Goal: Transaction & Acquisition: Download file/media

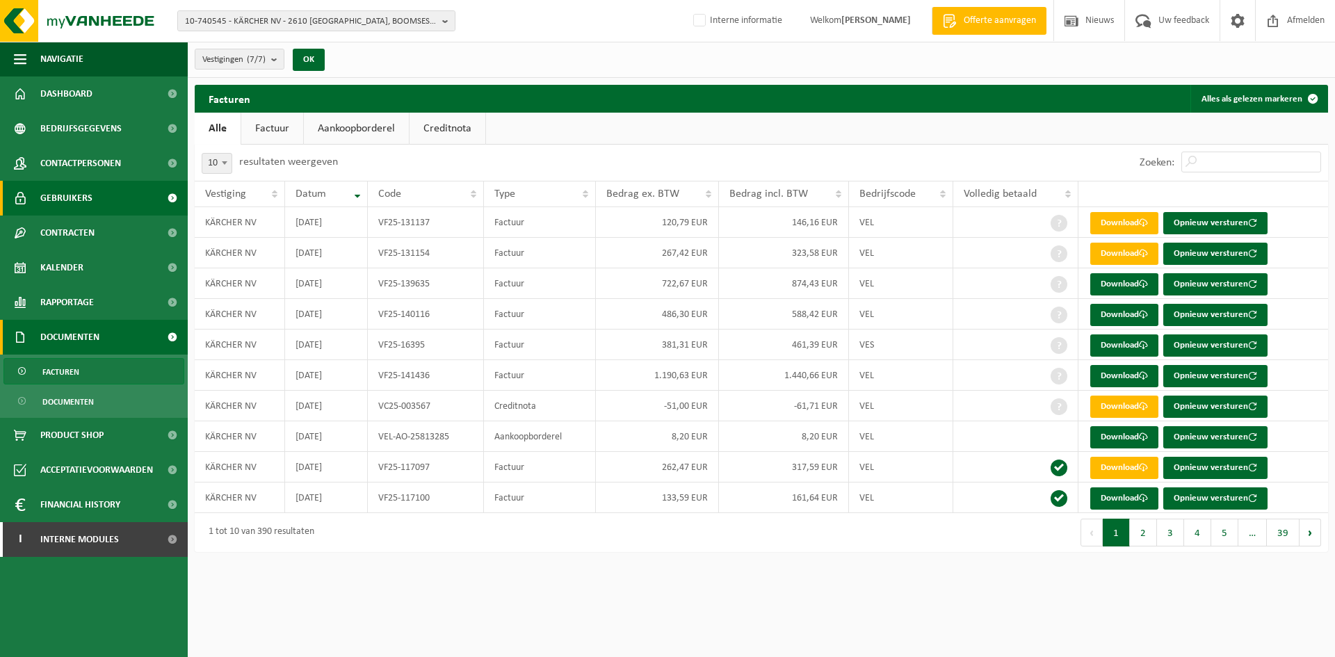
click at [62, 195] on span "Gebruikers" at bounding box center [66, 198] width 52 height 35
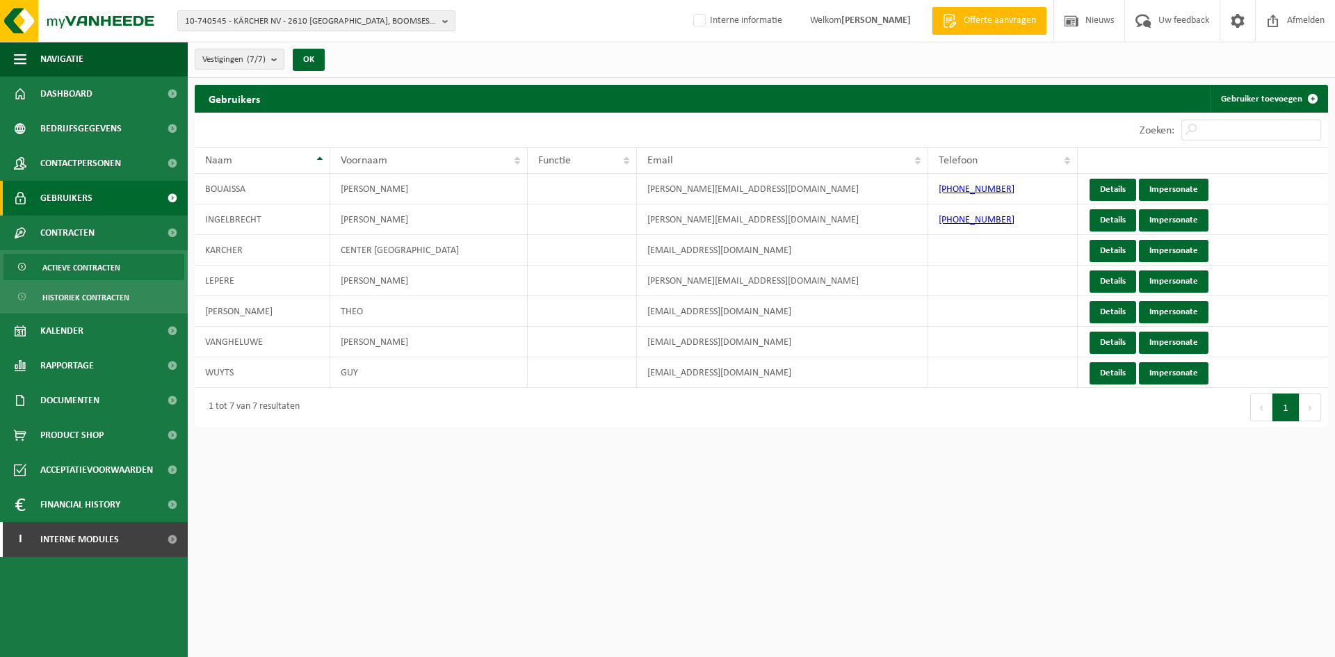
click at [74, 272] on span "Actieve contracten" at bounding box center [81, 267] width 78 height 26
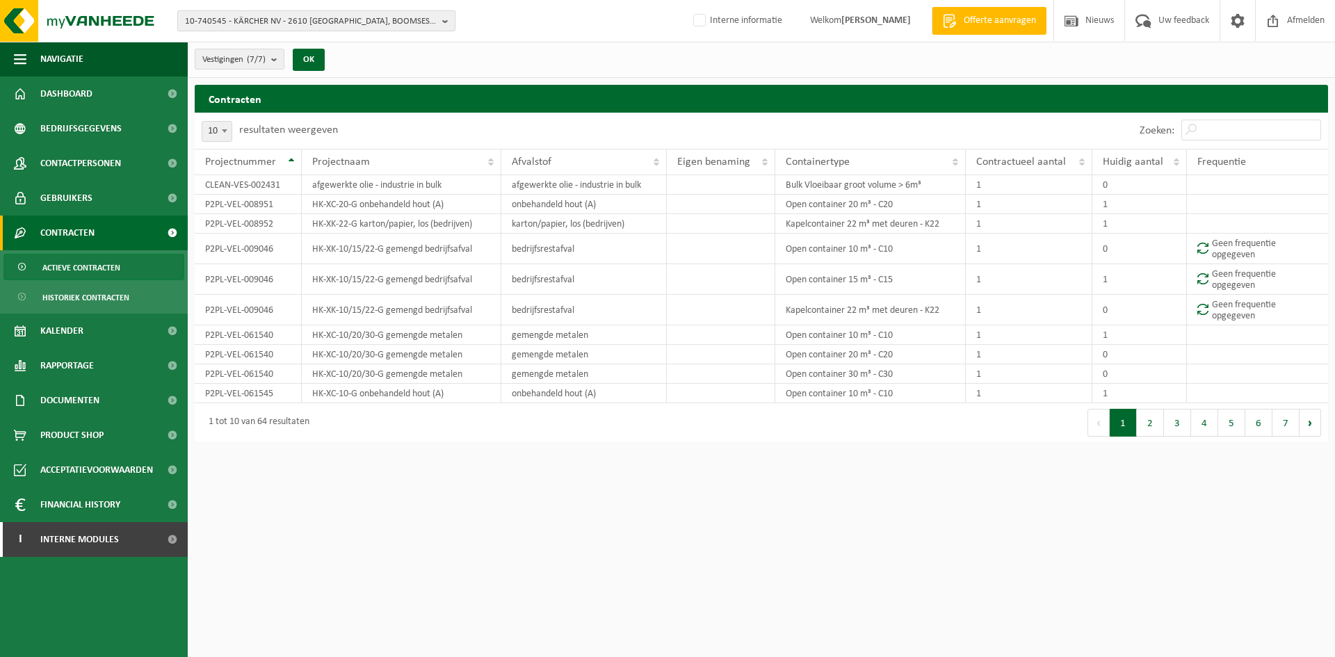
click at [300, 22] on span "10-740545 - KÄRCHER NV - 2610 [GEOGRAPHIC_DATA], BOOMSESTEENWEG 939" at bounding box center [311, 21] width 252 height 21
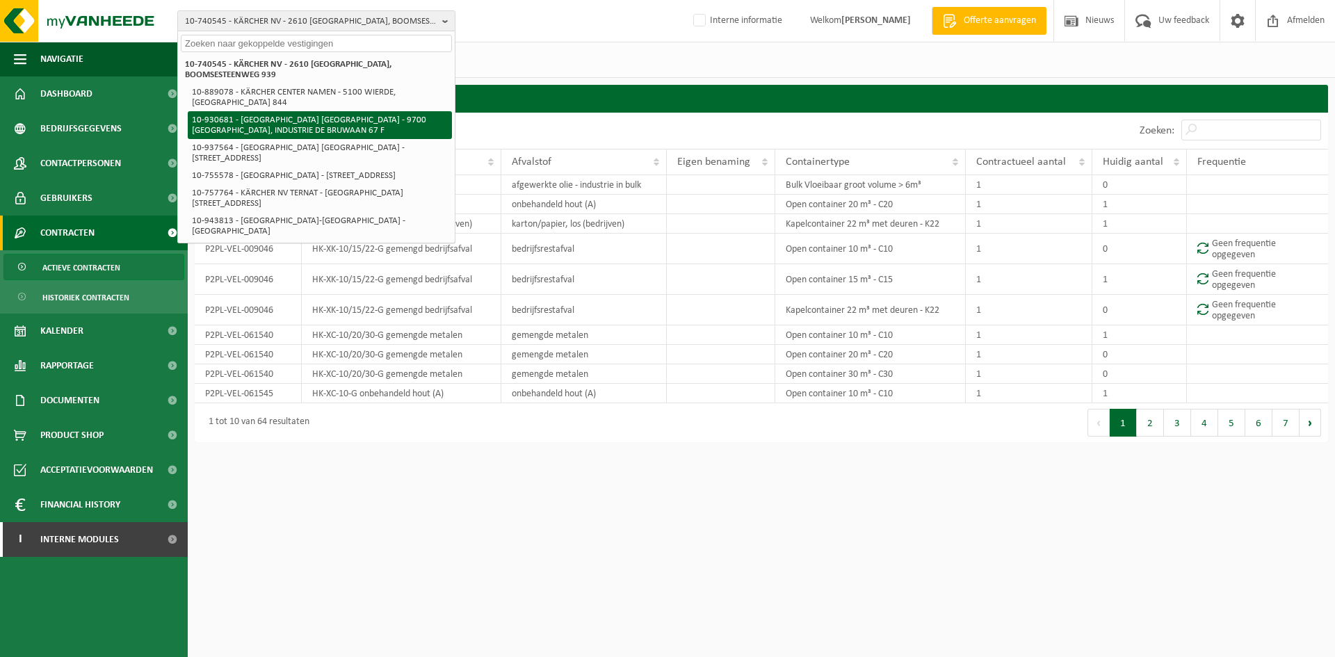
click at [345, 111] on li "10-930681 - [GEOGRAPHIC_DATA] [GEOGRAPHIC_DATA] - 9700 [GEOGRAPHIC_DATA], INDUS…" at bounding box center [320, 125] width 264 height 28
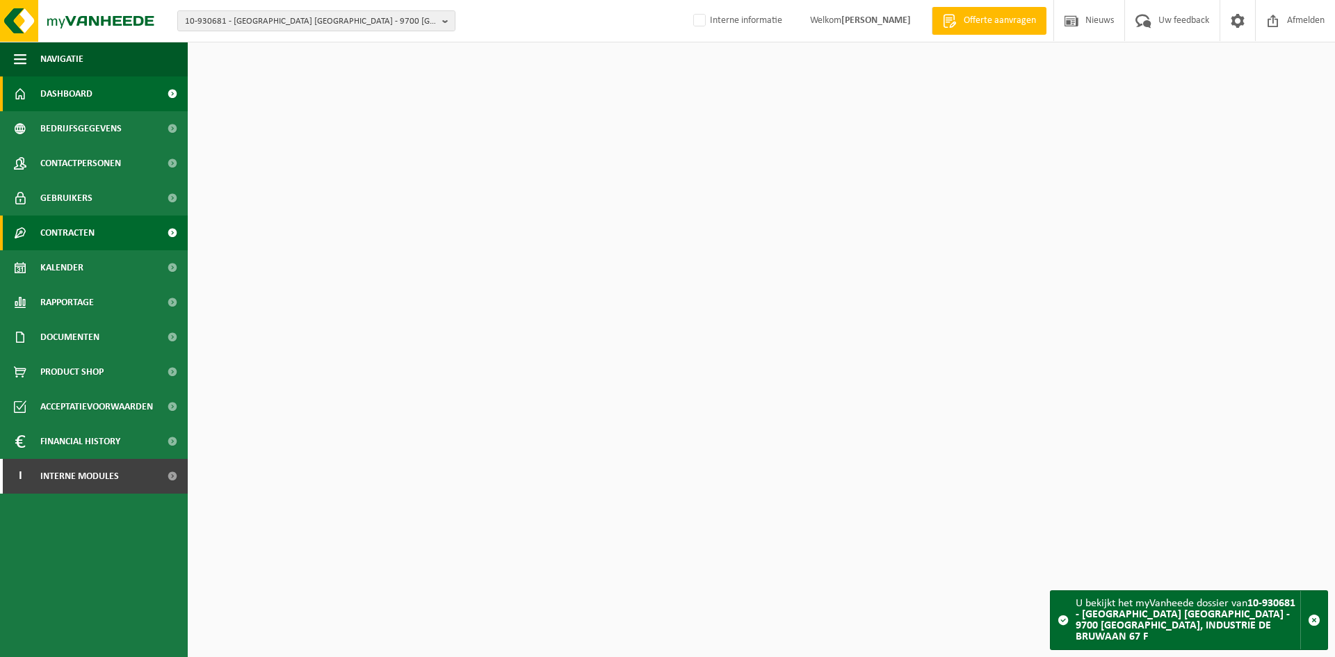
click at [83, 234] on span "Contracten" at bounding box center [67, 232] width 54 height 35
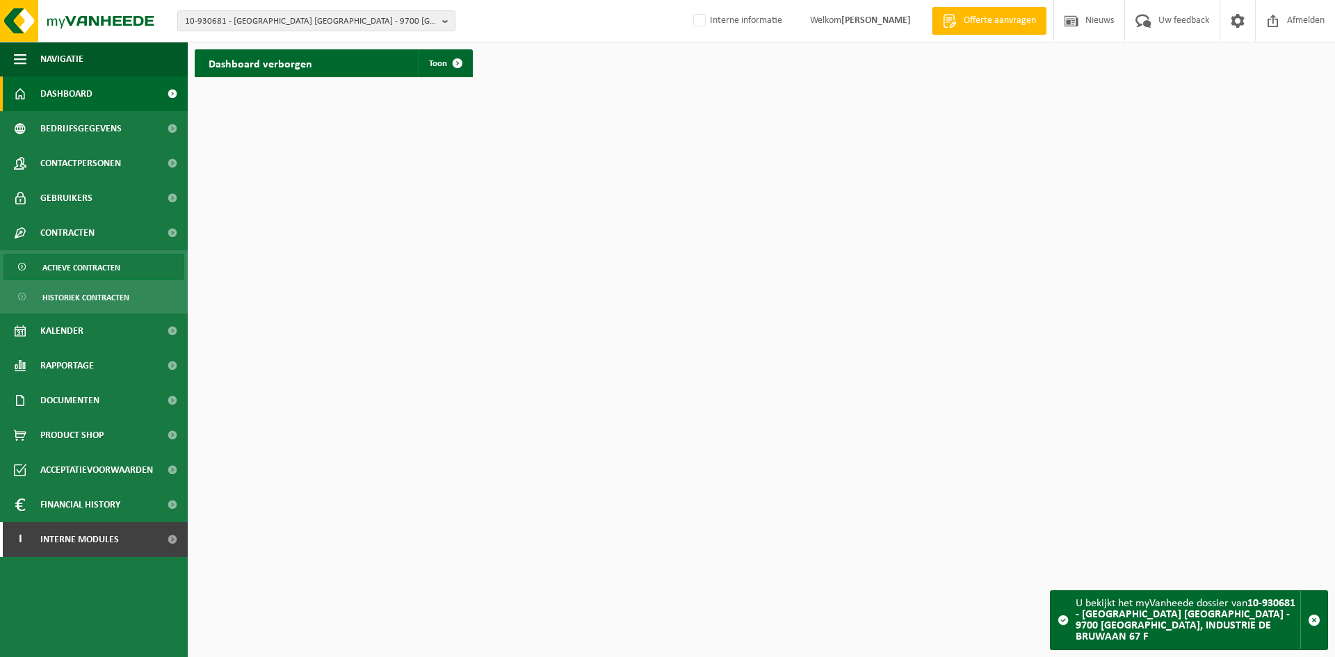
click at [123, 257] on link "Actieve contracten" at bounding box center [93, 267] width 181 height 26
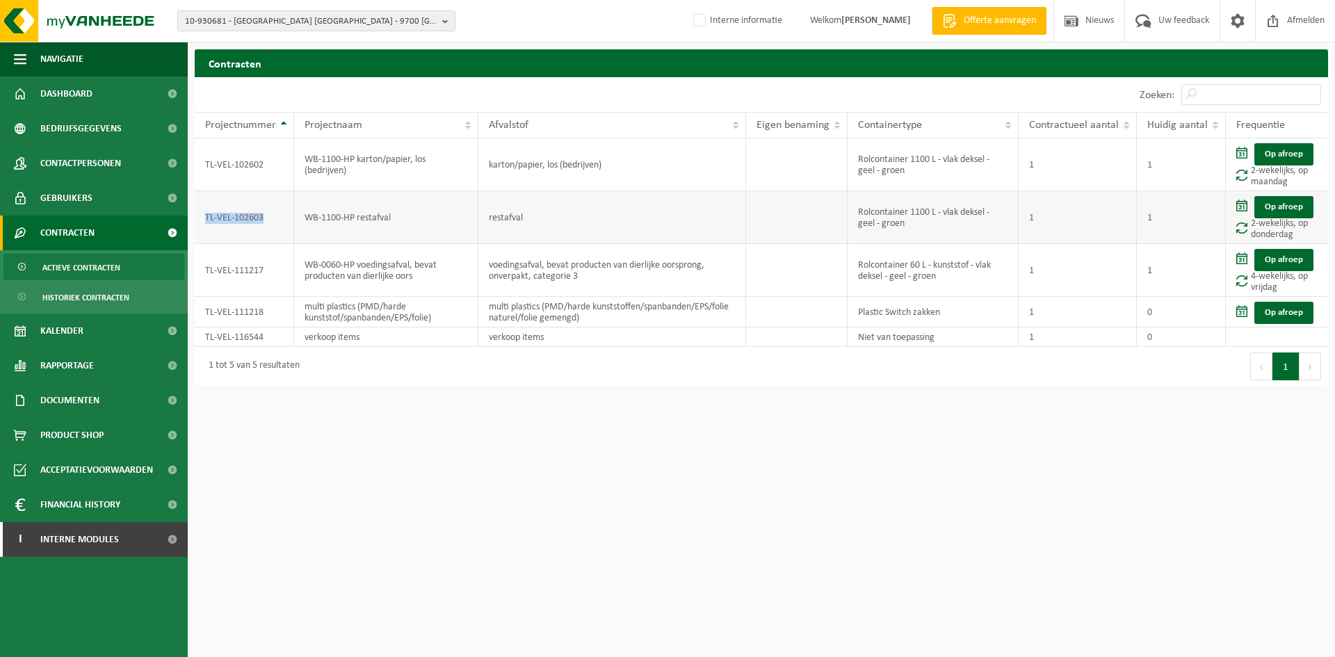
drag, startPoint x: 285, startPoint y: 218, endPoint x: 199, endPoint y: 218, distance: 85.5
click at [199, 218] on td "TL-VEL-102603" at bounding box center [244, 217] width 99 height 53
copy td "TL-VEL-102603"
click at [304, 11] on span "10-930681 - KÄRCHER CENTER OUDENAARDE - 9700 OUDENAARDE, INDUSTRIE DE BRUWAAN 6…" at bounding box center [311, 21] width 252 height 21
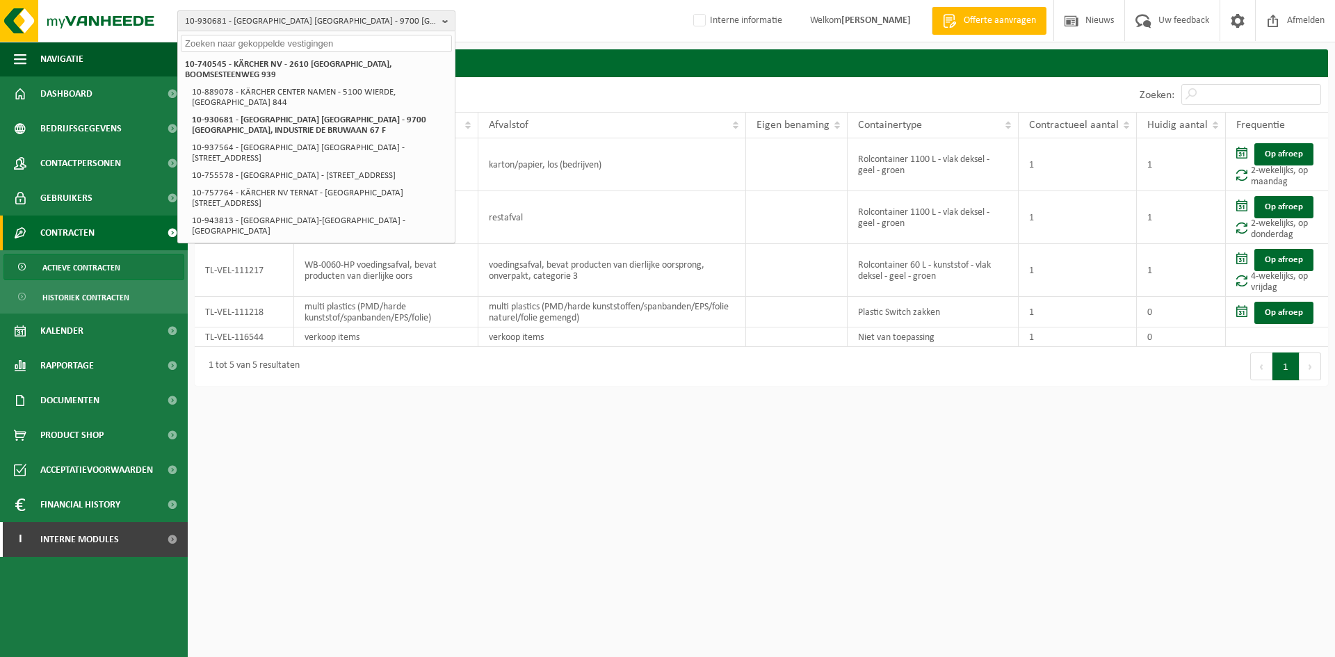
paste input "10-930681"
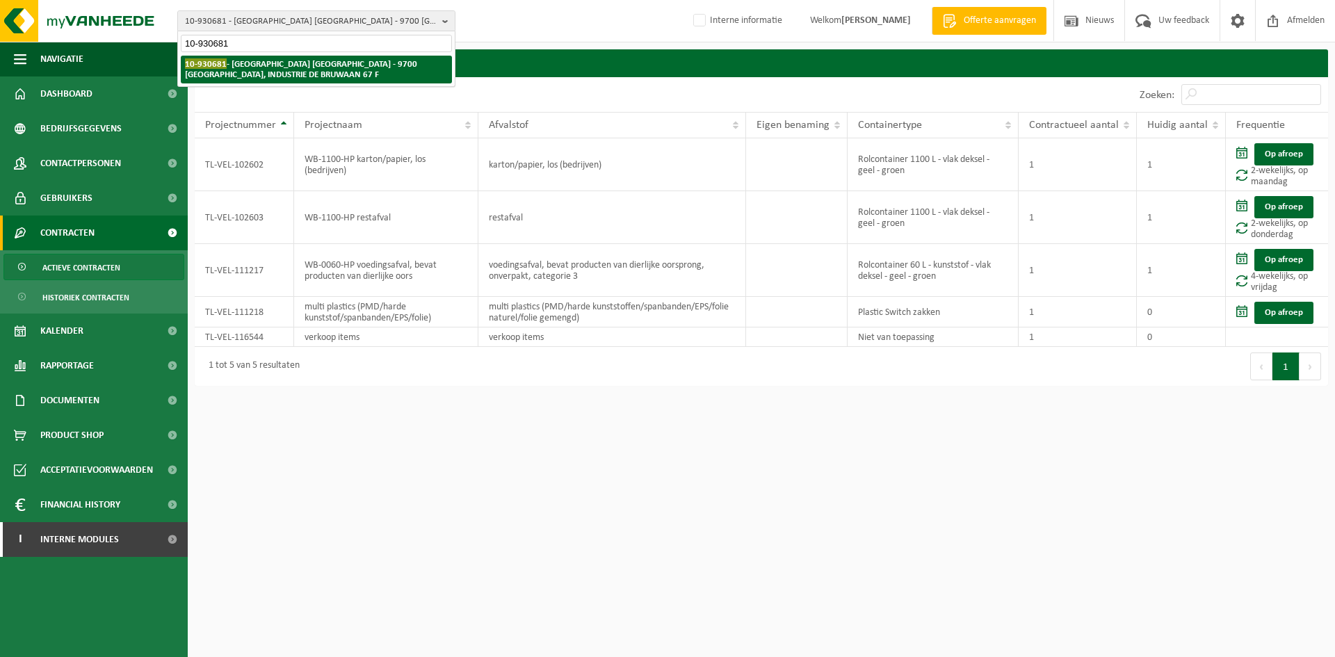
type input "10-930681"
click at [260, 68] on li "10-930681 - KÄRCHER CENTER OUDENAARDE - 9700 OUDENAARDE, INDUSTRIE DE BRUWAAN 6…" at bounding box center [316, 70] width 271 height 28
click at [229, 75] on li "10-930681 - KÄRCHER CENTER OUDENAARDE - 9700 OUDENAARDE, INDUSTRIE DE BRUWAAN 6…" at bounding box center [316, 70] width 271 height 28
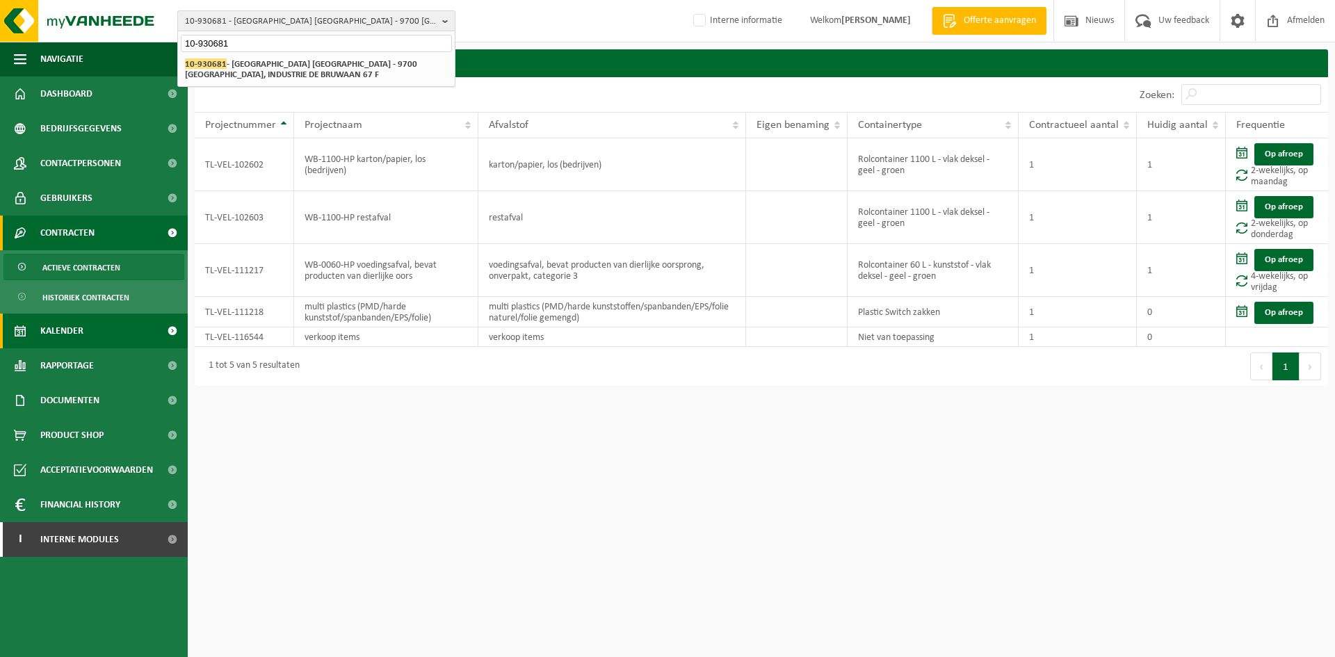
click at [85, 326] on link "Kalender" at bounding box center [94, 330] width 188 height 35
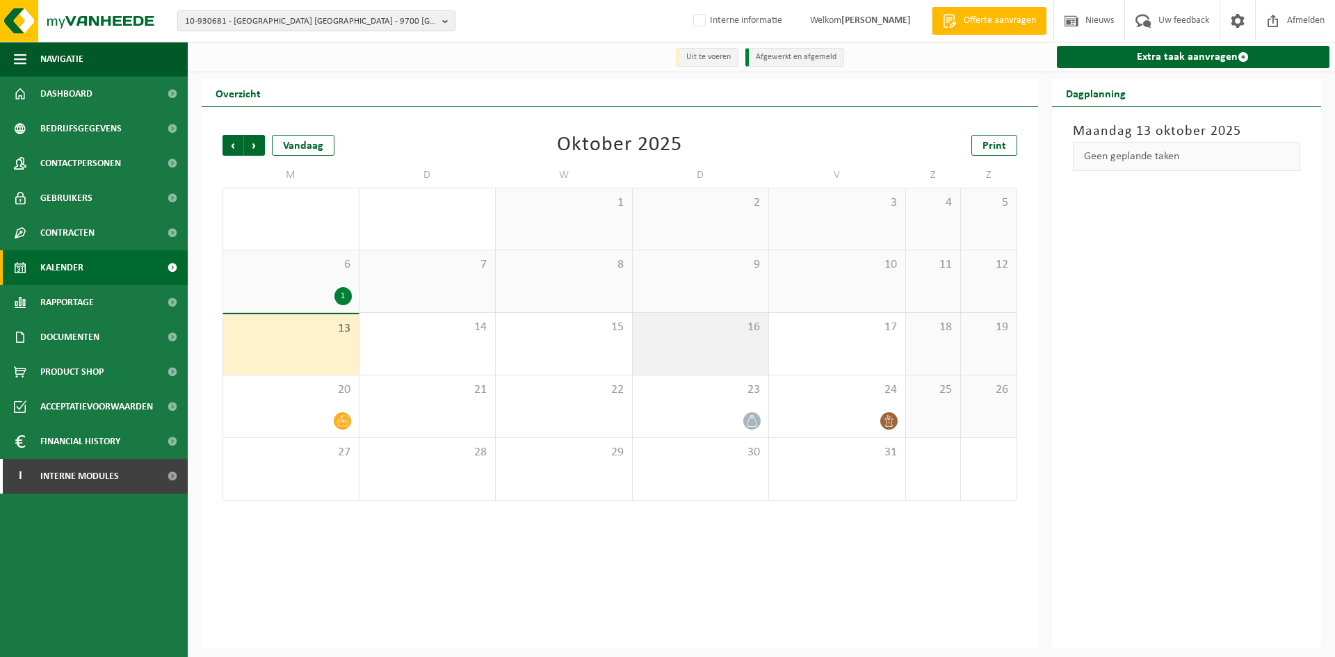
click at [692, 340] on div "16" at bounding box center [701, 344] width 136 height 62
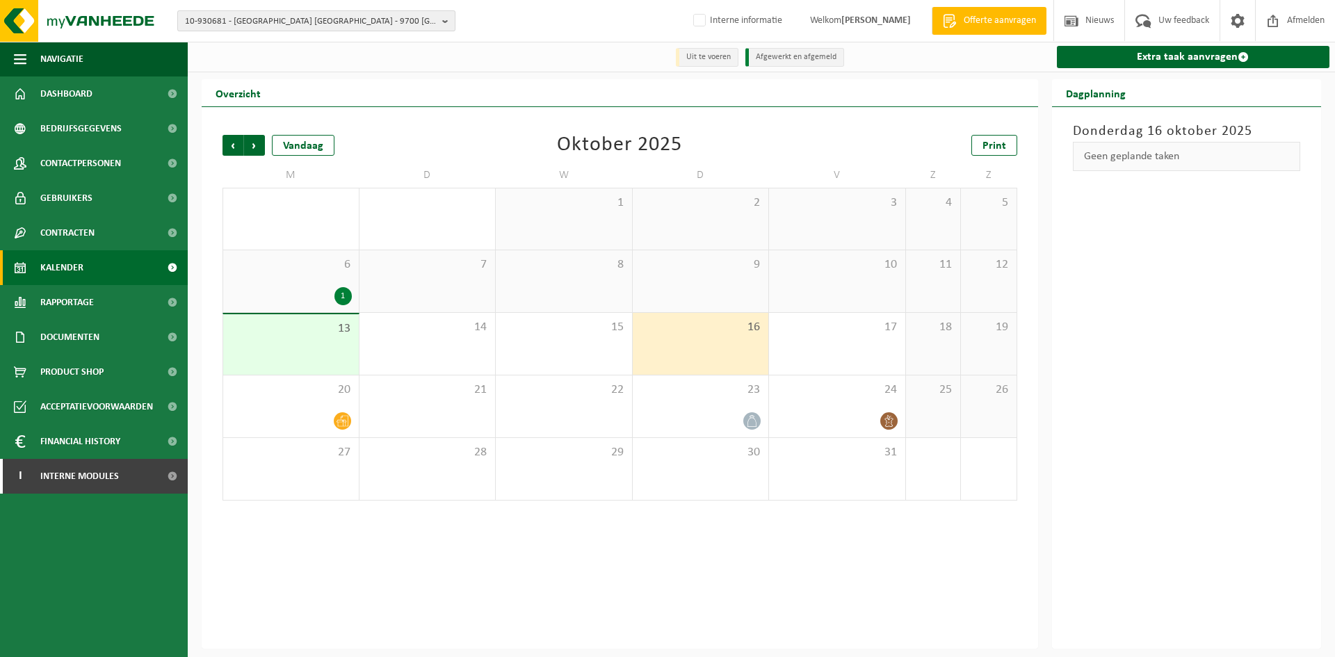
click at [329, 14] on span "10-930681 - KÄRCHER CENTER OUDENAARDE - 9700 OUDENAARDE, INDUSTRIE DE BRUWAAN 6…" at bounding box center [311, 21] width 252 height 21
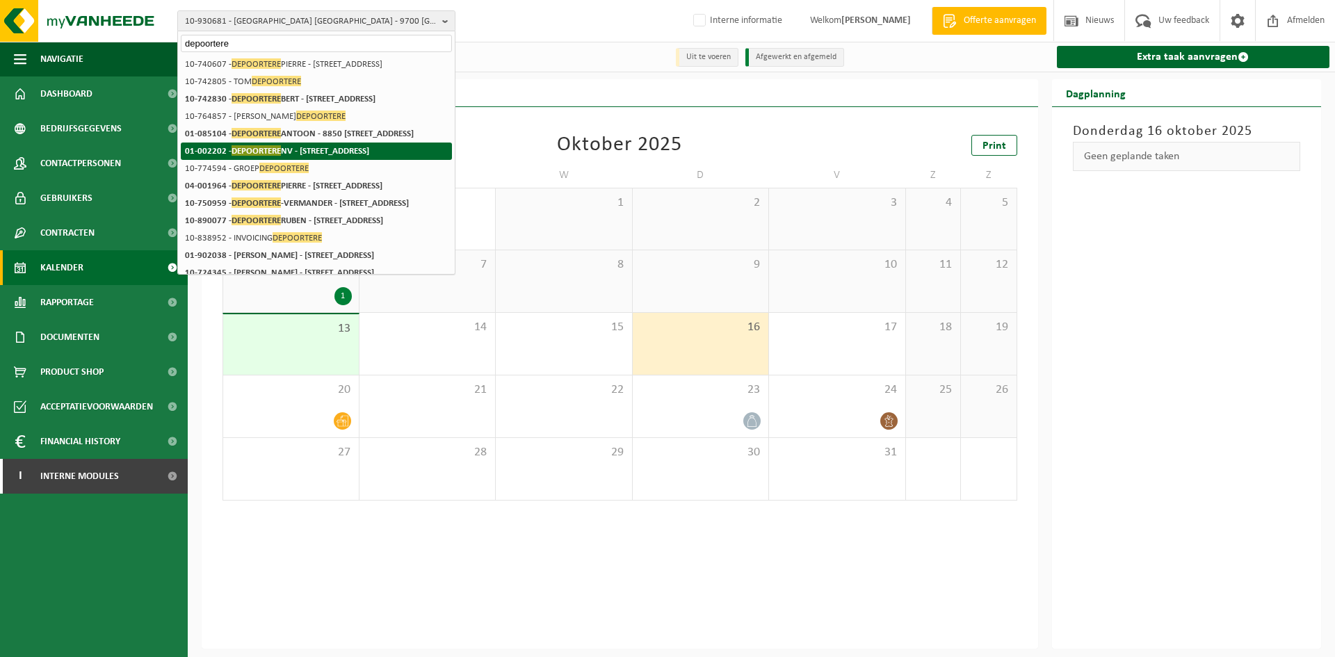
type input "depoortere"
click at [396, 160] on li "01-002202 - DEPOORTERE NV - 8791 BEVEREN-LEIE, KORTRIJKSEWEG 105" at bounding box center [316, 150] width 271 height 17
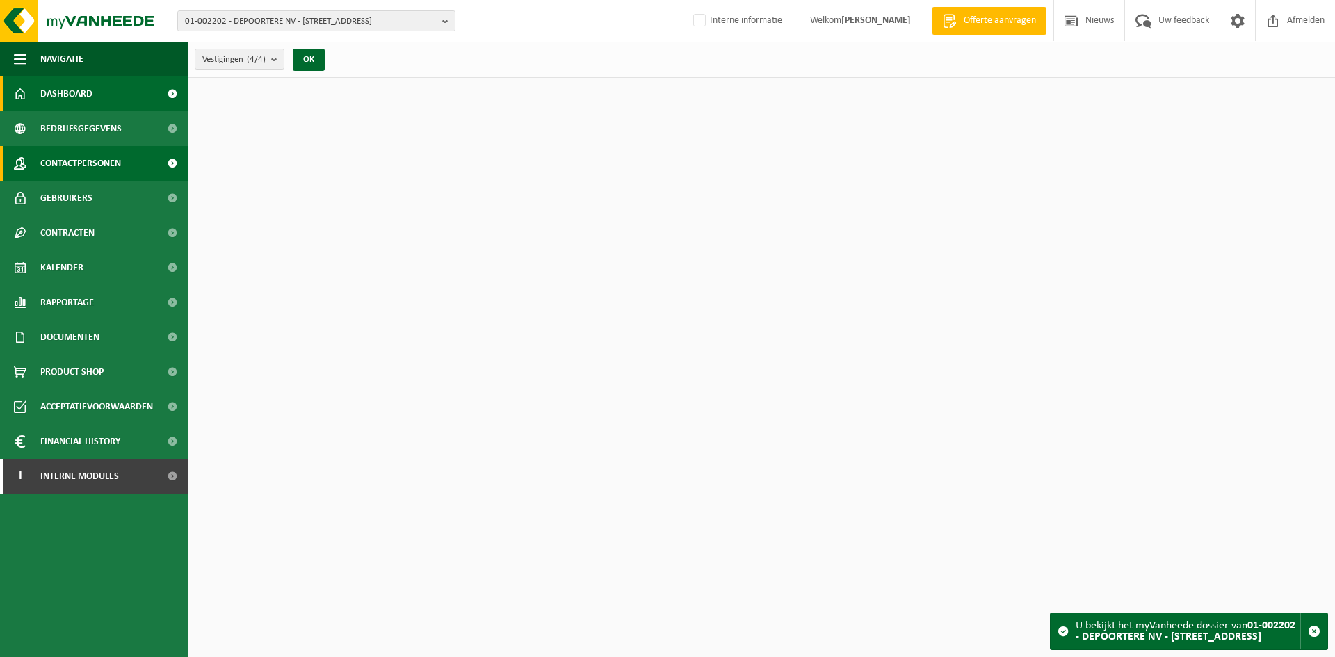
click at [113, 159] on span "Contactpersonen" at bounding box center [80, 163] width 81 height 35
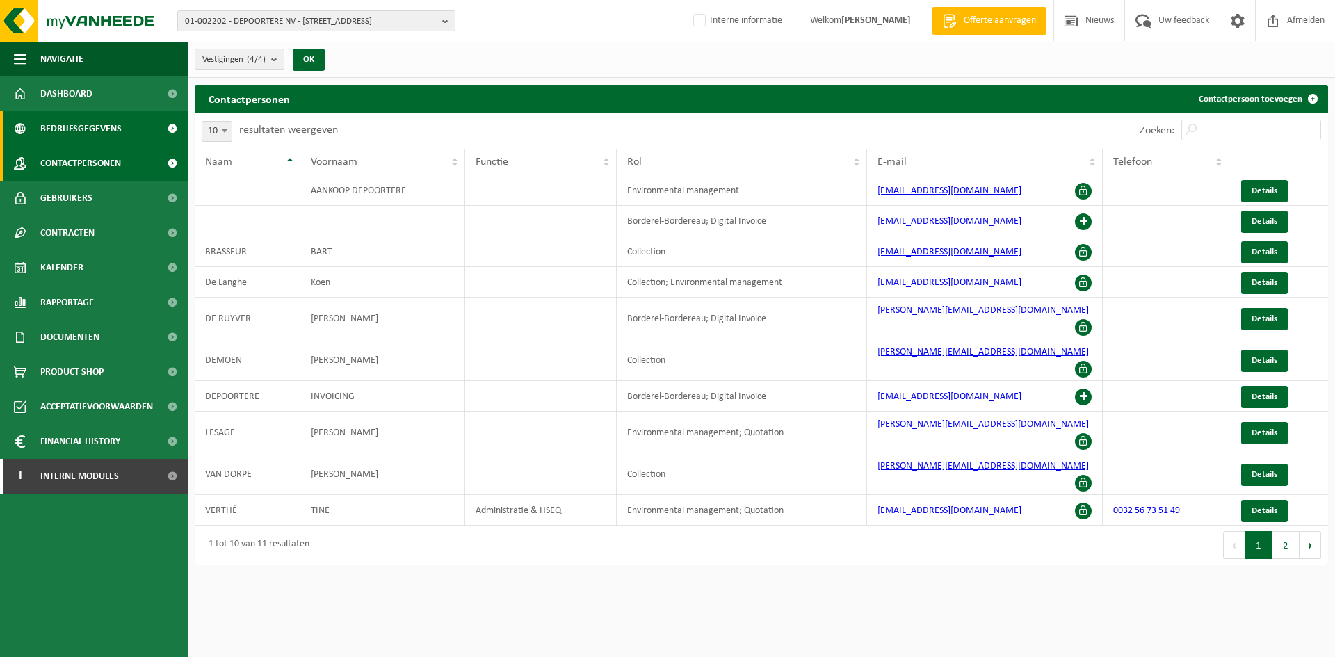
click at [104, 129] on span "Bedrijfsgegevens" at bounding box center [80, 128] width 81 height 35
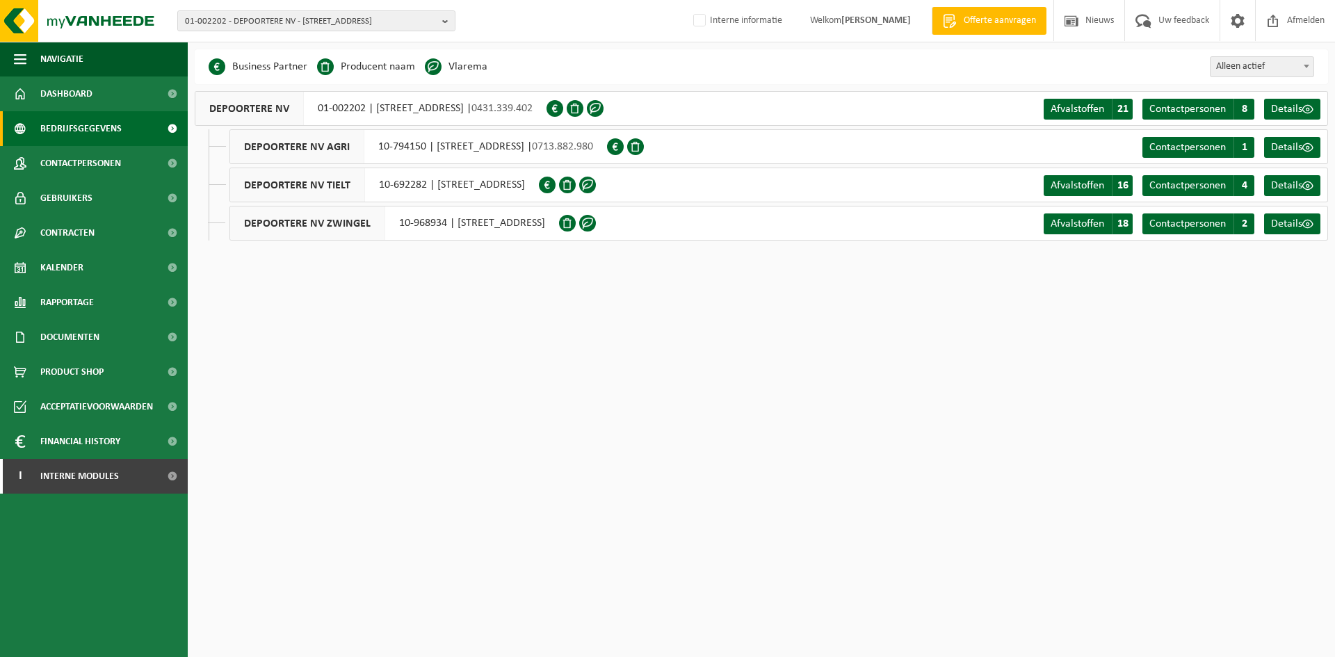
click at [327, 108] on div "DEPOORTERE NV 01-002202 | [STREET_ADDRESS] | 0431.339.402" at bounding box center [371, 108] width 352 height 35
drag, startPoint x: 316, startPoint y: 111, endPoint x: 364, endPoint y: 124, distance: 50.4
click at [364, 124] on div "DEPOORTERE NV 01-002202 | KORTRIJKSEWEG 105, 8791 BEVEREN-LEIE | 0431.339.402" at bounding box center [371, 108] width 352 height 35
copy div "01-002202"
click at [366, 144] on div "DEPOORTERE NV AGRI 10-794150 | KORTRIJKSEWEG 105, 8791 BEVEREN-LEIE | 0713.882.…" at bounding box center [417, 146] width 377 height 35
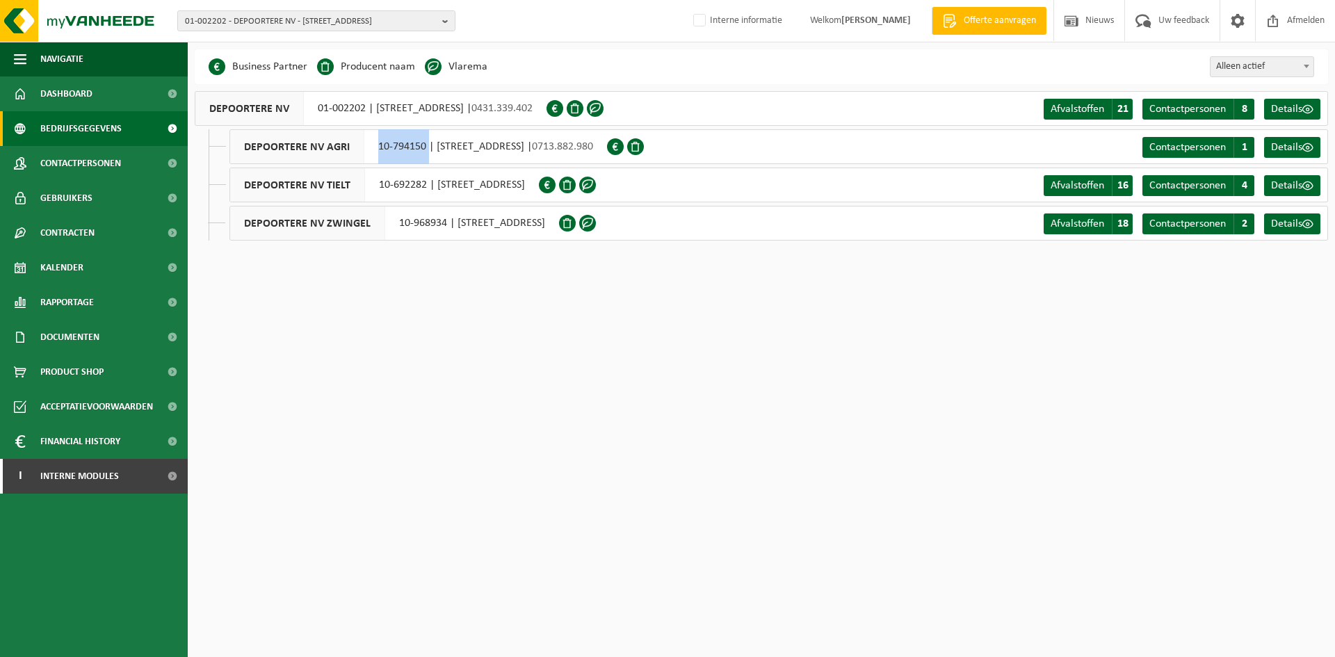
drag, startPoint x: 372, startPoint y: 147, endPoint x: 428, endPoint y: 141, distance: 56.6
click at [428, 141] on div "DEPOORTERE NV AGRI 10-794150 | KORTRIJKSEWEG 105, 8791 BEVEREN-LEIE | 0713.882.…" at bounding box center [417, 146] width 377 height 35
copy div "10-794150"
drag, startPoint x: 380, startPoint y: 183, endPoint x: 424, endPoint y: 192, distance: 44.7
click at [424, 192] on div "DEPOORTERE NV TIELT 10-692282 | DEINSESTEENWEG 10, 8700 TIELT" at bounding box center [383, 185] width 309 height 35
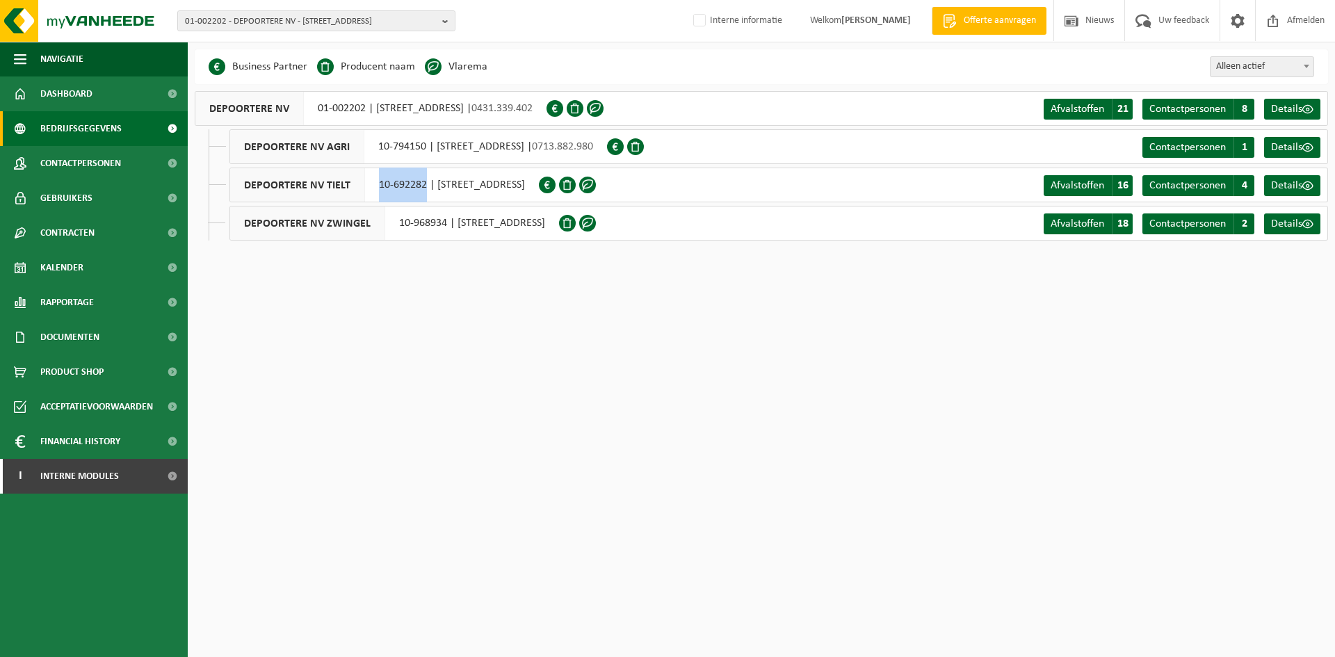
copy div "10-692282"
click at [410, 225] on div "DEPOORTERE NV ZWINGEL 10-968934 | NIJVERHEIDSSTRAAT 134, 8791 BEVEREN-LEIE" at bounding box center [393, 223] width 329 height 35
drag, startPoint x: 400, startPoint y: 229, endPoint x: 448, endPoint y: 229, distance: 47.3
click at [448, 229] on div "DEPOORTERE NV ZWINGEL 10-968934 | NIJVERHEIDSSTRAAT 134, 8791 BEVEREN-LEIE" at bounding box center [393, 223] width 329 height 35
click at [423, 222] on div "DEPOORTERE NV ZWINGEL 10-968934 | NIJVERHEIDSSTRAAT 134, 8791 BEVEREN-LEIE" at bounding box center [393, 223] width 329 height 35
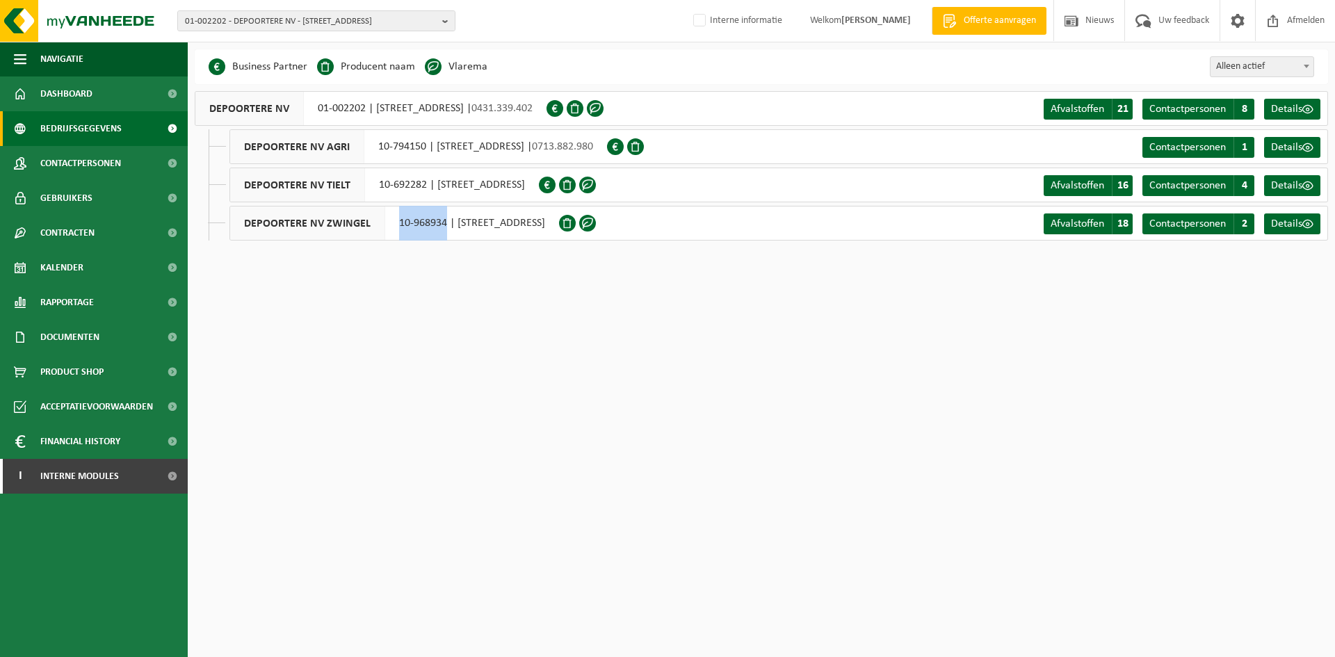
drag, startPoint x: 397, startPoint y: 222, endPoint x: 443, endPoint y: 228, distance: 47.0
click at [443, 228] on div "DEPOORTERE NV ZWINGEL 10-968934 | NIJVERHEIDSSTRAAT 134, 8791 BEVEREN-LEIE" at bounding box center [393, 223] width 329 height 35
copy div "10-968934"
click at [596, 302] on html "01-002202 - DEPOORTERE NV - 8791 BEVEREN-LEIE, KORTRIJKSEWEG 105 10-774594 - GR…" at bounding box center [667, 328] width 1335 height 657
click at [380, 21] on span "01-002202 - DEPOORTERE NV - 8791 BEVEREN-LEIE, KORTRIJKSEWEG 105" at bounding box center [311, 21] width 252 height 21
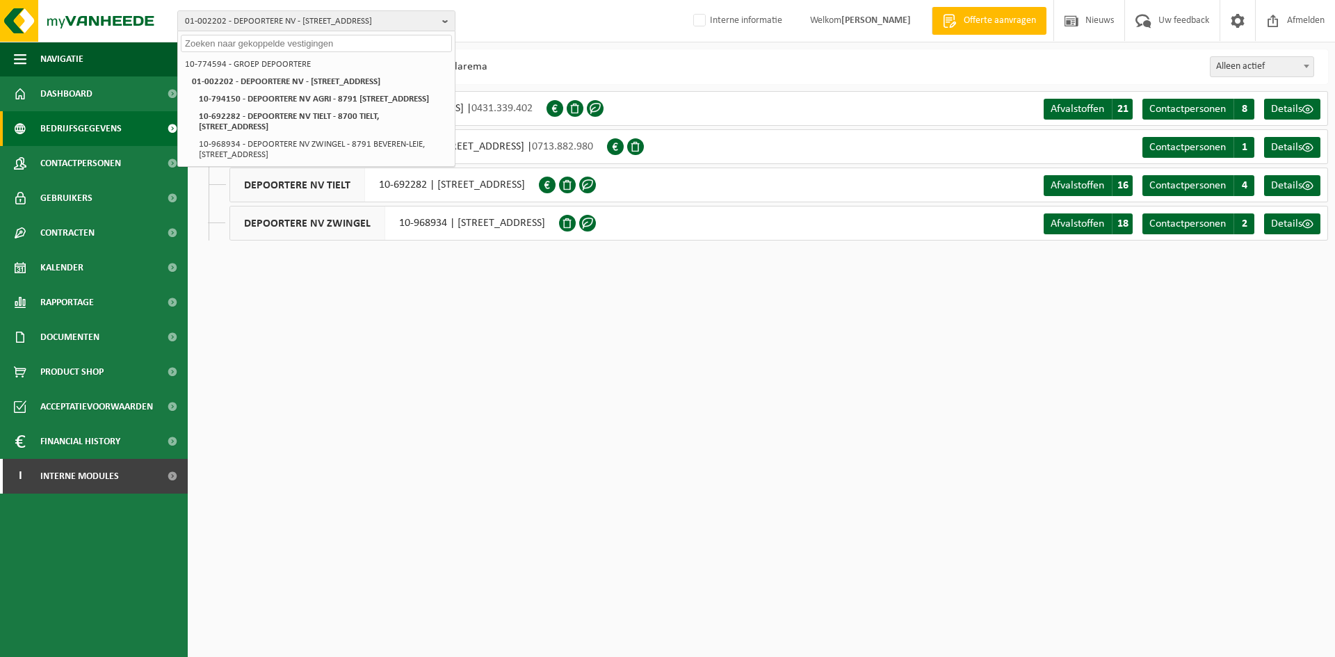
click at [229, 41] on input "text" at bounding box center [316, 43] width 271 height 17
paste input "BE0463.185.490"
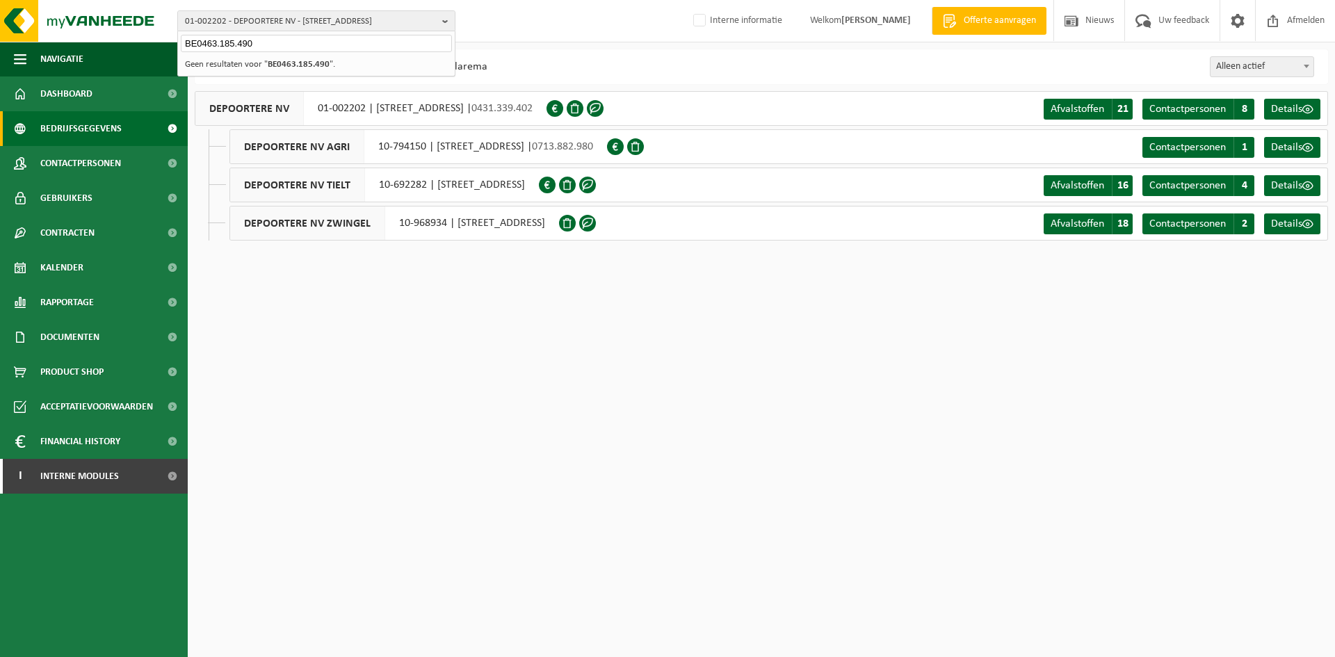
type input "BE0463.185.490"
click at [295, 51] on input "BE0463.185.490" at bounding box center [316, 43] width 271 height 17
click at [303, 23] on span "01-002202 - DEPOORTERE NV - 8791 BEVEREN-LEIE, KORTRIJKSEWEG 105" at bounding box center [311, 21] width 252 height 21
click at [325, 15] on span "01-002202 - DEPOORTERE NV - 8791 BEVEREN-LEIE, KORTRIJKSEWEG 105" at bounding box center [311, 21] width 252 height 21
type input "10-828235"
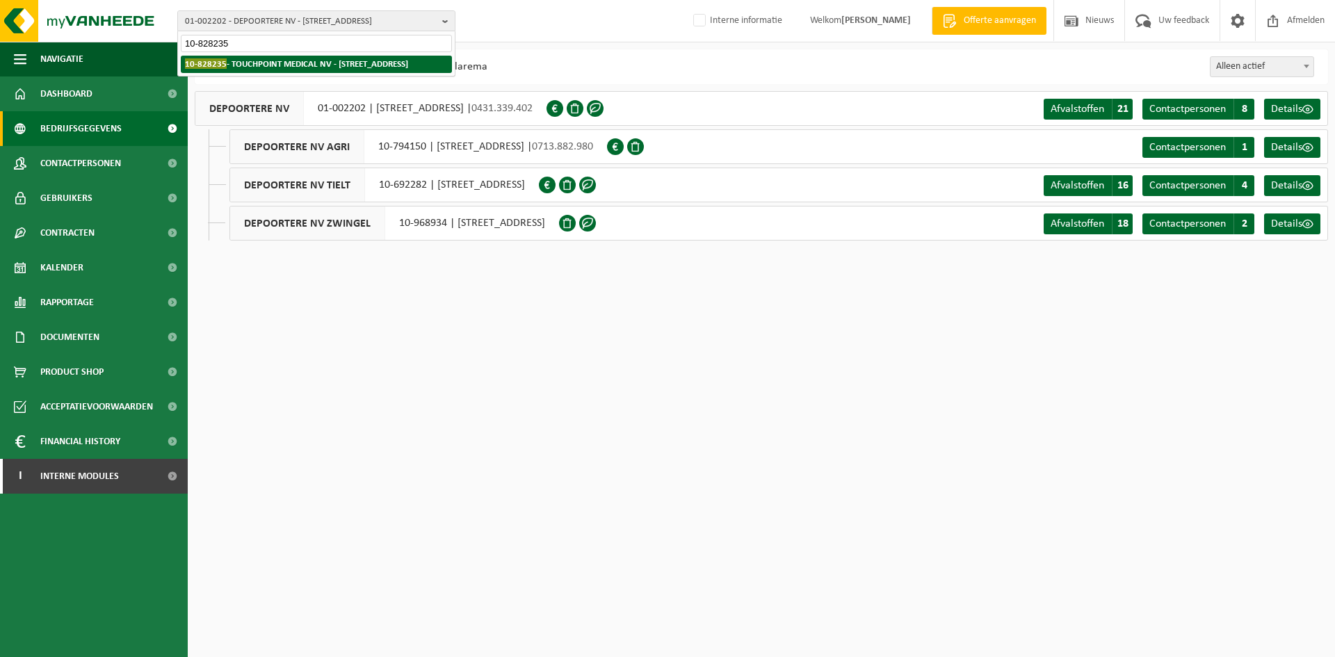
click at [290, 66] on strong "10-828235 - TOUCHPOINT MEDICAL NV - 9150 KRUIBEKE, ZWALUWBEEKSTRAAT 10" at bounding box center [296, 63] width 223 height 10
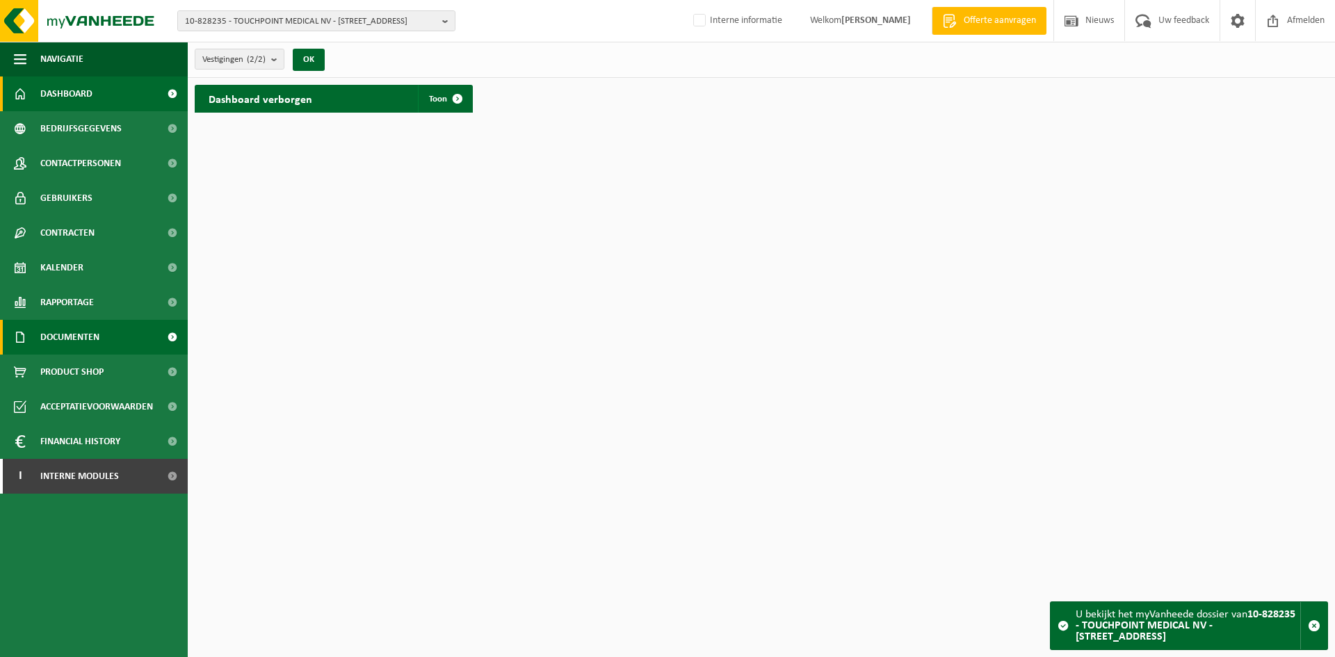
click at [67, 323] on span "Documenten" at bounding box center [69, 337] width 59 height 35
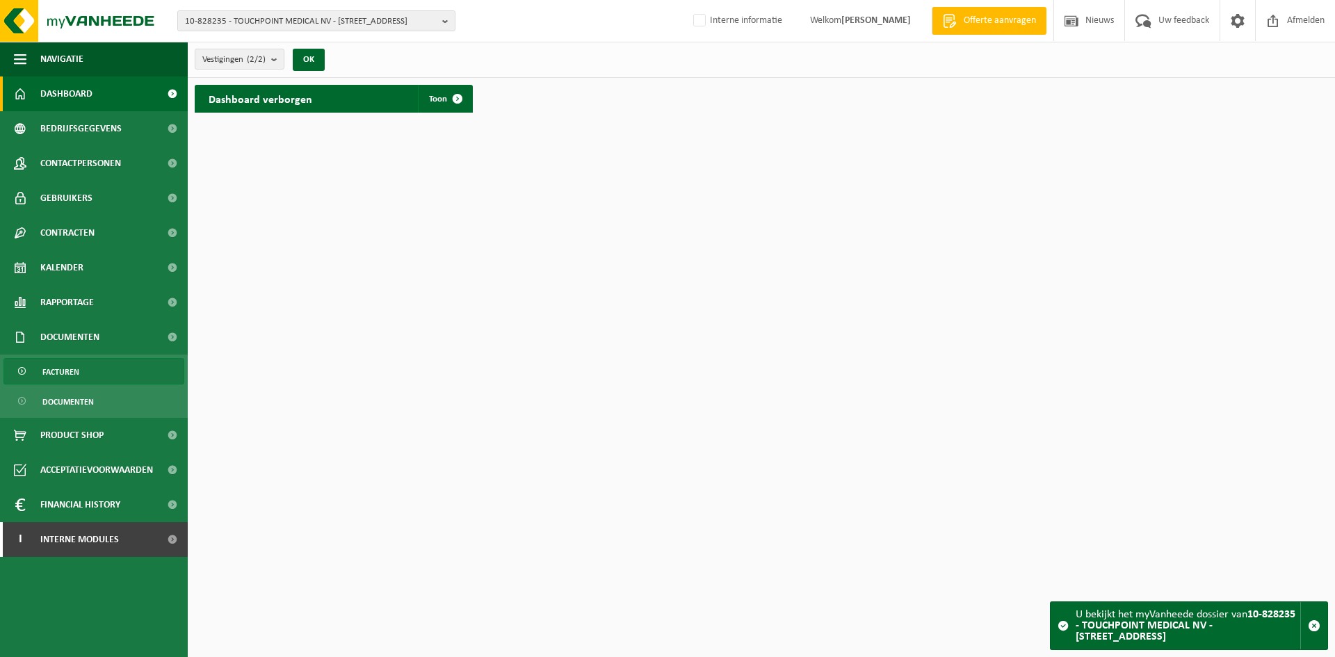
click at [67, 366] on span "Facturen" at bounding box center [60, 372] width 37 height 26
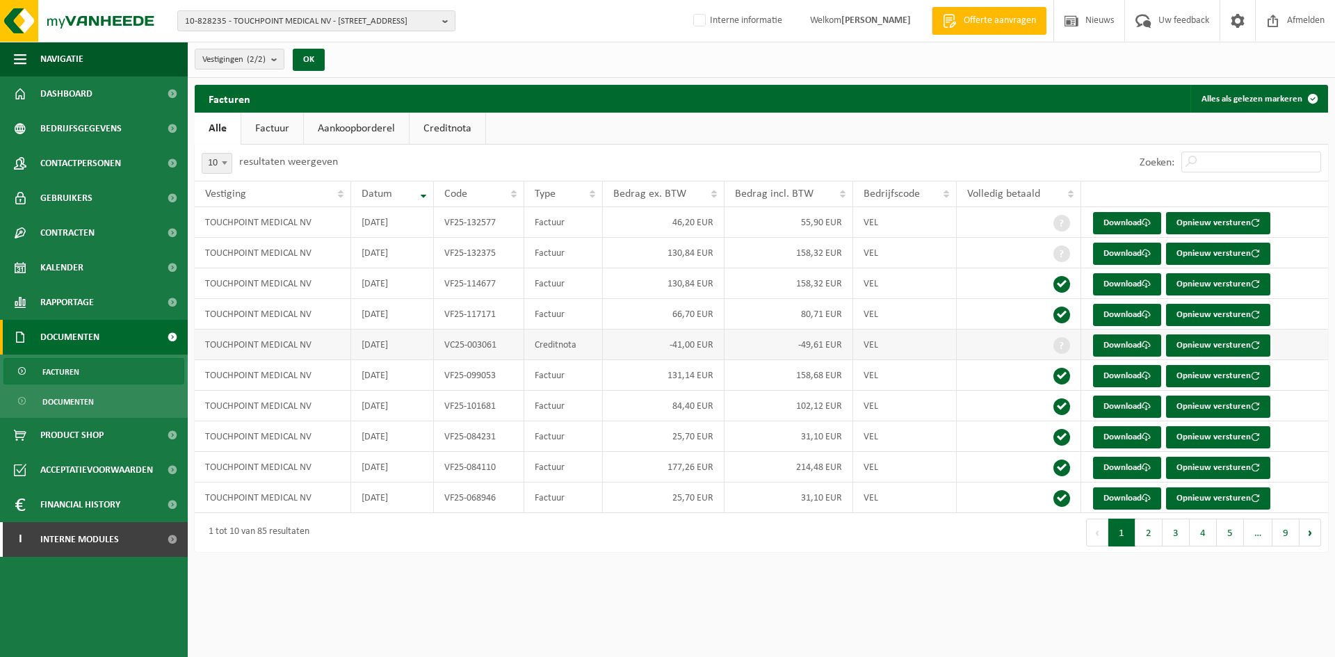
click at [579, 345] on td "Creditnota" at bounding box center [563, 344] width 78 height 31
click at [1132, 350] on link "Download" at bounding box center [1127, 345] width 68 height 22
click at [1132, 405] on link "Download" at bounding box center [1127, 407] width 68 height 22
click at [238, 15] on span "10-828235 - TOUCHPOINT MEDICAL NV - 9150 KRUIBEKE, ZWALUWBEEKSTRAAT 10" at bounding box center [311, 21] width 252 height 21
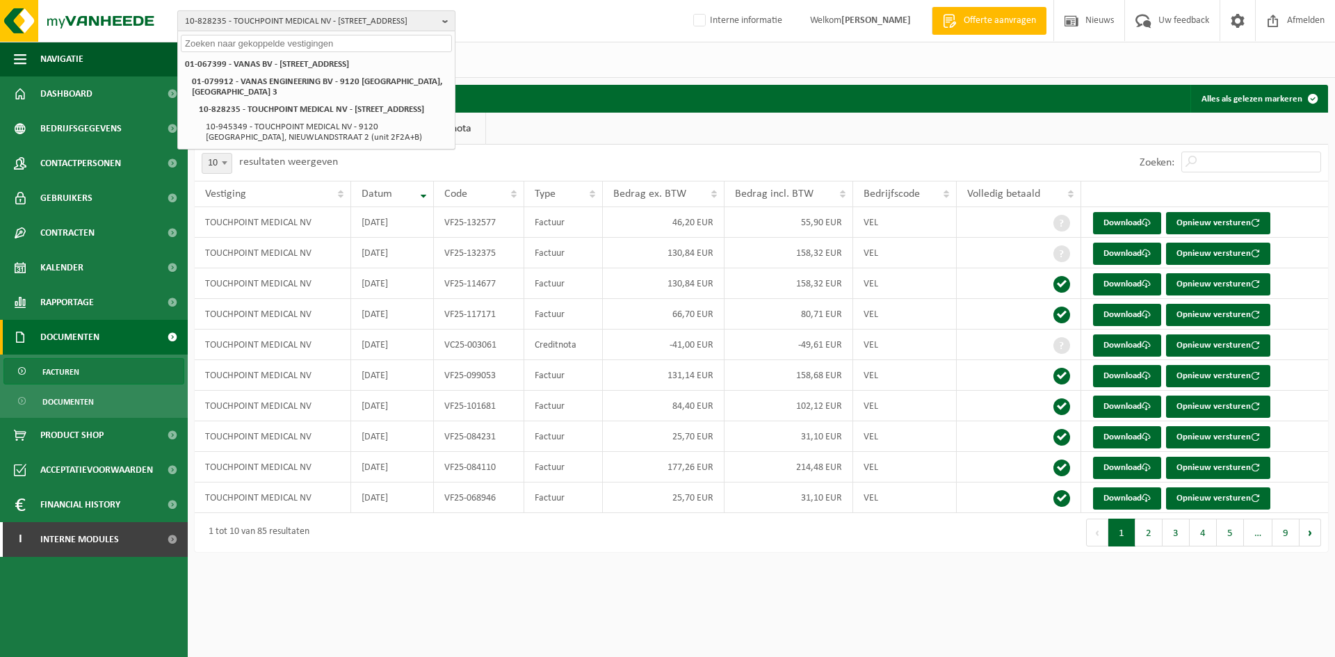
paste input "VF25-139886"
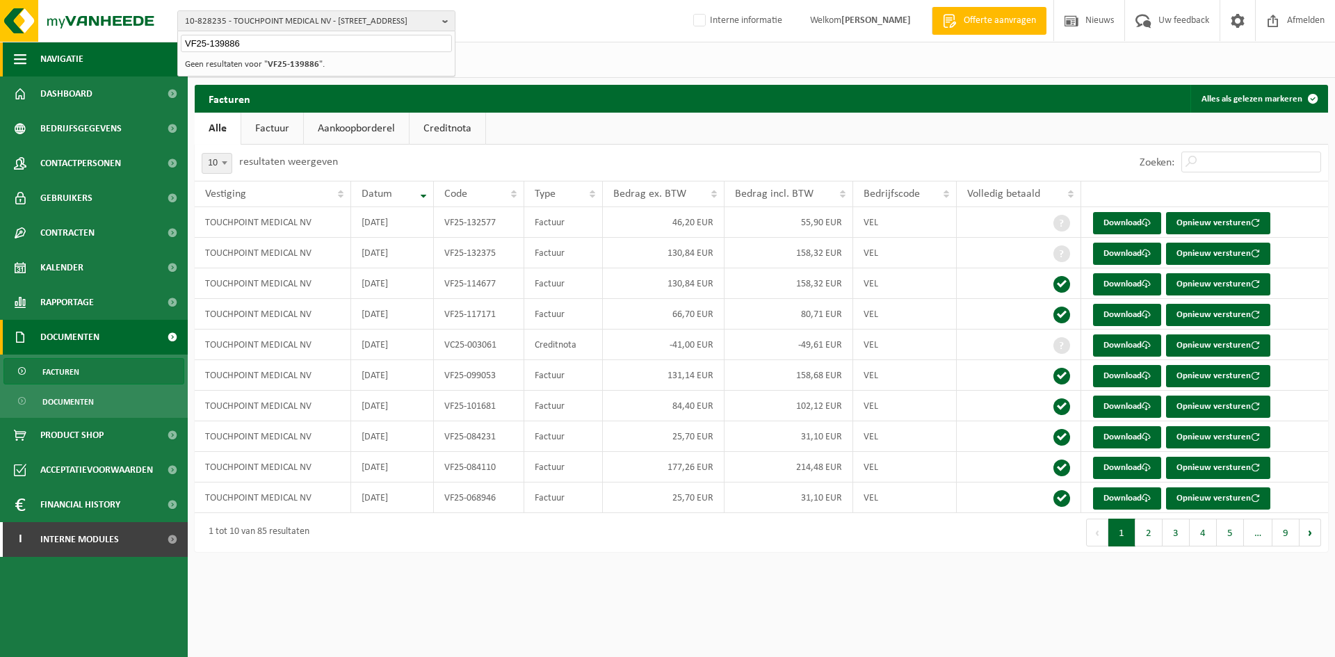
drag, startPoint x: 281, startPoint y: 51, endPoint x: 72, endPoint y: 44, distance: 208.7
click at [72, 44] on div "10-828235 - TOUCHPOINT MEDICAL NV - 9150 KRUIBEKE, ZWALUWBEEKSTRAAT 10 VF25-139…" at bounding box center [667, 283] width 1335 height 566
click at [292, 15] on span "10-828235 - TOUCHPOINT MEDICAL NV - 9150 KRUIBEKE, ZWALUWBEEKSTRAAT 10" at bounding box center [311, 21] width 252 height 21
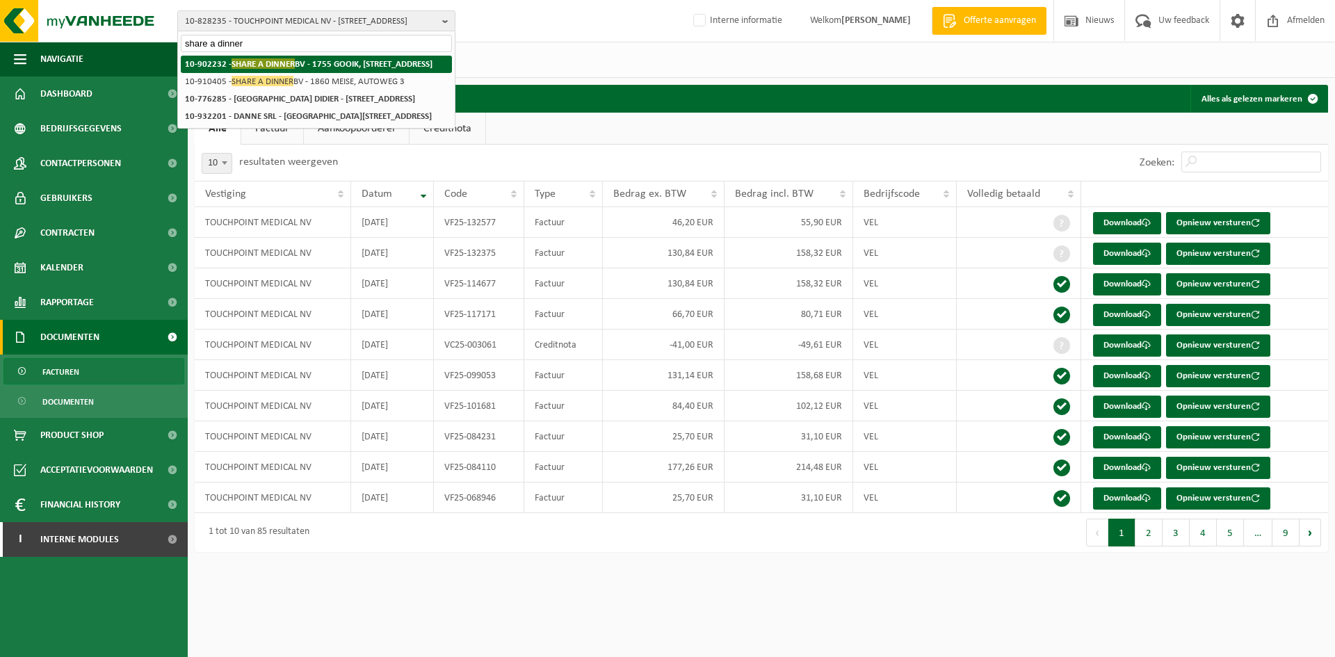
type input "share a dinner"
click at [351, 58] on li "10-902232 - SHARE A DINNER BV - 1755 GOOIK, DORPSSTRAAT 33/A" at bounding box center [316, 64] width 271 height 17
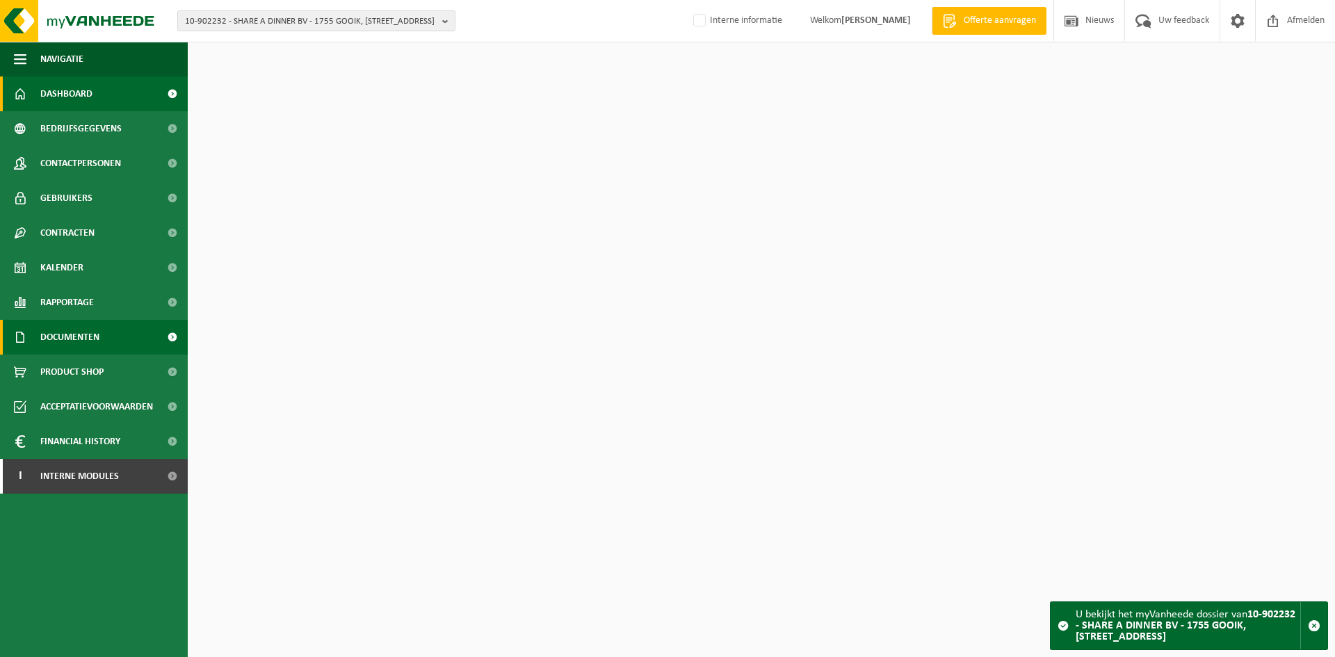
click at [108, 335] on link "Documenten" at bounding box center [94, 337] width 188 height 35
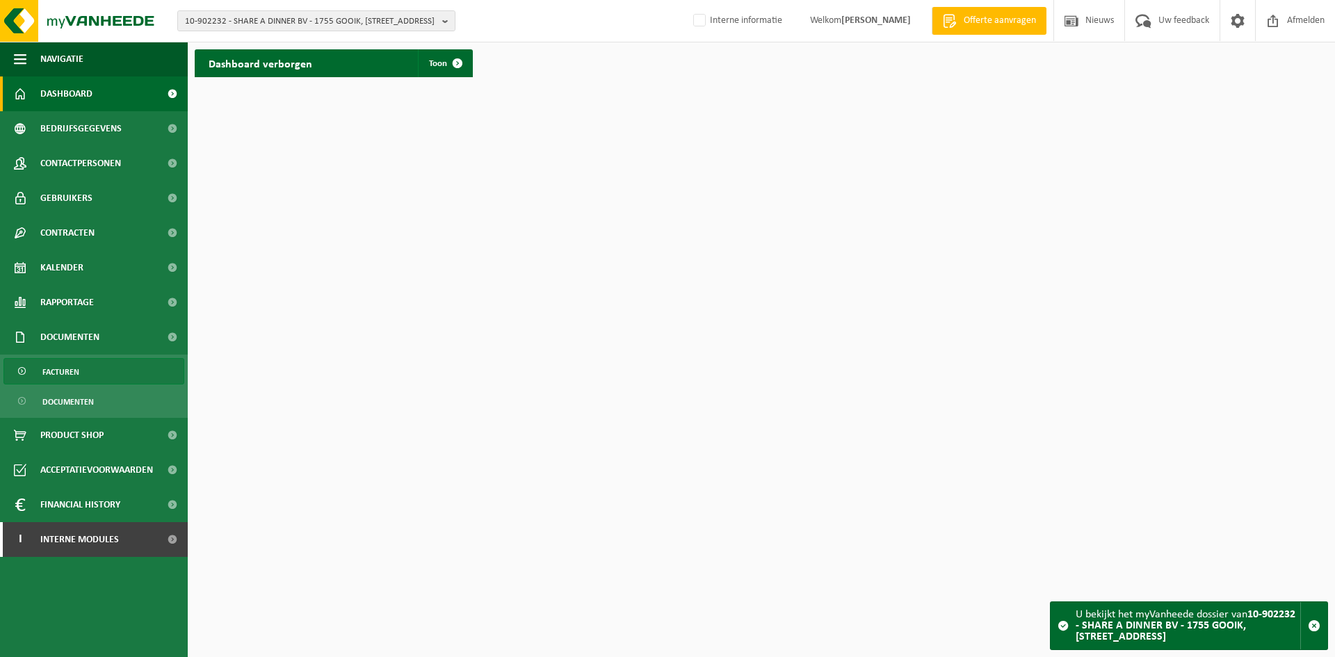
click at [104, 370] on link "Facturen" at bounding box center [93, 371] width 181 height 26
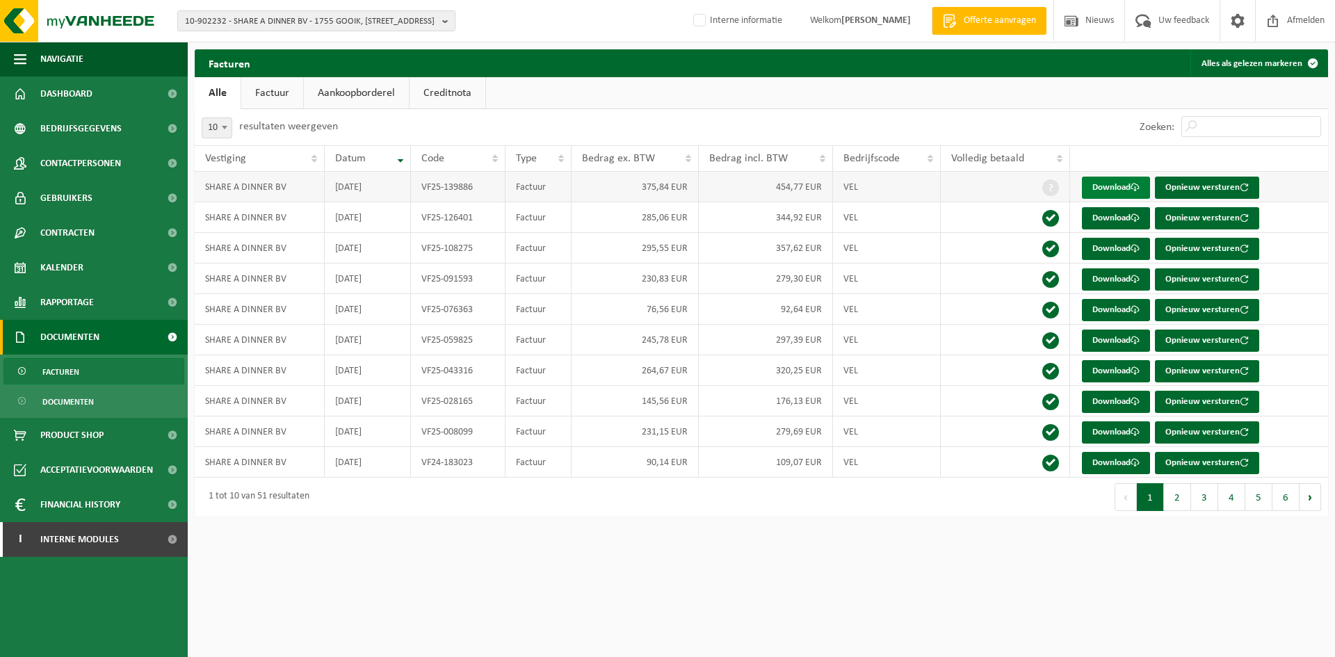
click at [1132, 192] on span at bounding box center [1134, 187] width 9 height 9
click at [320, 21] on span "10-902232 - SHARE A DINNER BV - 1755 GOOIK, DORPSSTRAAT 33/A" at bounding box center [311, 21] width 252 height 21
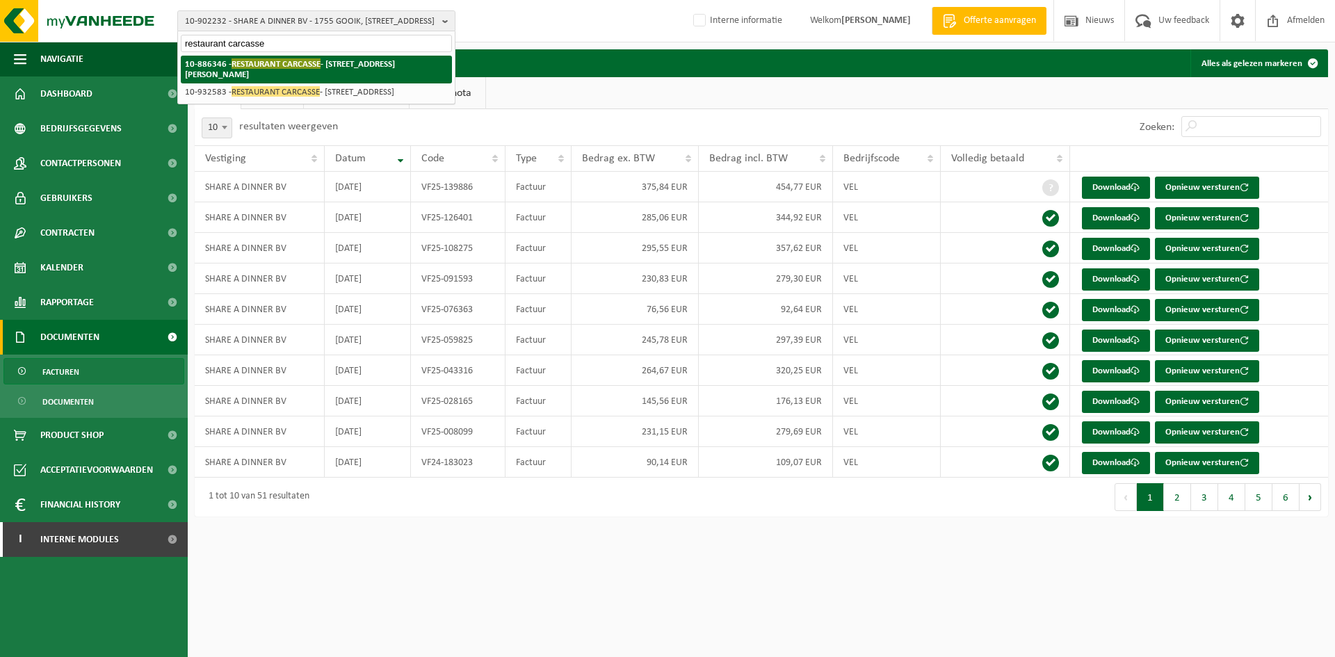
type input "restaurant carcasse"
click at [319, 63] on span "RESTAURANT CARCASSE" at bounding box center [275, 63] width 89 height 10
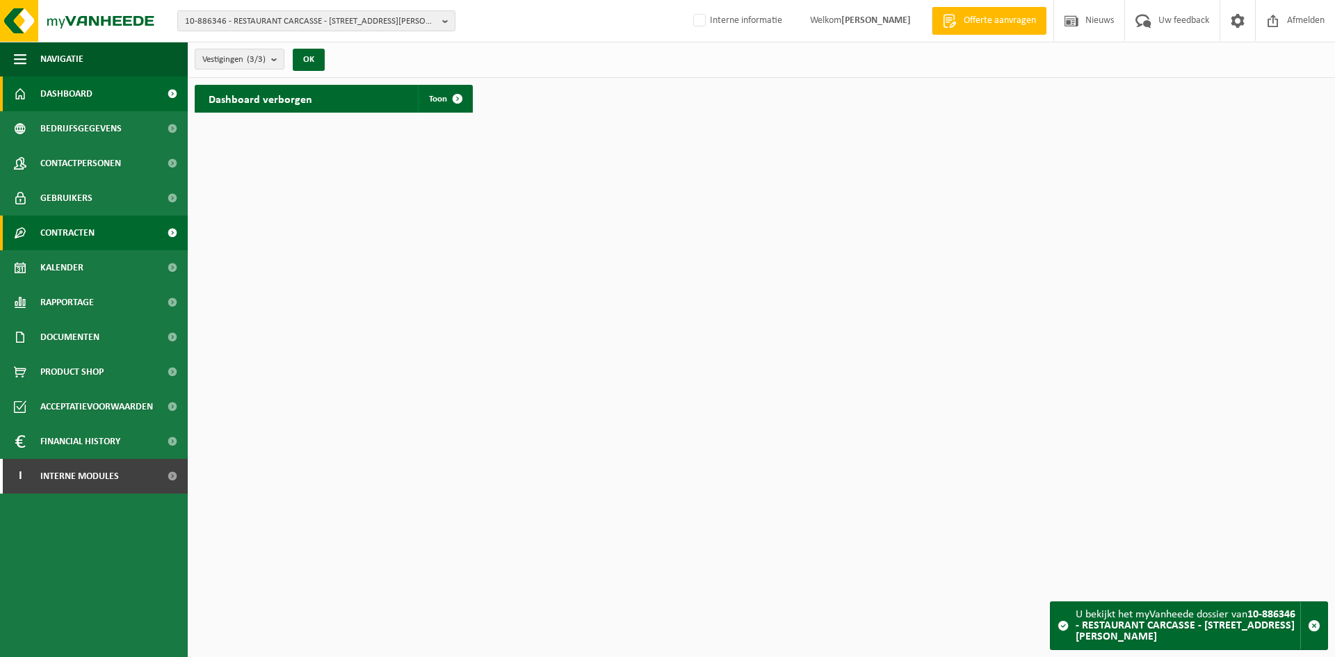
click at [80, 232] on span "Contracten" at bounding box center [67, 232] width 54 height 35
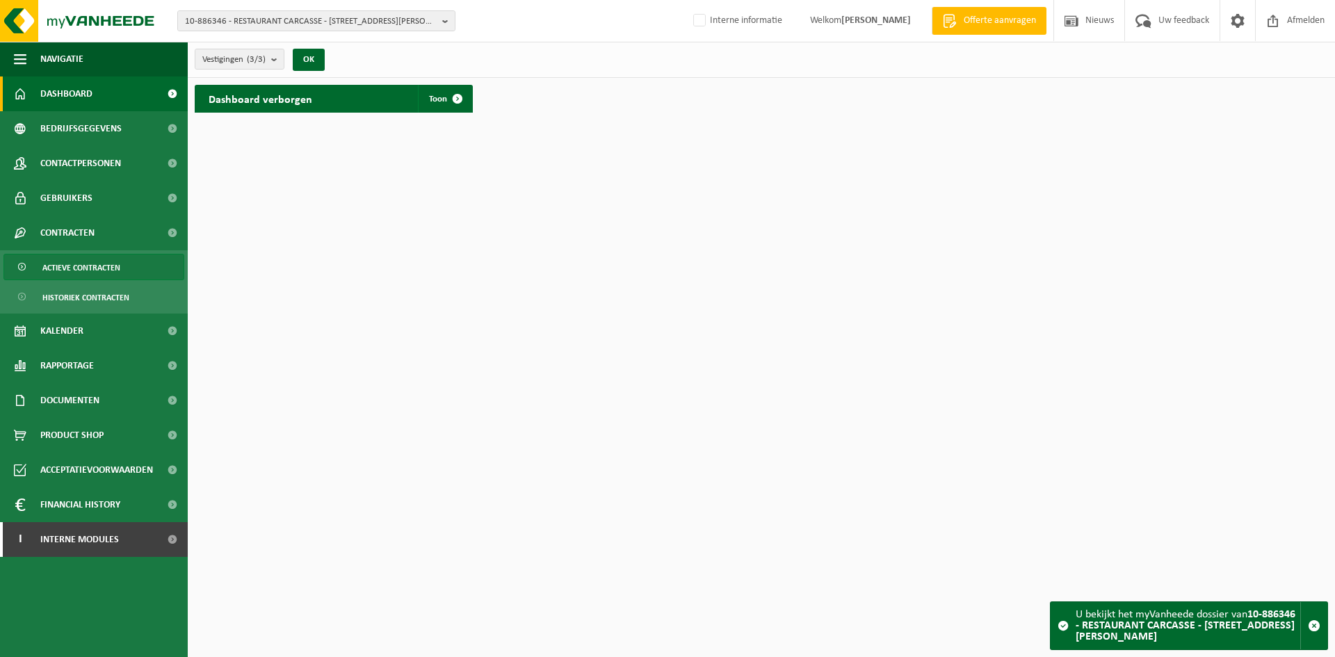
click at [80, 263] on span "Actieve contracten" at bounding box center [81, 267] width 78 height 26
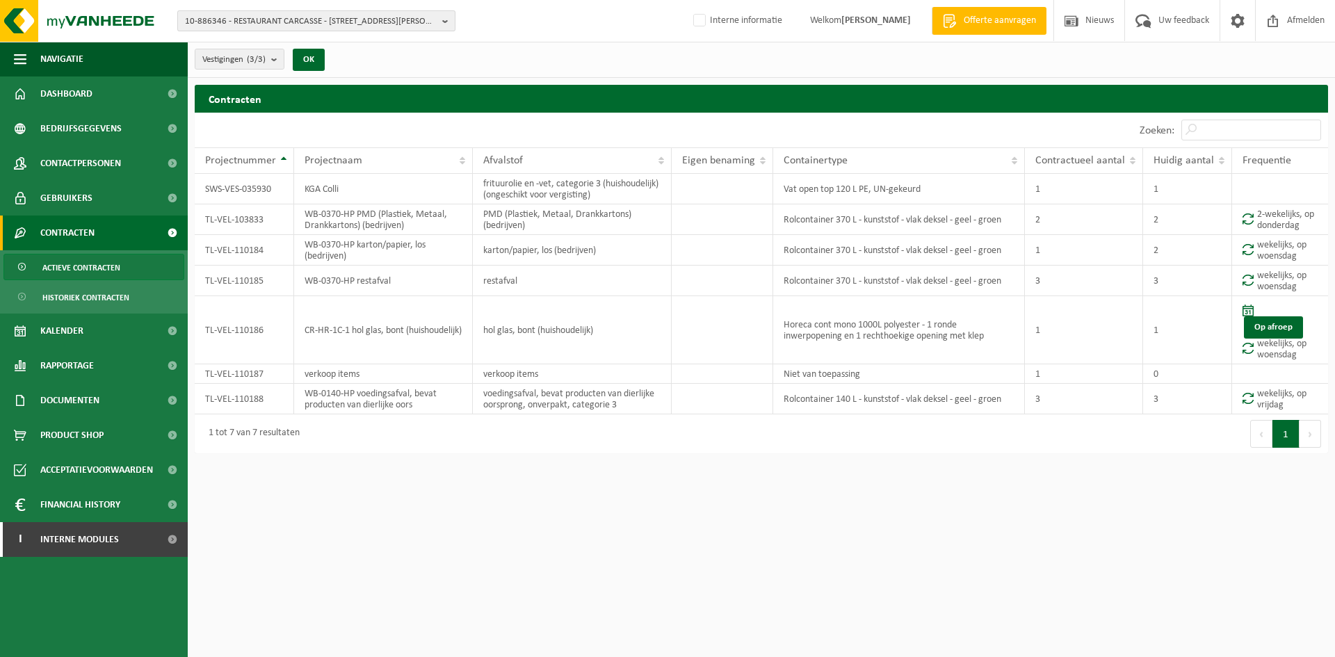
click at [276, 15] on span "10-886346 - RESTAURANT CARCASSE - 8670 KOKSIJDE, HENRI CHRISTIAENLAAN 5" at bounding box center [311, 21] width 252 height 21
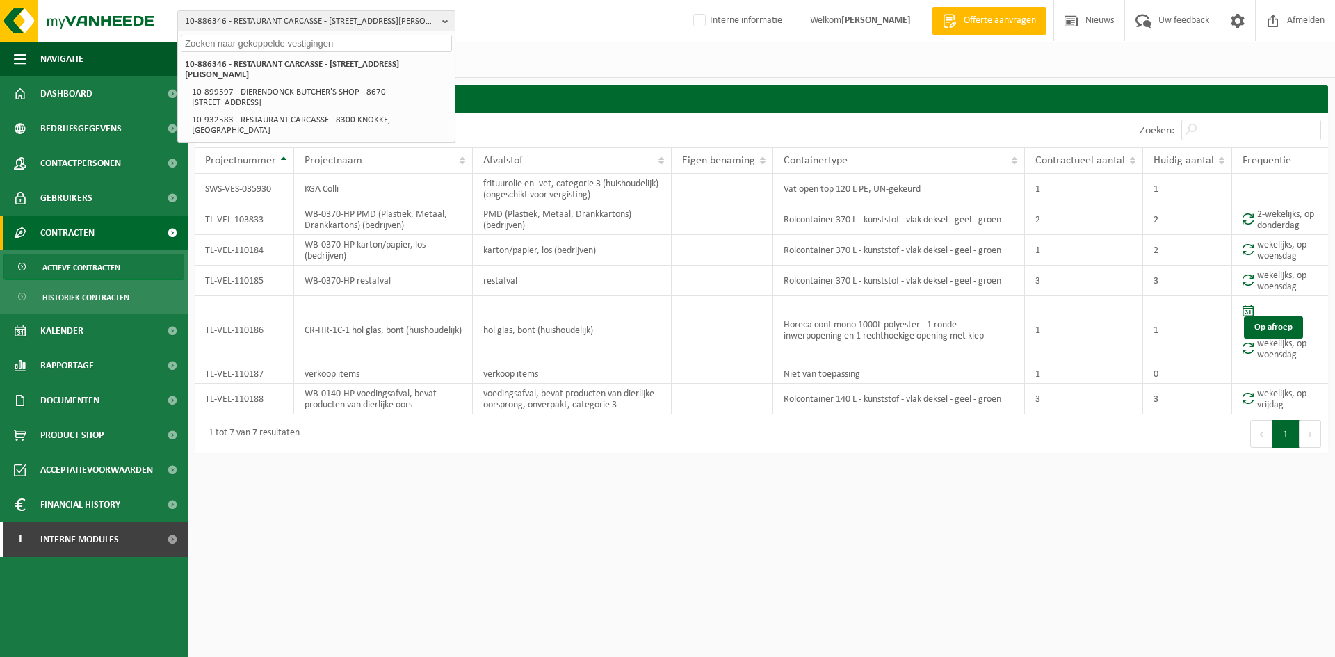
click at [290, 42] on input "text" at bounding box center [316, 43] width 271 height 17
paste input "0788.229.225"
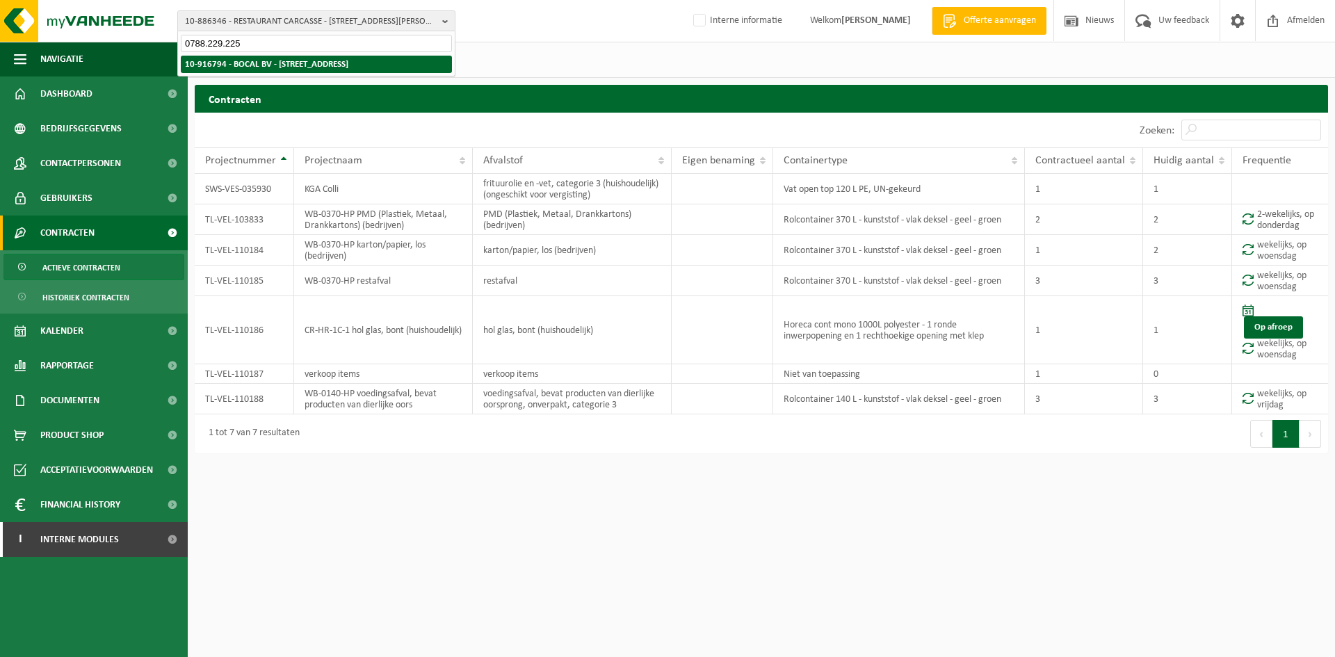
type input "0788.229.225"
click at [314, 60] on strong "10-916794 - BOCAL BV - [STREET_ADDRESS]" at bounding box center [266, 64] width 163 height 9
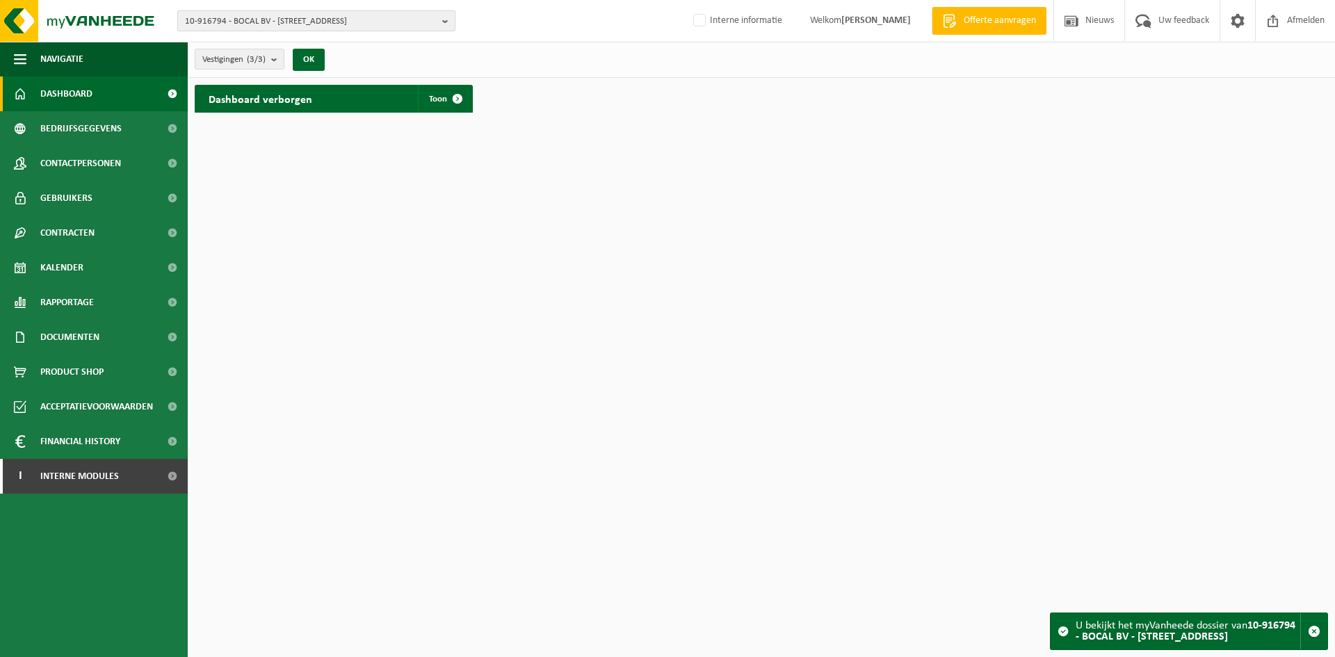
click at [234, 24] on span "10-916794 - BOCAL BV - [STREET_ADDRESS]" at bounding box center [311, 21] width 252 height 21
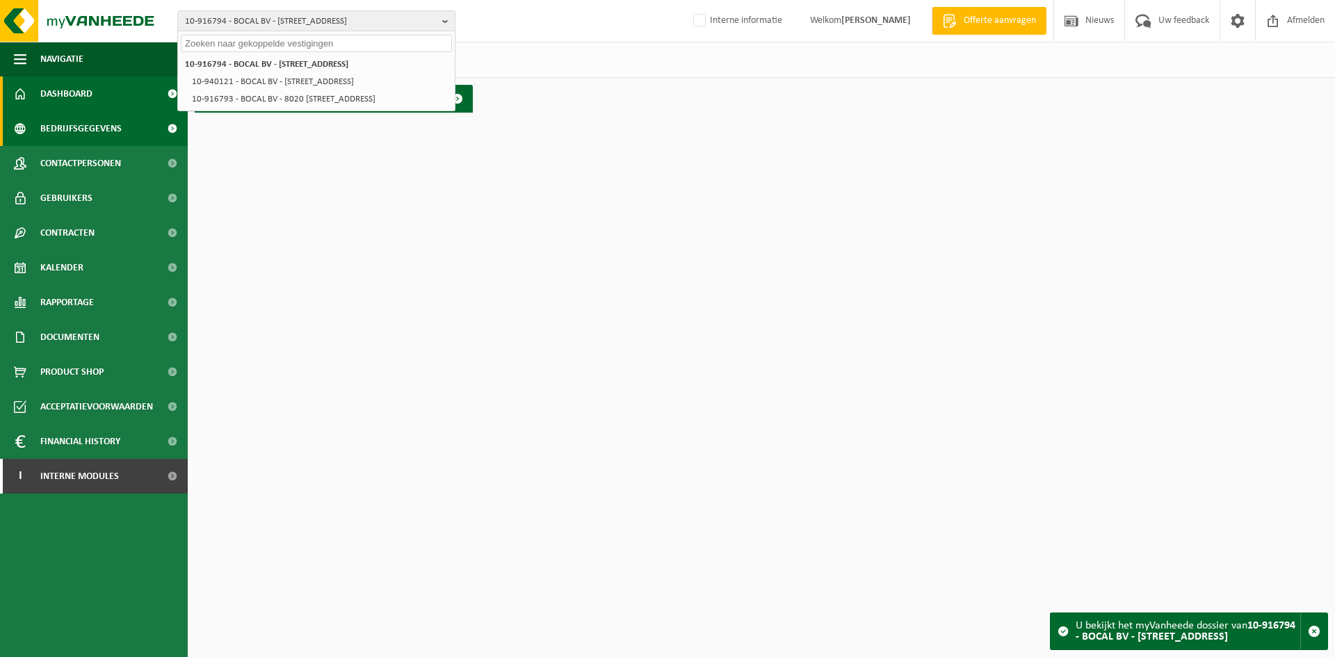
click at [105, 131] on span "Bedrijfsgegevens" at bounding box center [80, 128] width 81 height 35
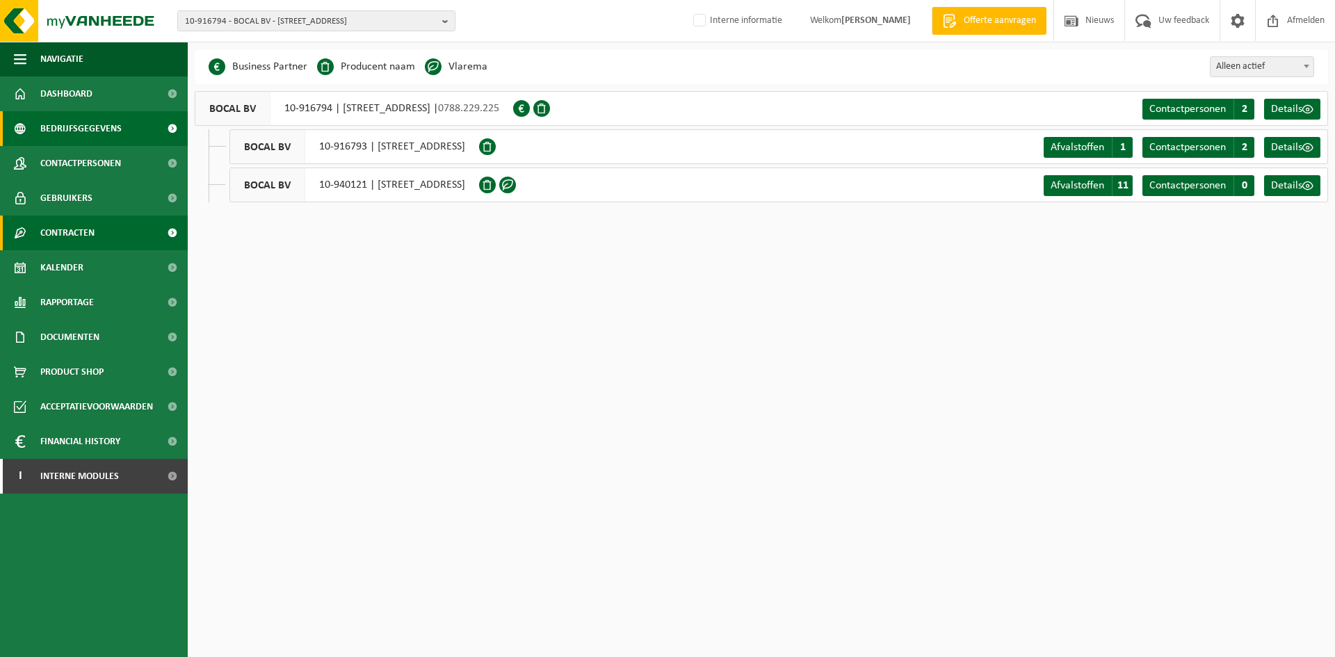
click at [102, 234] on link "Contracten" at bounding box center [94, 232] width 188 height 35
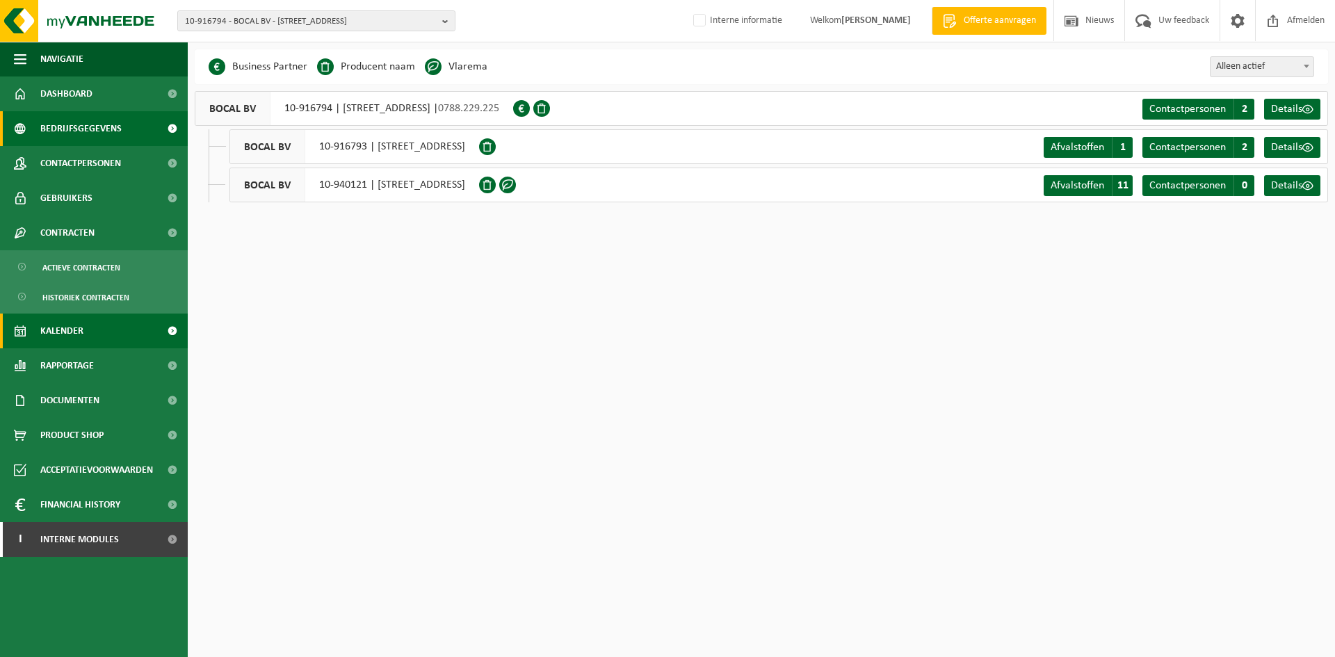
click at [71, 324] on span "Kalender" at bounding box center [61, 330] width 43 height 35
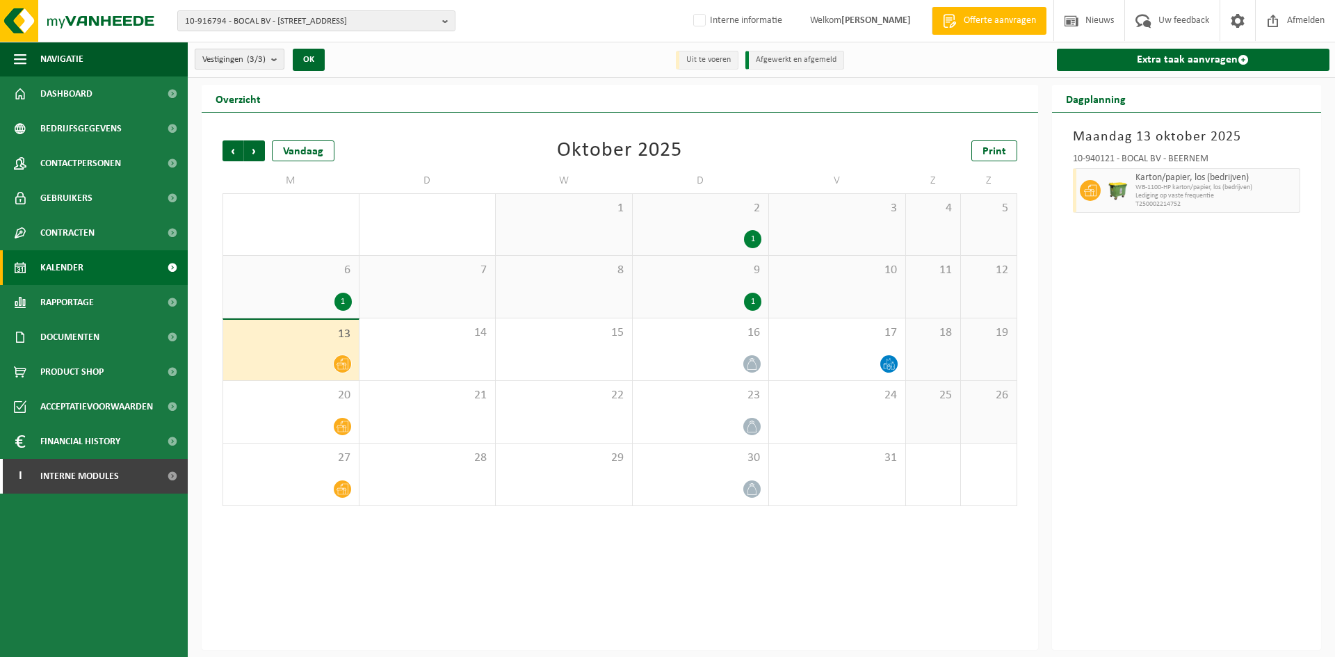
click at [275, 59] on b "submit" at bounding box center [277, 58] width 13 height 19
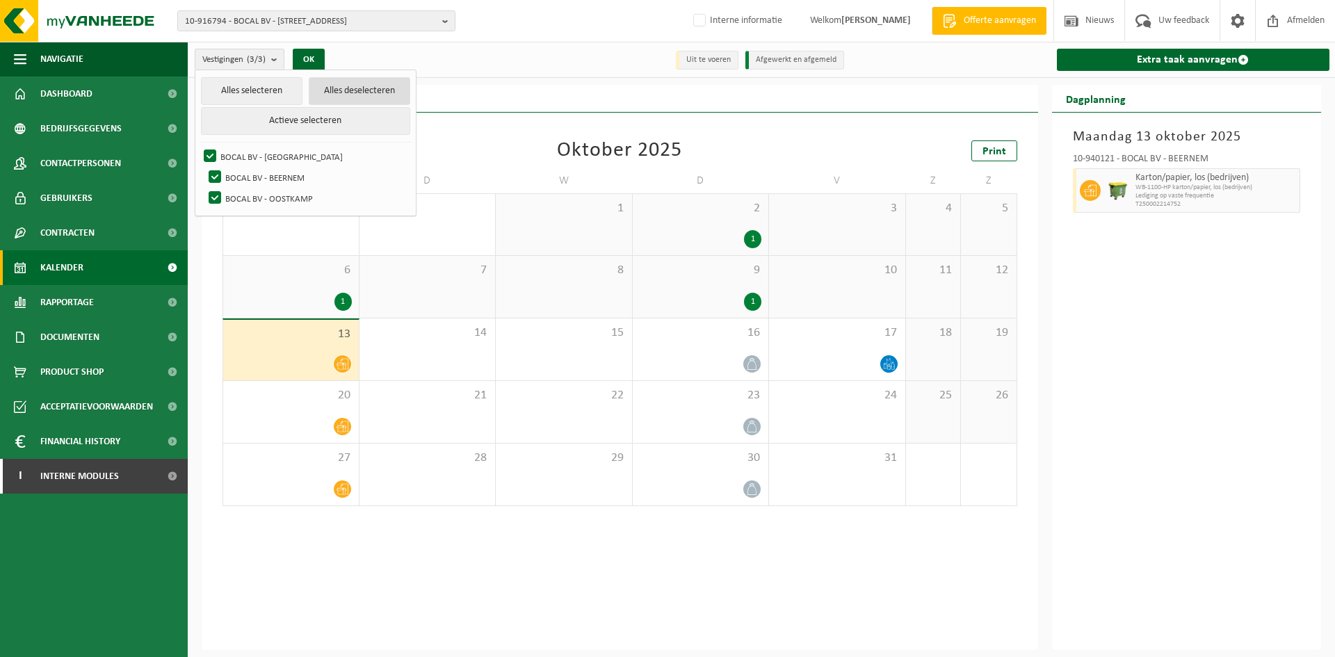
click at [370, 99] on button "Alles deselecteren" at bounding box center [359, 91] width 101 height 28
checkbox input "false"
click at [241, 152] on label "BOCAL BV - GENT" at bounding box center [305, 156] width 209 height 21
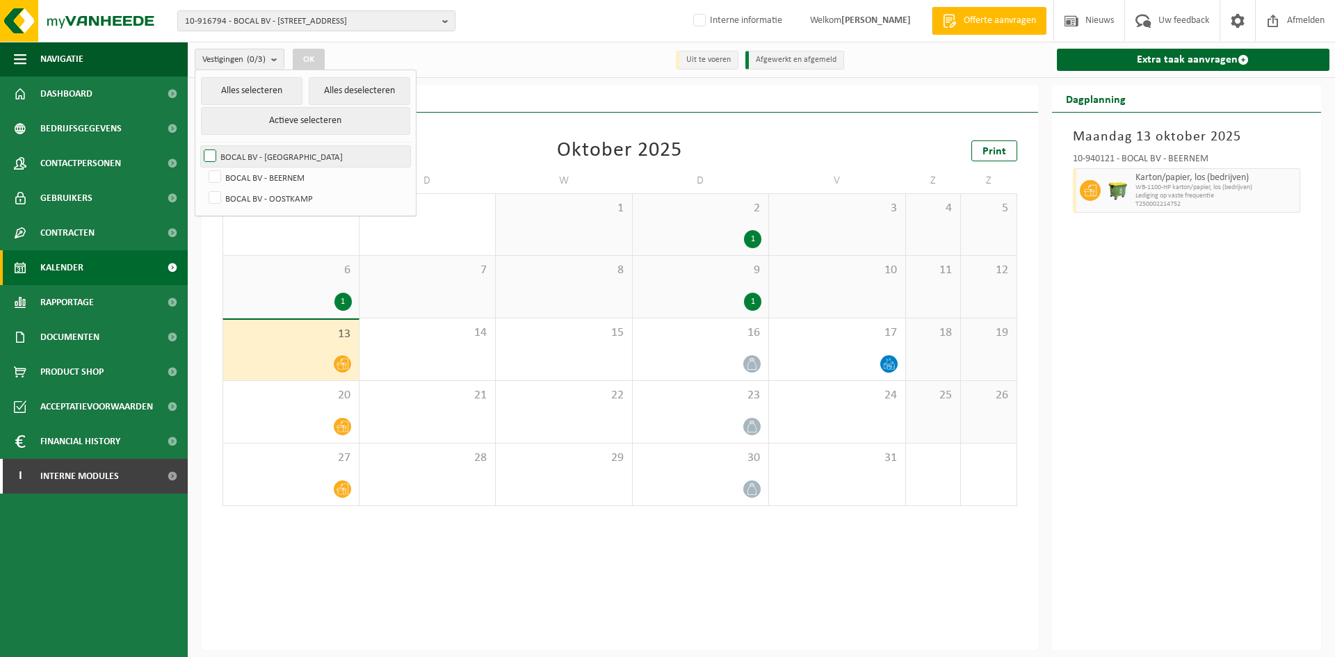
click at [199, 146] on input "BOCAL BV - GENT" at bounding box center [198, 145] width 1 height 1
checkbox input "true"
click at [311, 51] on button "OK" at bounding box center [309, 60] width 32 height 22
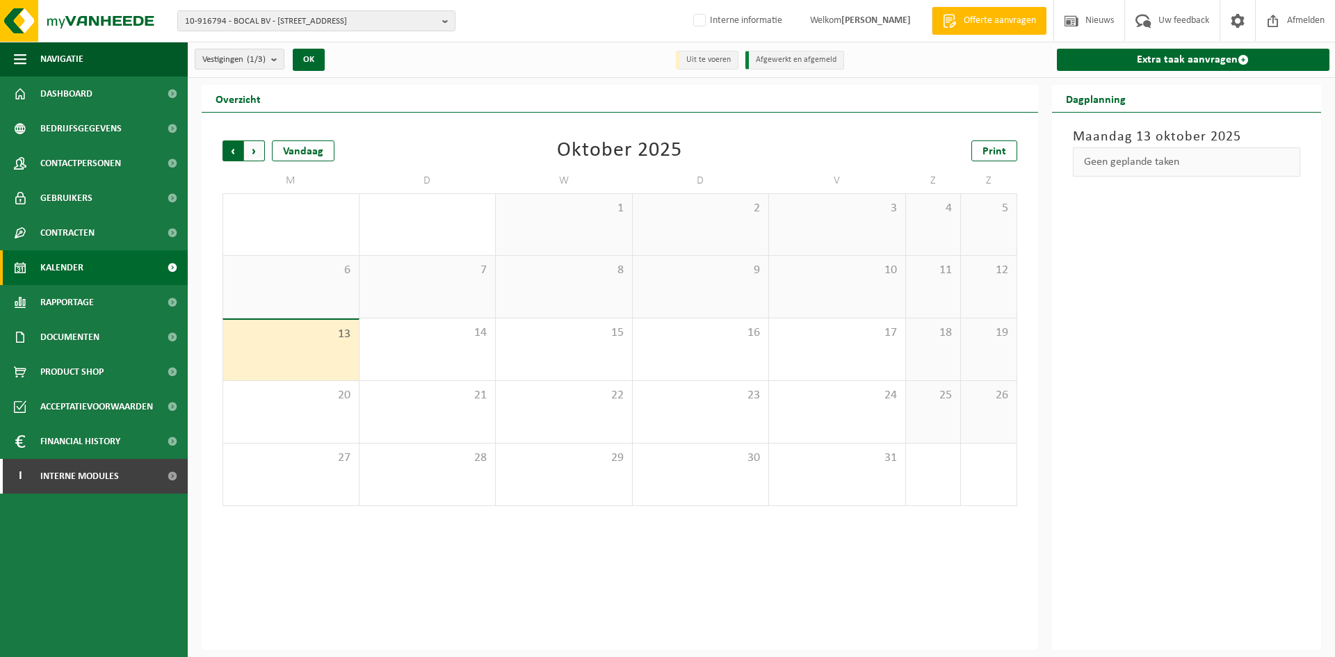
click at [263, 147] on span "Volgende" at bounding box center [254, 150] width 21 height 21
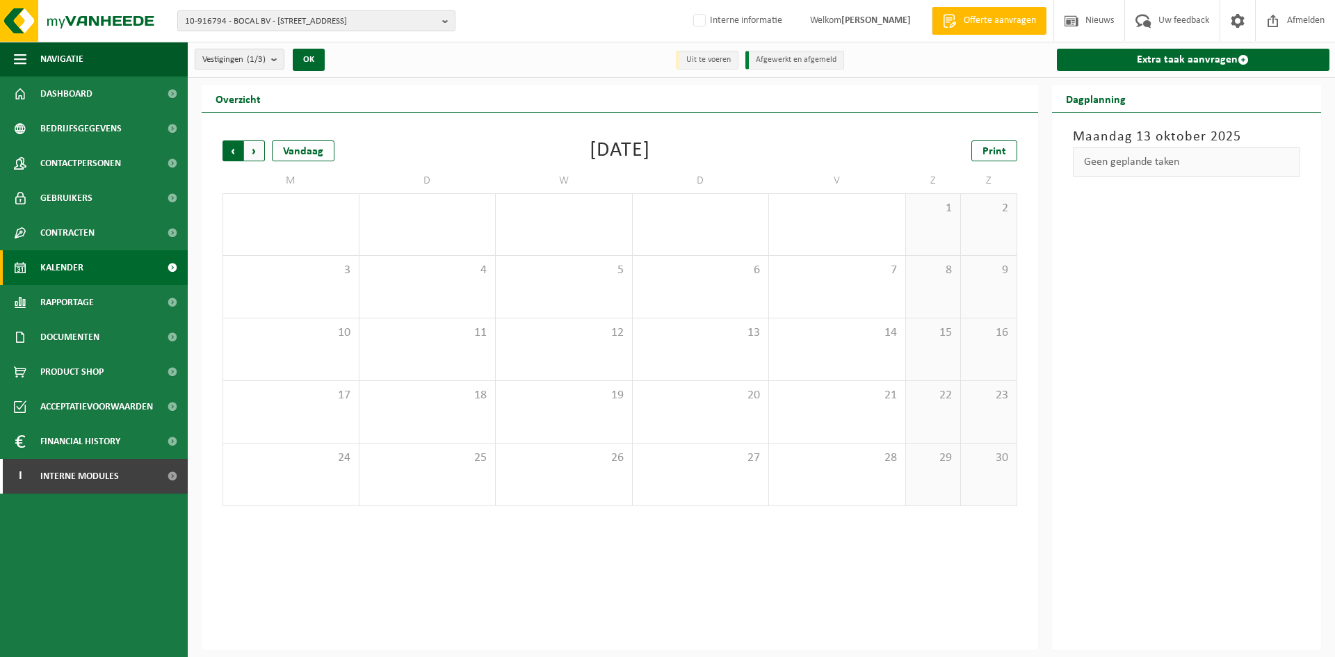
click at [259, 149] on span "Volgende" at bounding box center [254, 150] width 21 height 21
click at [272, 67] on button "Vestigingen (1/3)" at bounding box center [240, 59] width 90 height 21
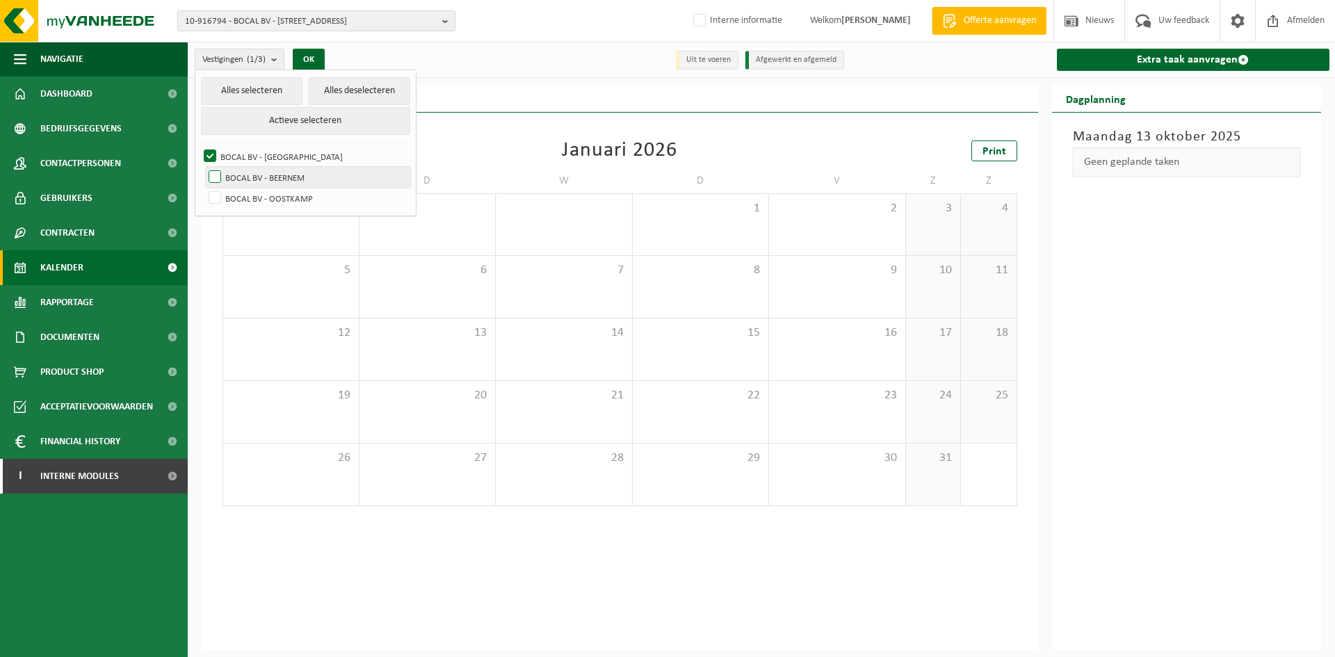
click at [238, 171] on label "BOCAL BV - BEERNEM" at bounding box center [308, 177] width 204 height 21
click at [204, 167] on input "BOCAL BV - BEERNEM" at bounding box center [203, 166] width 1 height 1
checkbox input "true"
click at [211, 159] on label "BOCAL BV - GENT" at bounding box center [305, 156] width 209 height 21
click at [199, 146] on input "BOCAL BV - GENT" at bounding box center [198, 145] width 1 height 1
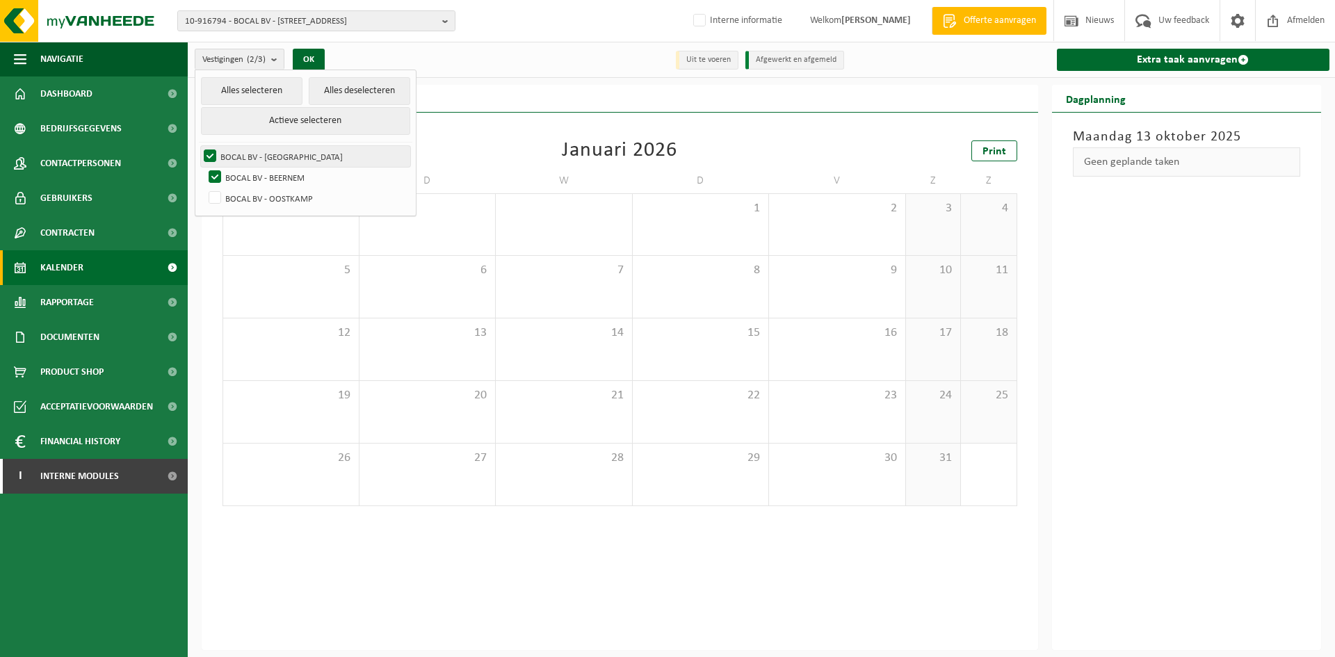
checkbox input "false"
click at [307, 54] on button "OK" at bounding box center [309, 60] width 32 height 22
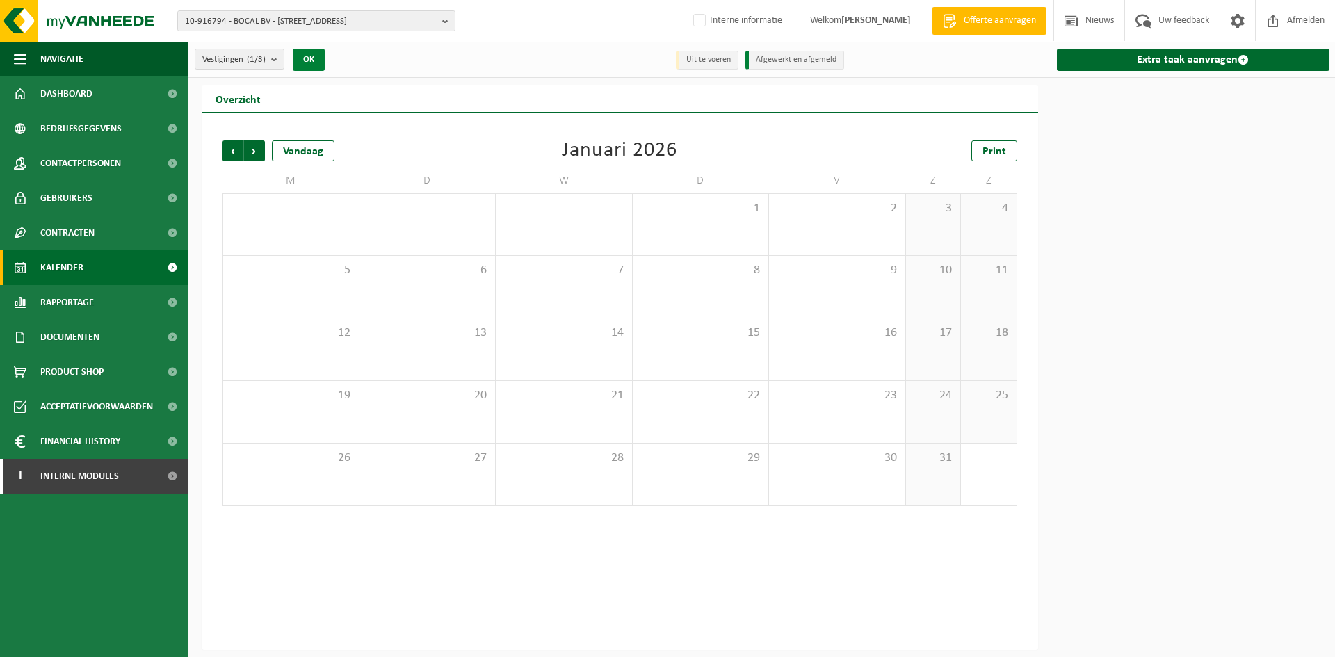
click at [319, 63] on button "OK" at bounding box center [309, 60] width 32 height 22
click at [265, 13] on span "10-916794 - BOCAL BV - 9000 GENT, MEIBLOEMSTRAAT 122" at bounding box center [311, 21] width 252 height 21
paste input "10-859356"
type input "10-859356"
click at [266, 65] on strong "10-859356 - TOURUST GARAGE - 9270 LAARNE, ZEVENSTERSTRAAT 39" at bounding box center [280, 63] width 191 height 10
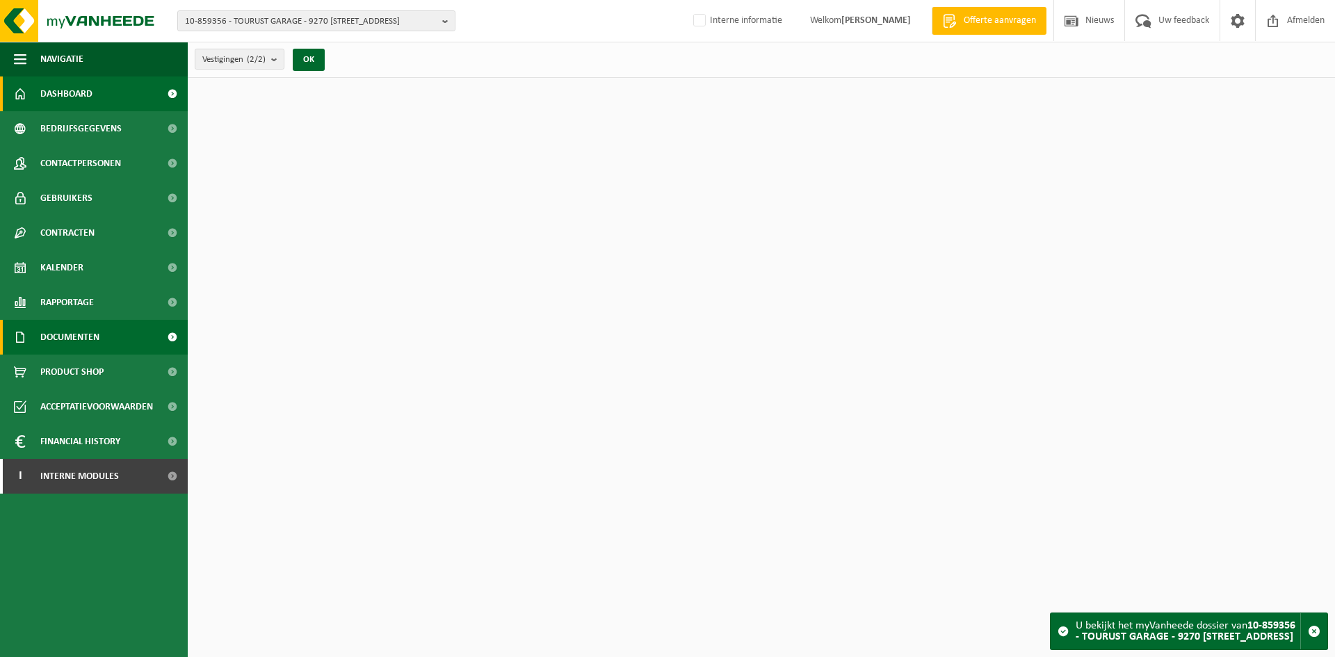
click at [75, 336] on span "Documenten" at bounding box center [69, 337] width 59 height 35
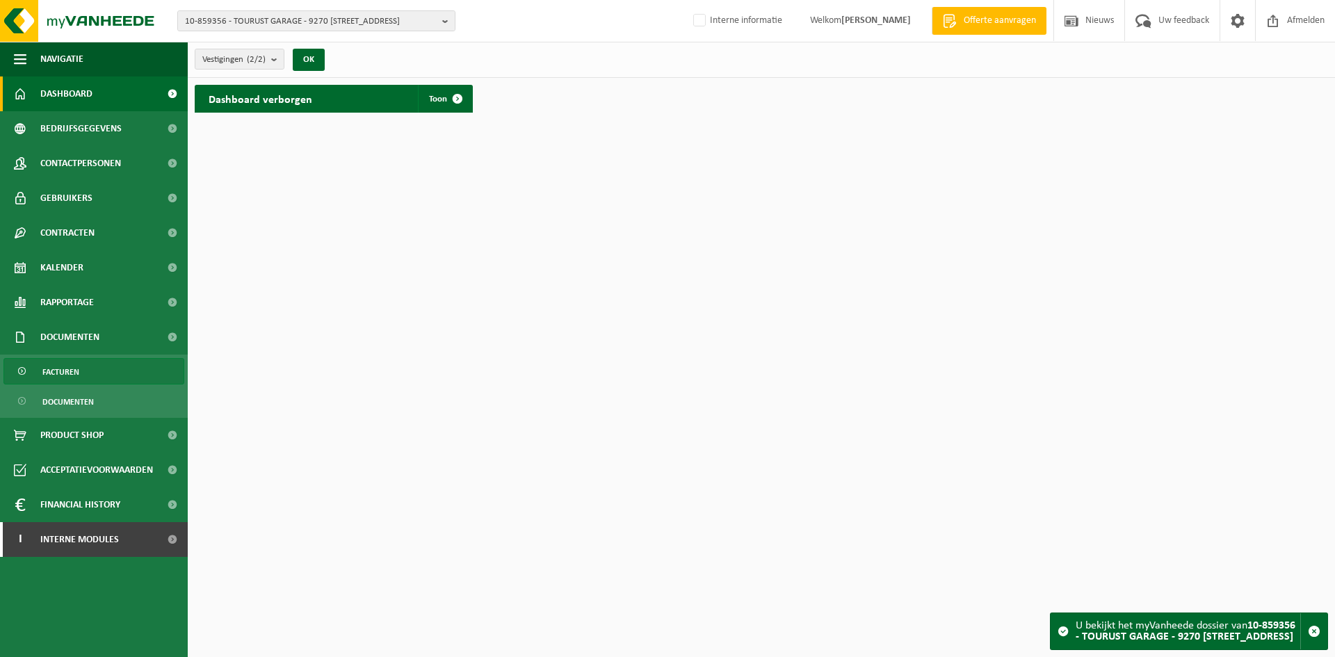
click at [79, 378] on span "Facturen" at bounding box center [60, 372] width 37 height 26
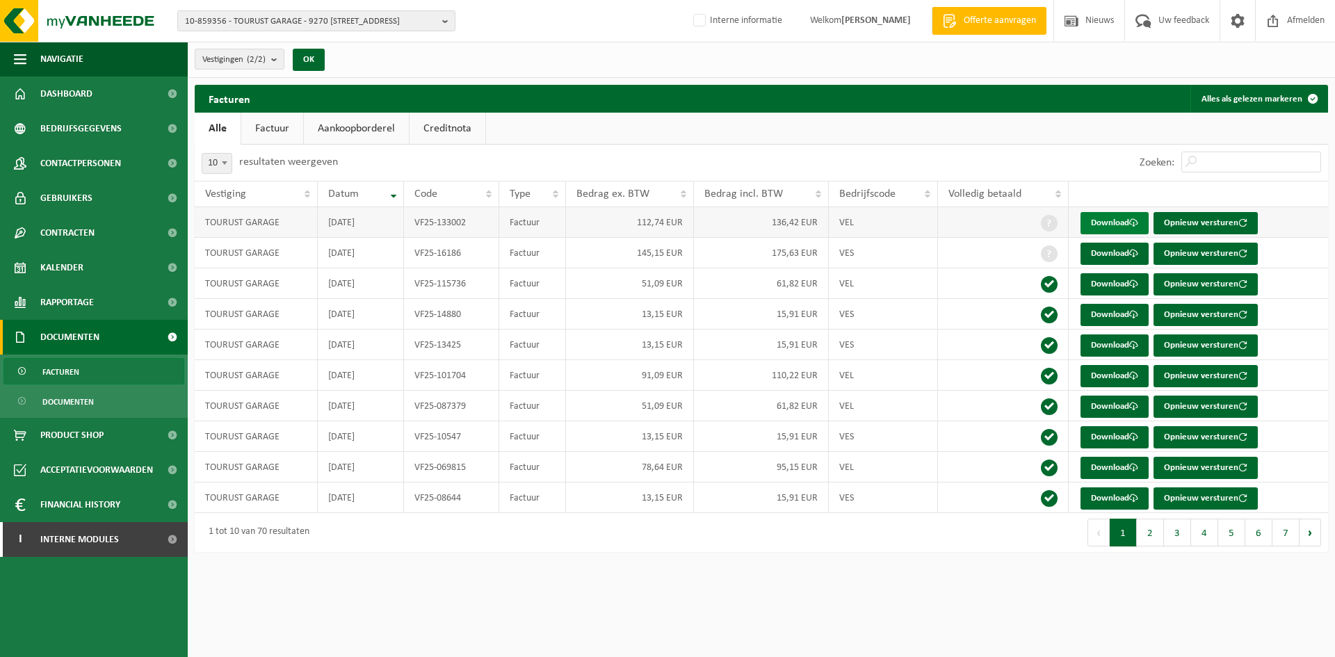
click at [1138, 225] on span at bounding box center [1133, 222] width 9 height 9
click at [1234, 6] on span at bounding box center [1237, 20] width 21 height 41
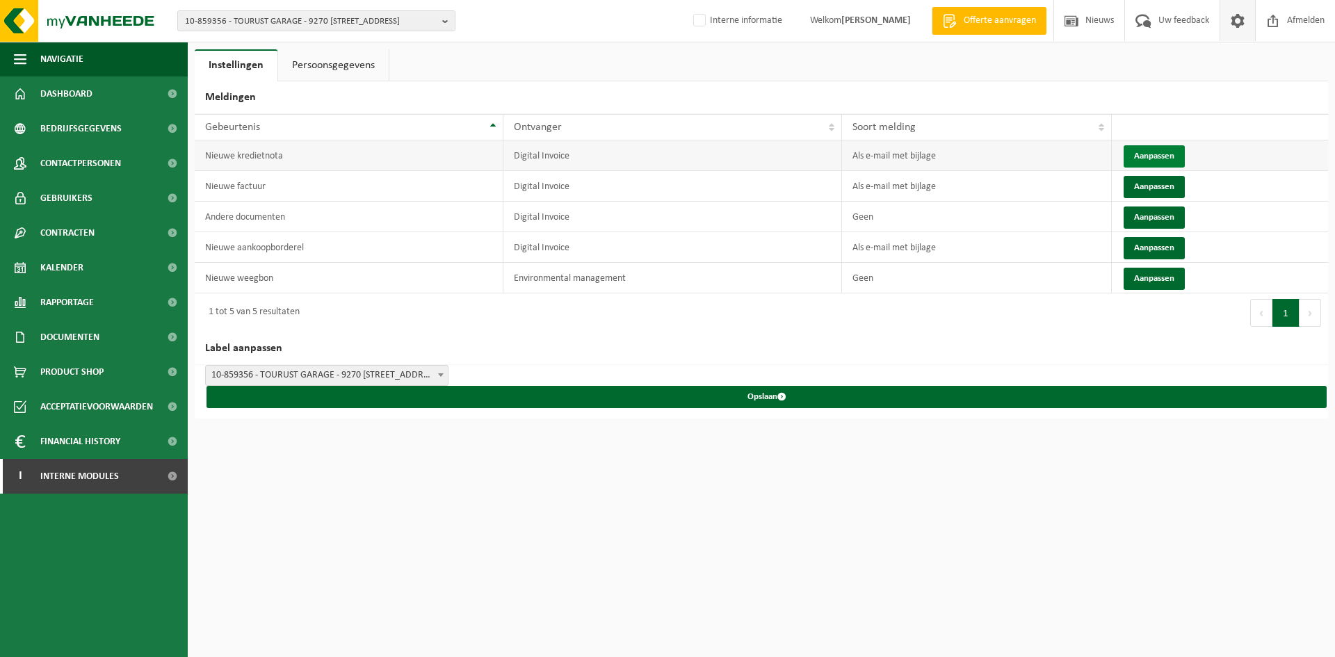
click at [1162, 152] on button "Aanpassen" at bounding box center [1153, 156] width 61 height 22
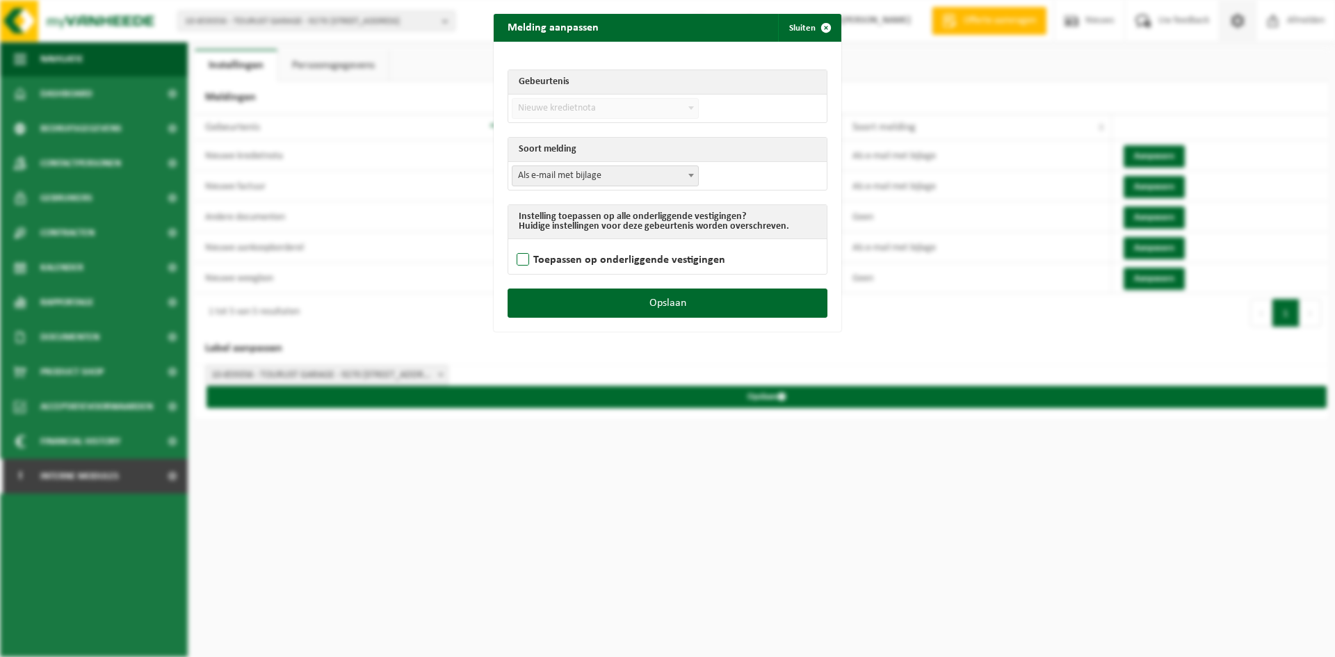
click at [576, 259] on label "Toepassen op onderliggende vestigingen" at bounding box center [619, 260] width 211 height 21
click at [576, 243] on input "Toepassen op onderliggende vestigingen" at bounding box center [685, 242] width 348 height 1
checkbox input "true"
click at [696, 301] on button "Opslaan" at bounding box center [667, 302] width 320 height 29
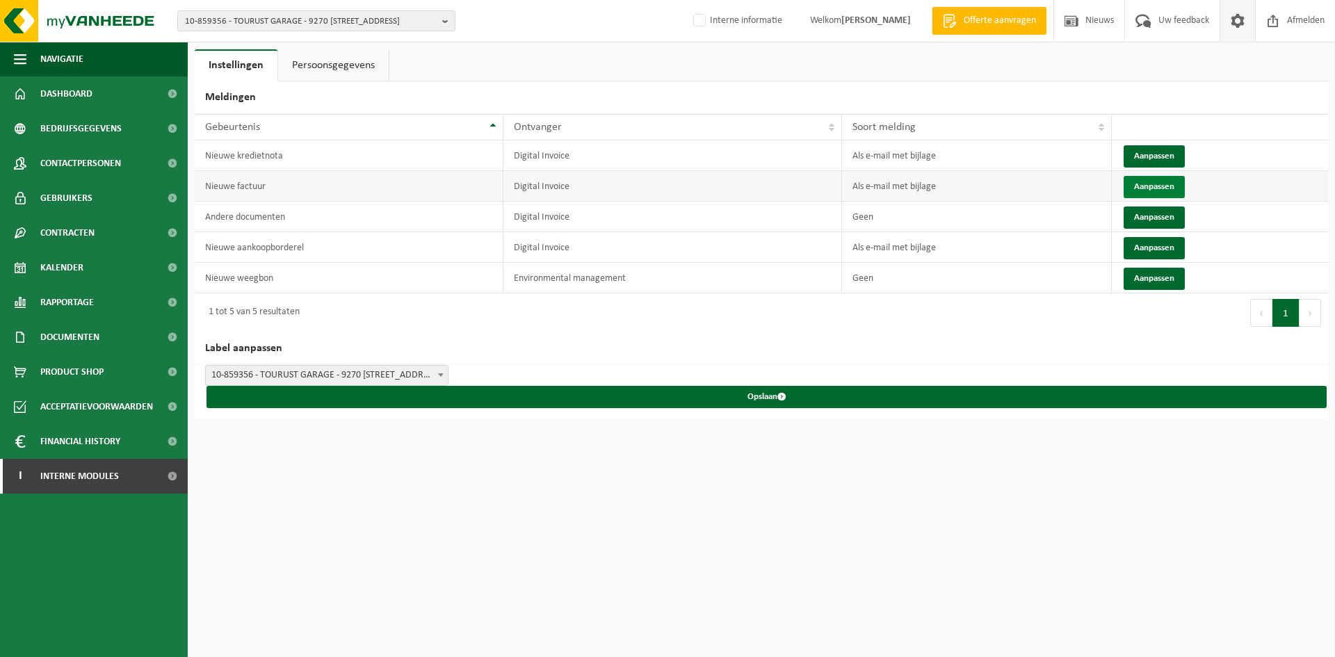
click at [1176, 184] on button "Aanpassen" at bounding box center [1153, 187] width 61 height 22
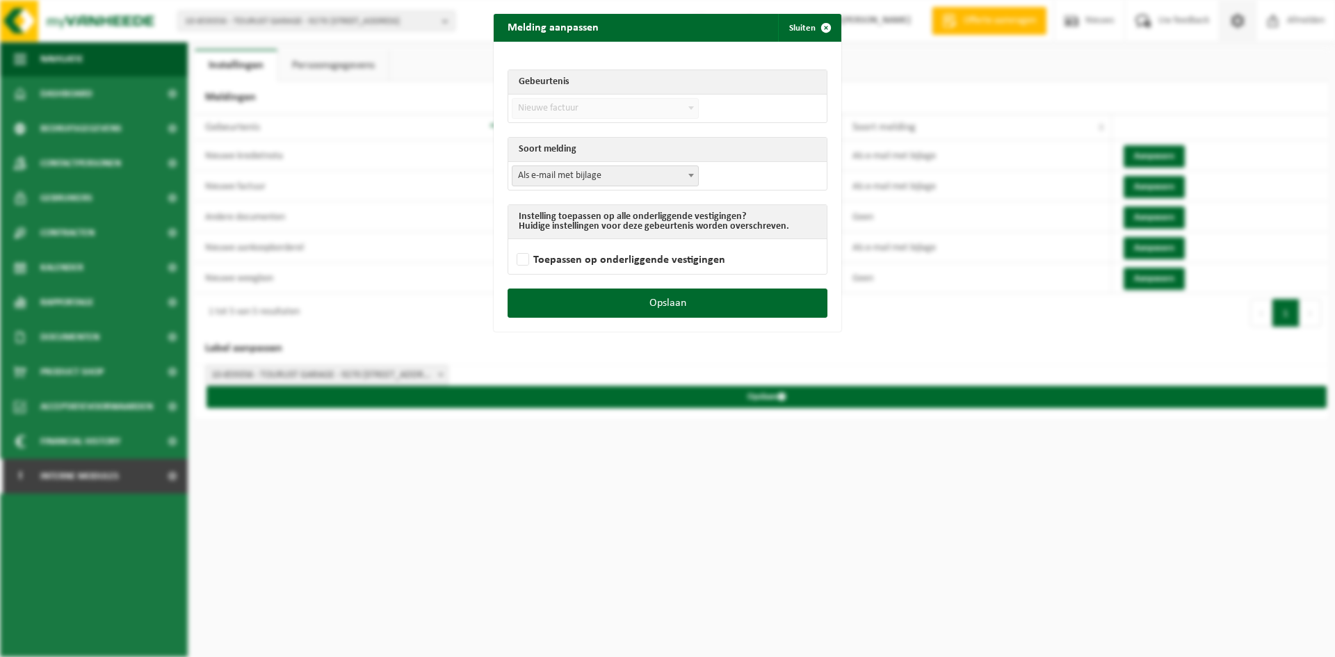
click at [613, 173] on span "Als e-mail met bijlage" at bounding box center [605, 175] width 186 height 19
click at [742, 177] on td "Als e-mail zonder bijlage Als e-mail met bijlage Geen Als e-mail met bijlage" at bounding box center [667, 176] width 318 height 28
click at [546, 253] on label "Toepassen op onderliggende vestigingen" at bounding box center [619, 260] width 211 height 21
click at [546, 243] on input "Toepassen op onderliggende vestigingen" at bounding box center [685, 242] width 348 height 1
checkbox input "true"
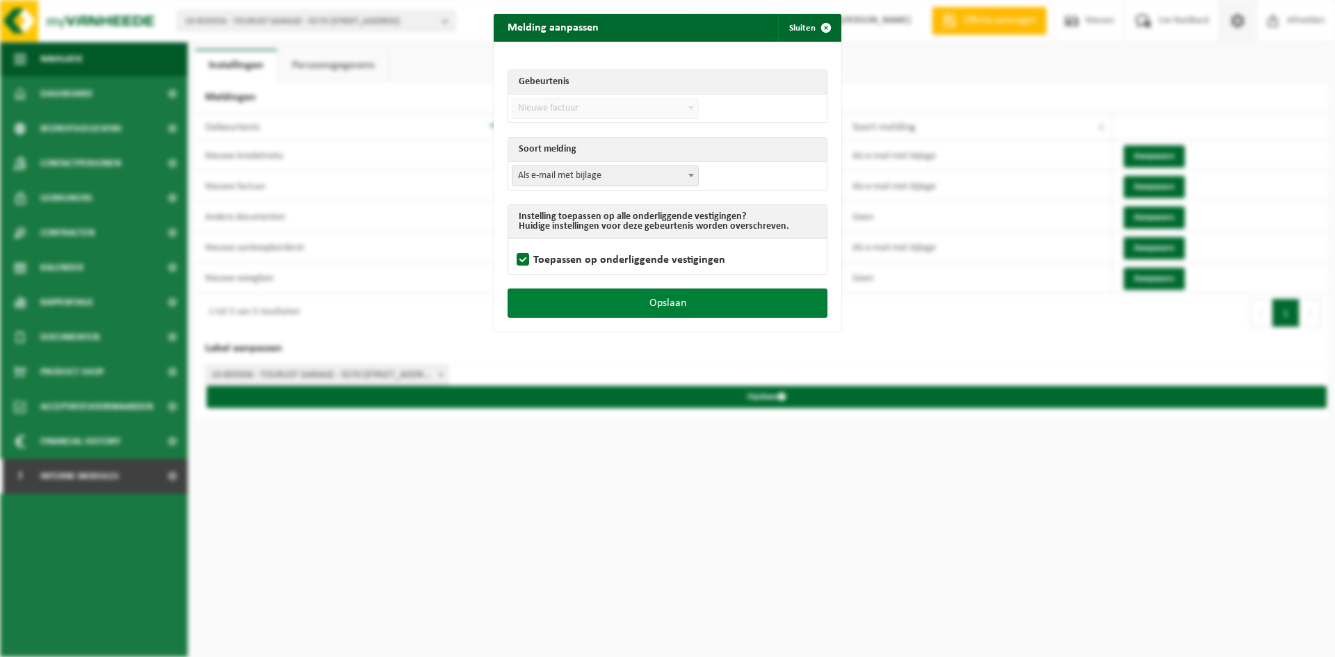
click at [571, 302] on button "Opslaan" at bounding box center [667, 302] width 320 height 29
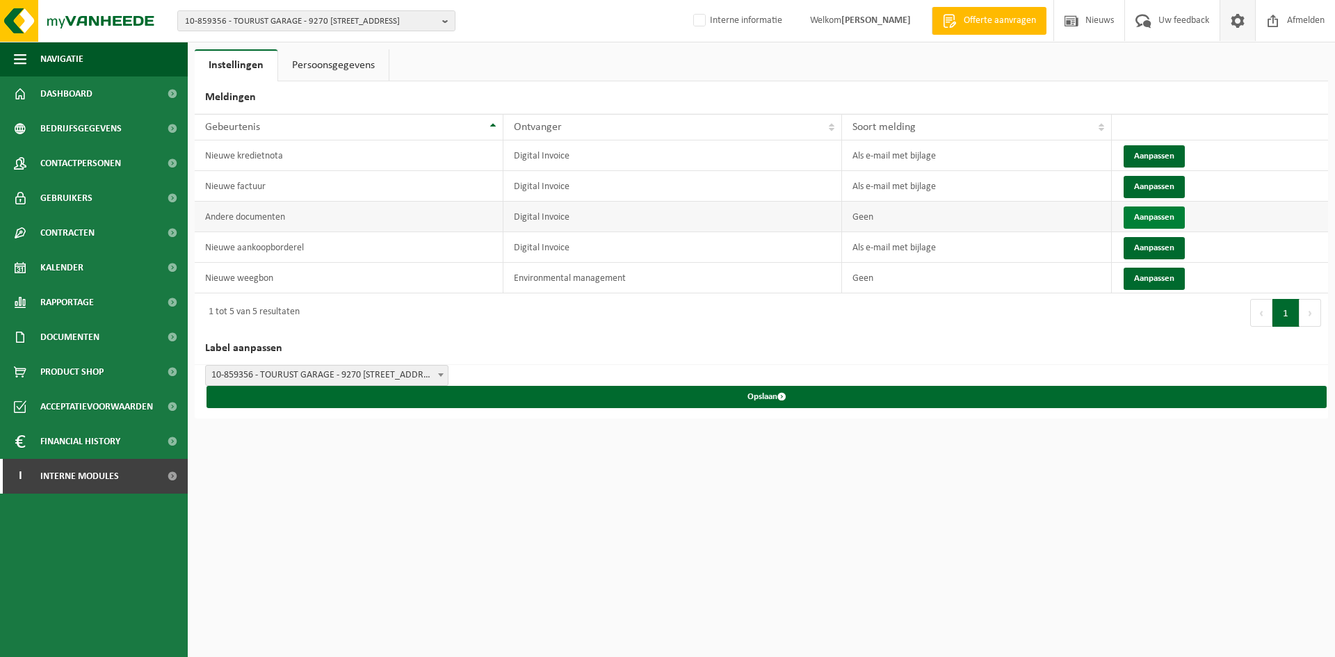
click at [1158, 216] on button "Aanpassen" at bounding box center [1153, 217] width 61 height 22
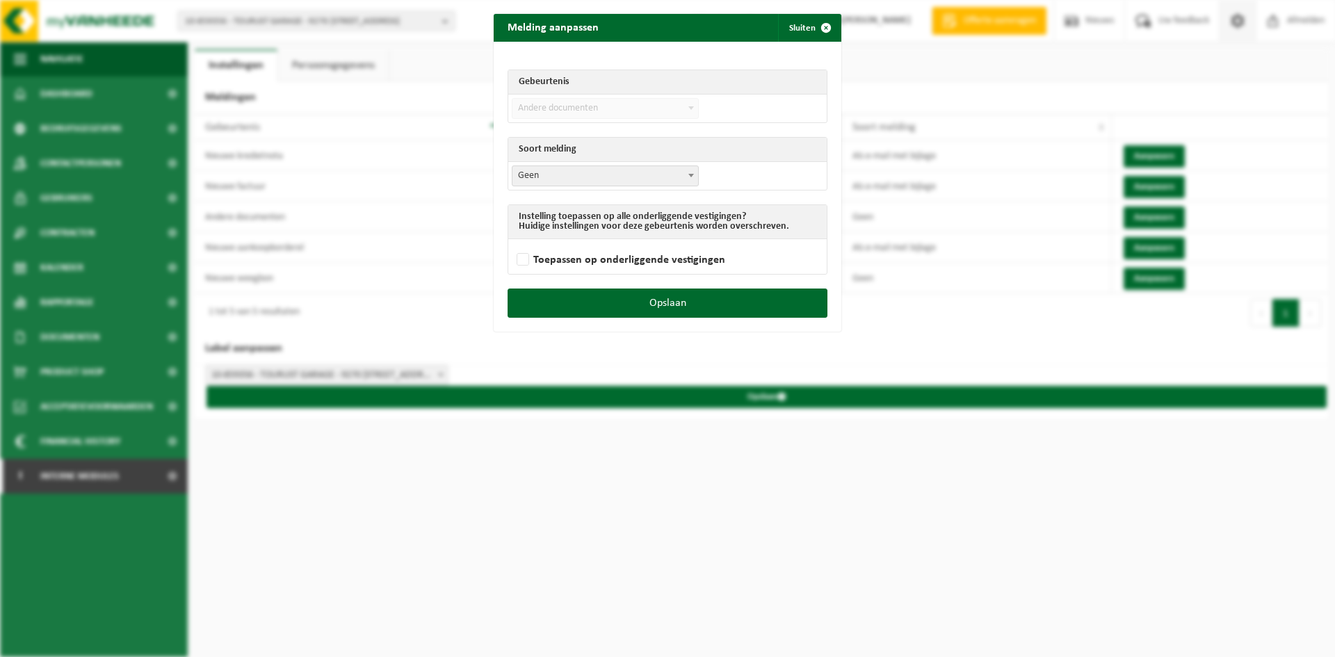
click at [601, 177] on span "Geen" at bounding box center [605, 175] width 186 height 19
select select "3"
click at [553, 260] on label "Toepassen op onderliggende vestigingen" at bounding box center [619, 260] width 211 height 21
click at [553, 243] on input "Toepassen op onderliggende vestigingen" at bounding box center [685, 242] width 348 height 1
checkbox input "true"
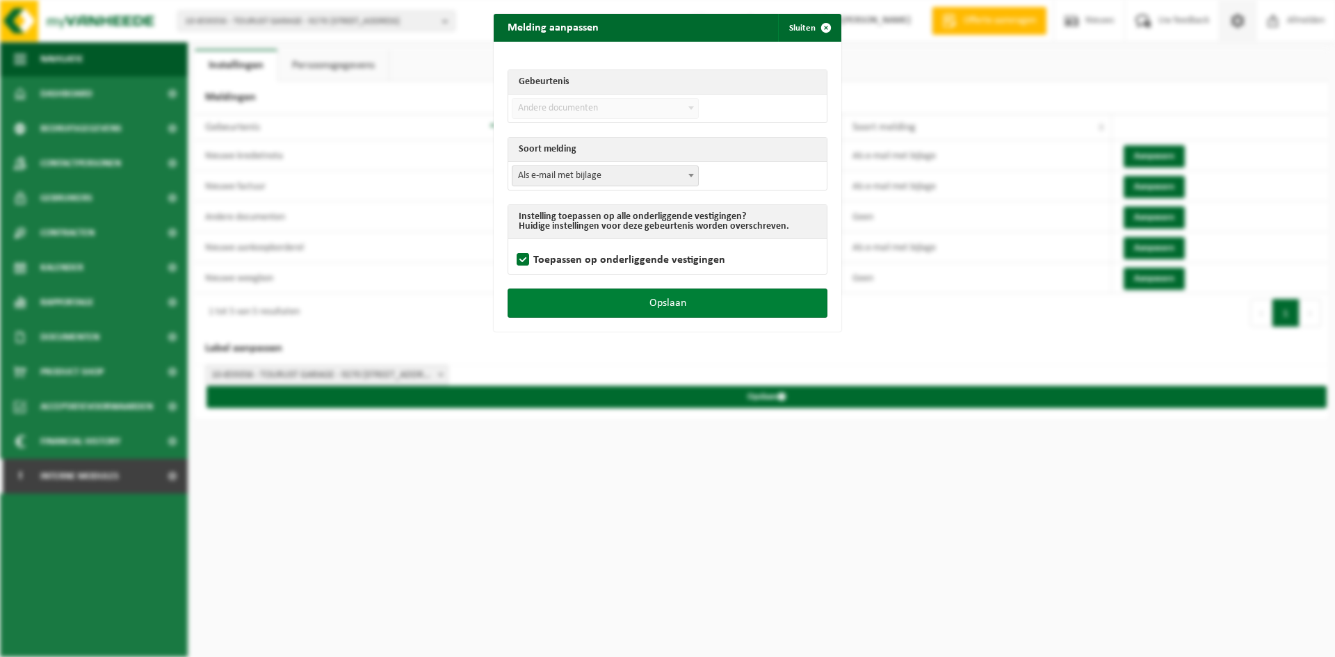
click at [580, 295] on button "Opslaan" at bounding box center [667, 302] width 320 height 29
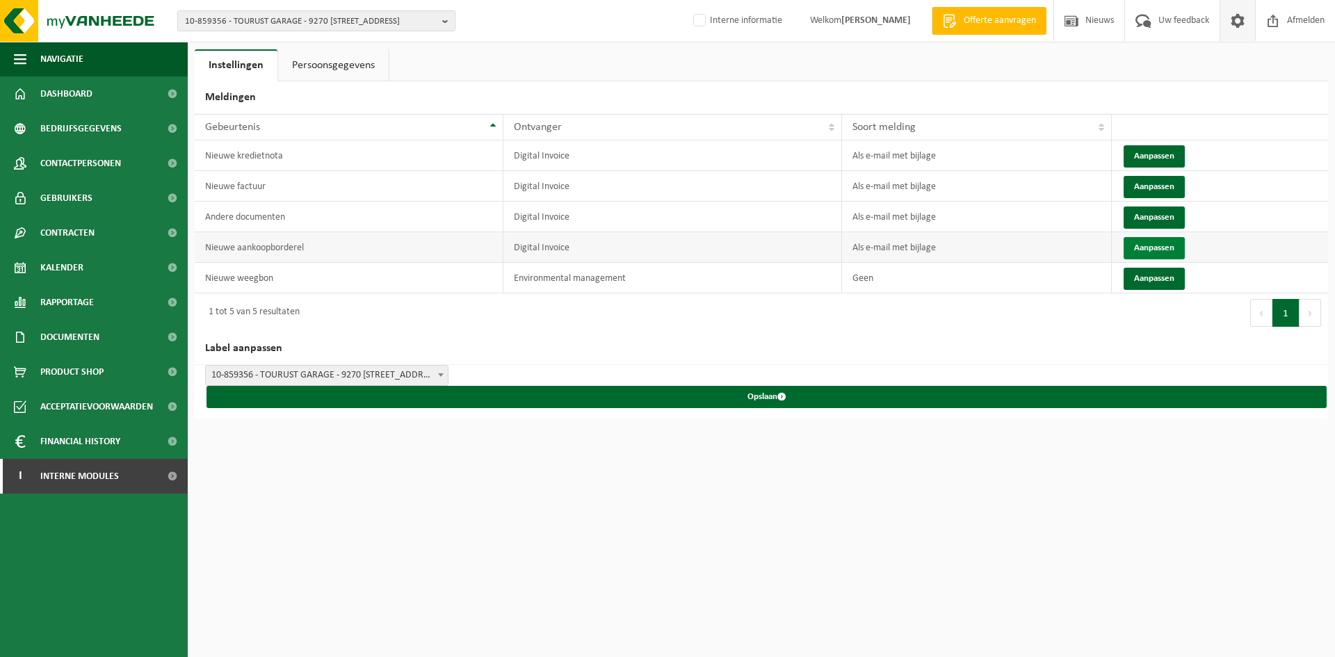
click at [1147, 245] on button "Aanpassen" at bounding box center [1153, 248] width 61 height 22
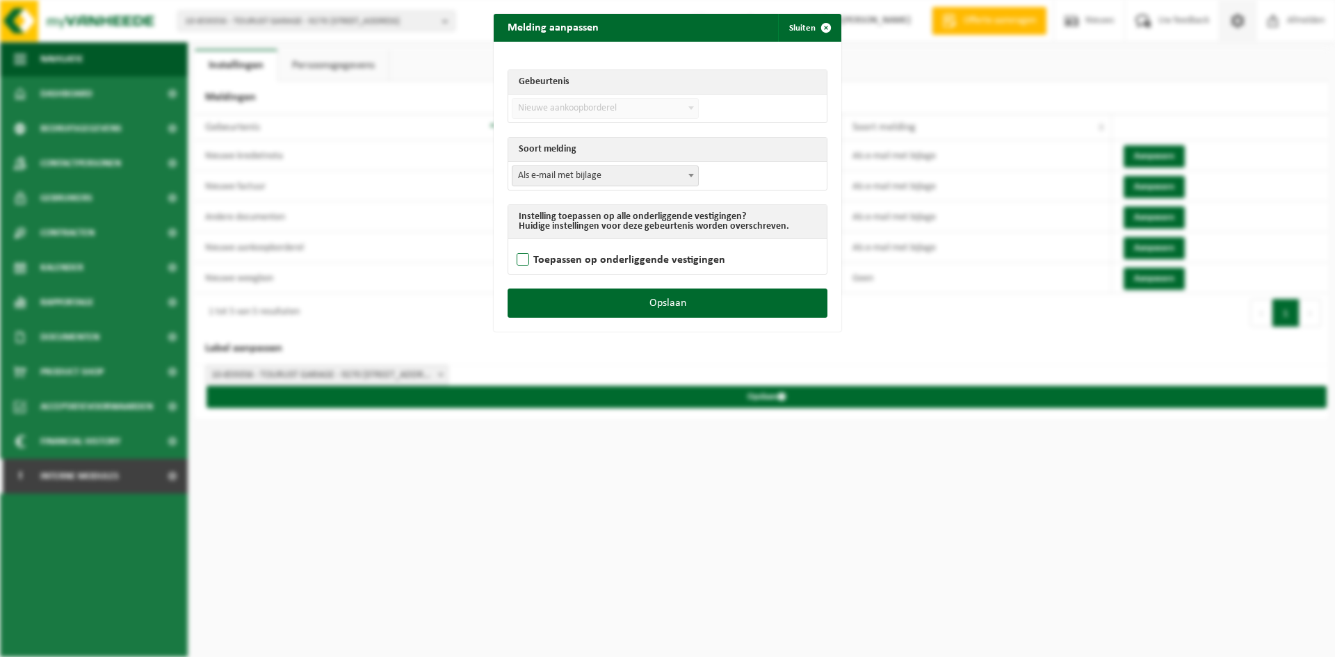
click at [579, 254] on label "Toepassen op onderliggende vestigingen" at bounding box center [619, 260] width 211 height 21
click at [579, 243] on input "Toepassen op onderliggende vestigingen" at bounding box center [685, 242] width 348 height 1
checkbox input "true"
click at [585, 303] on button "Opslaan" at bounding box center [667, 302] width 320 height 29
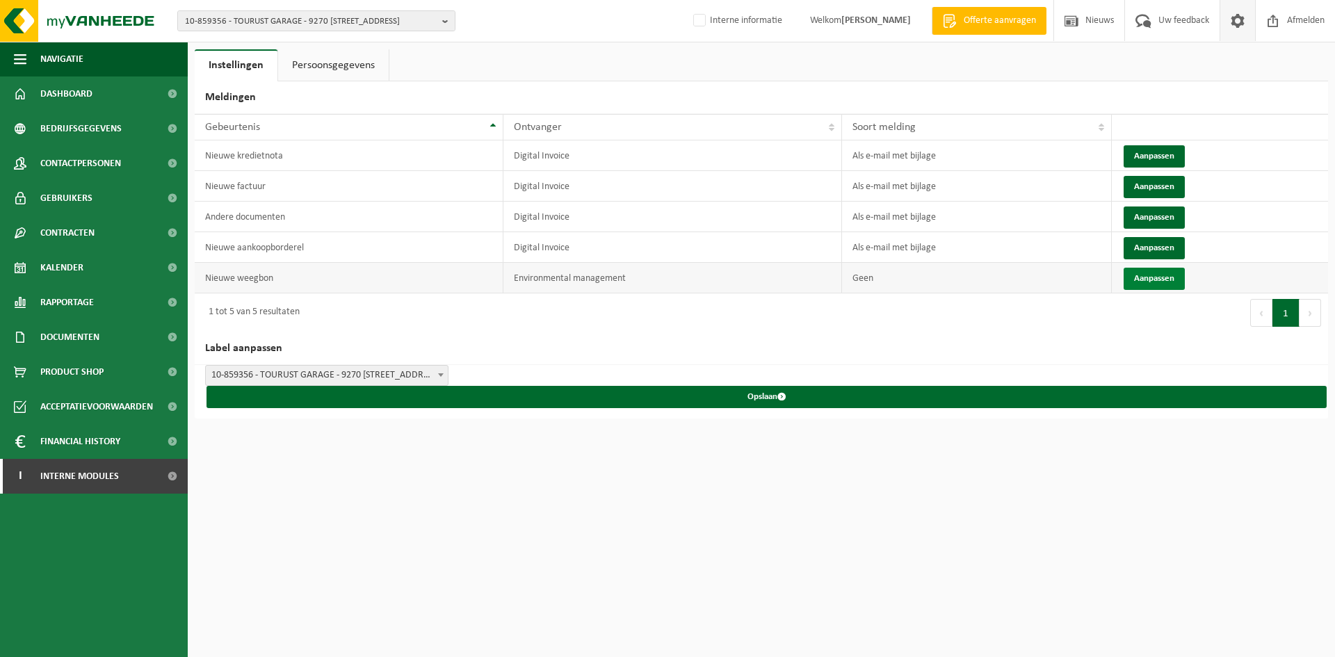
click at [1141, 274] on button "Aanpassen" at bounding box center [1153, 279] width 61 height 22
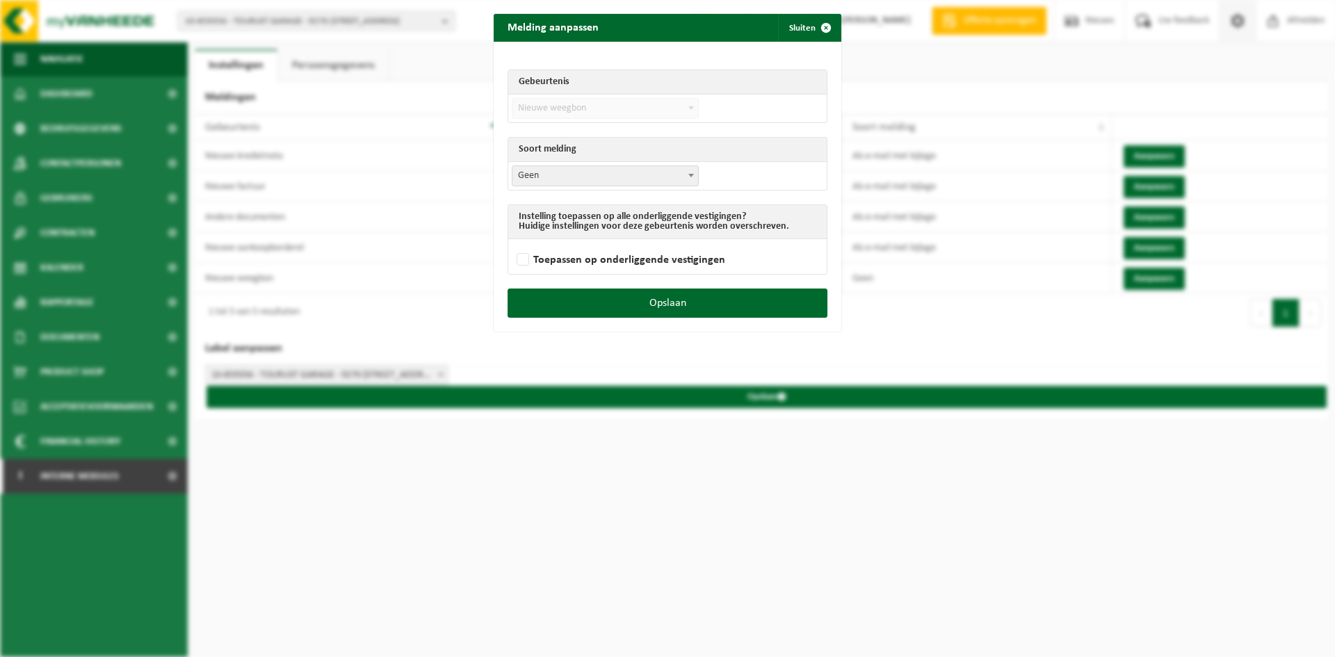
click at [681, 186] on td "Als e-mail zonder bijlage Als e-mail met bijlage Geen Geen" at bounding box center [667, 176] width 318 height 28
click at [626, 261] on label "Toepassen op onderliggende vestigingen" at bounding box center [619, 260] width 211 height 21
click at [626, 243] on input "Toepassen op onderliggende vestigingen" at bounding box center [685, 242] width 348 height 1
checkbox input "true"
click at [592, 244] on td "Toepassen op onderliggende vestigingen" at bounding box center [667, 256] width 318 height 35
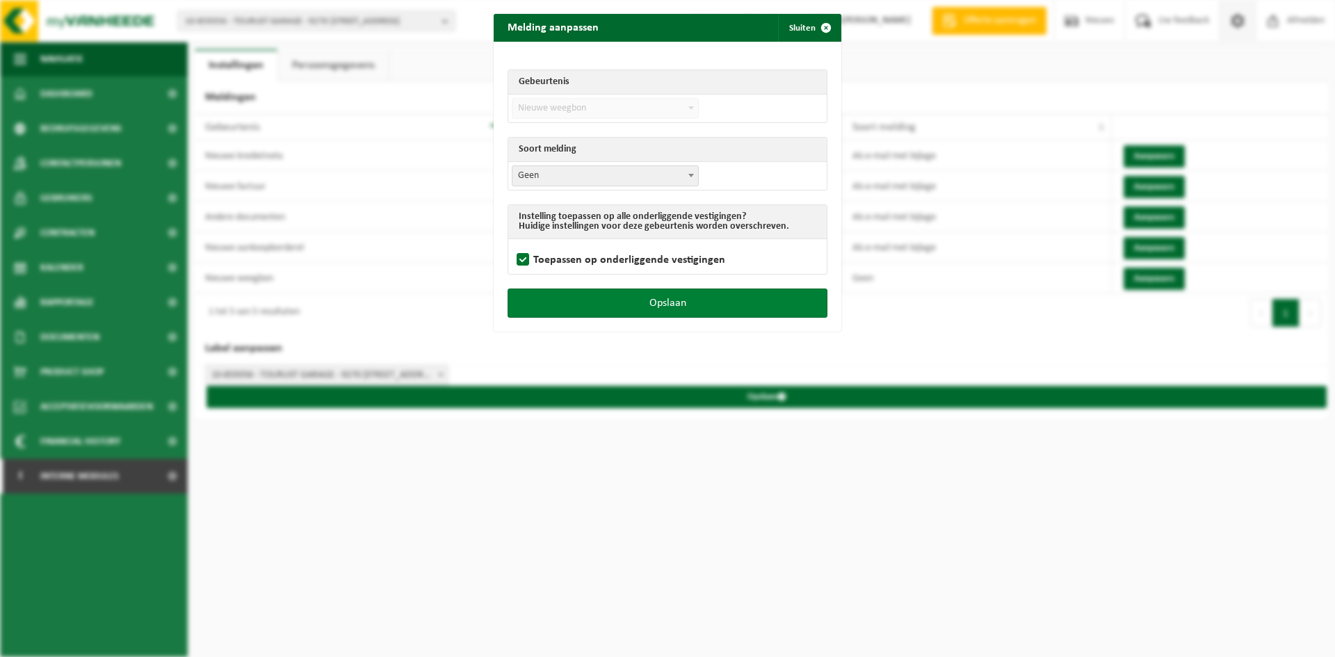
click at [632, 307] on button "Opslaan" at bounding box center [667, 302] width 320 height 29
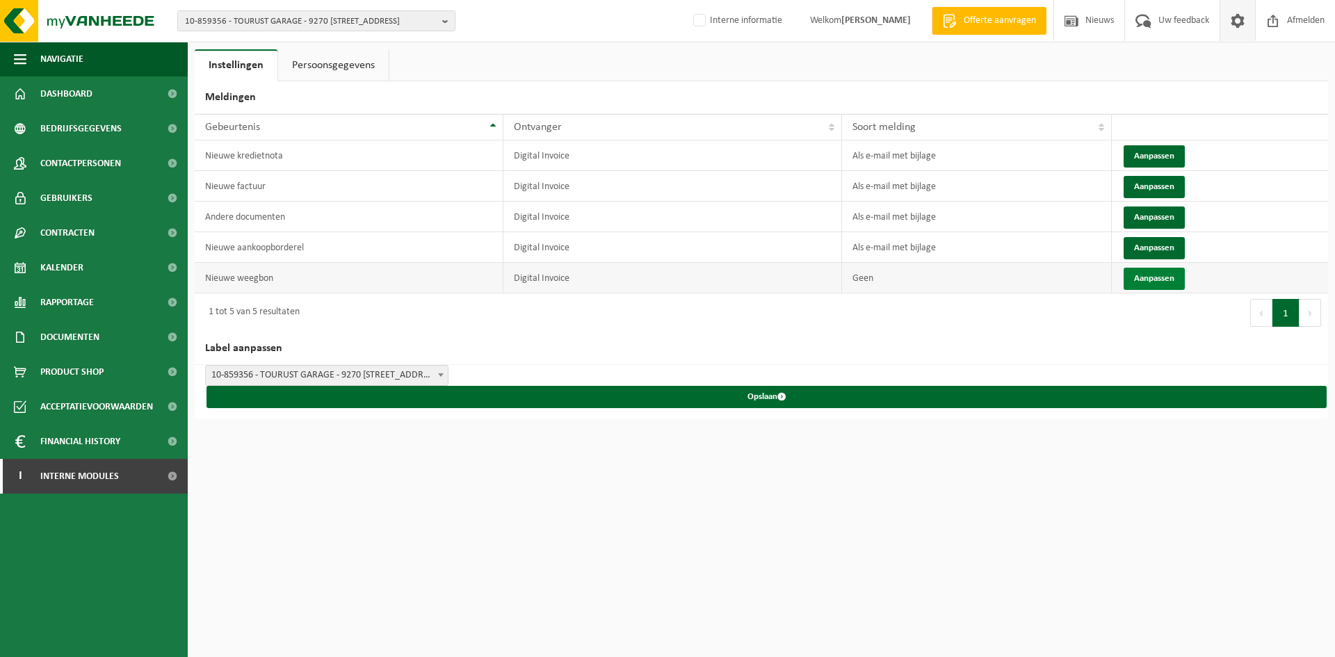
click at [1150, 275] on button "Aanpassen" at bounding box center [1153, 279] width 61 height 22
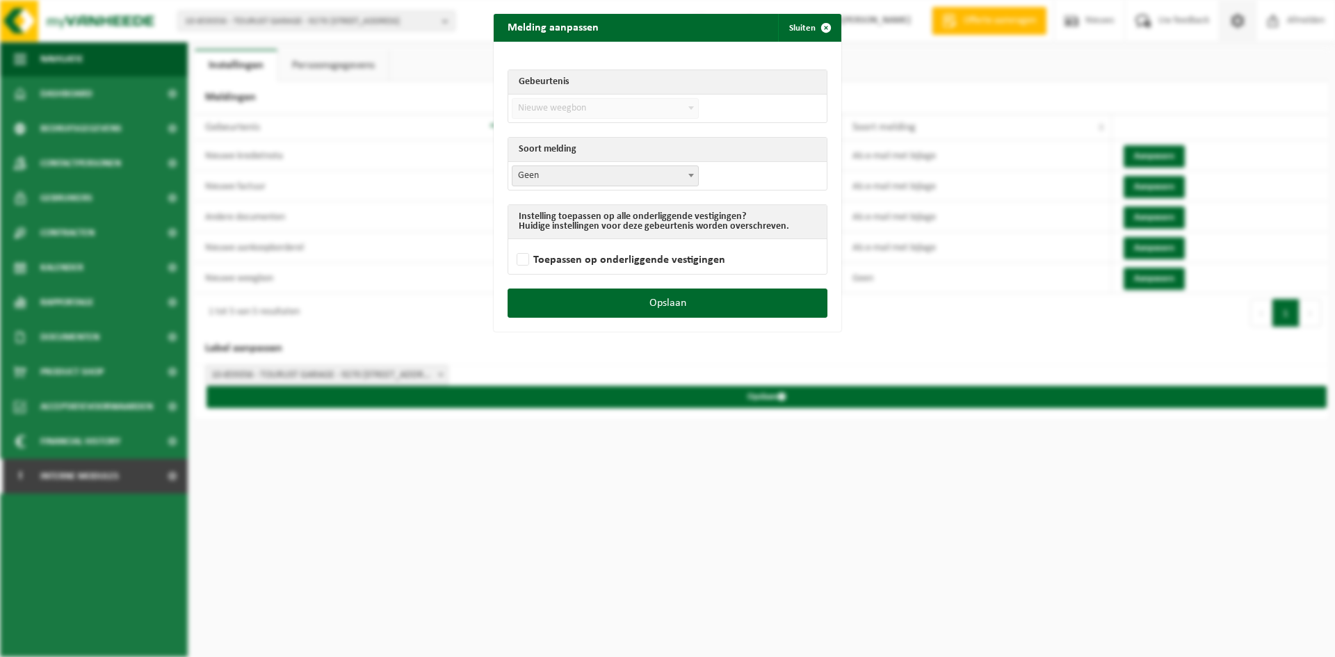
click at [567, 170] on span "Geen" at bounding box center [605, 175] width 186 height 19
select select "3"
click at [654, 307] on button "Opslaan" at bounding box center [667, 302] width 320 height 29
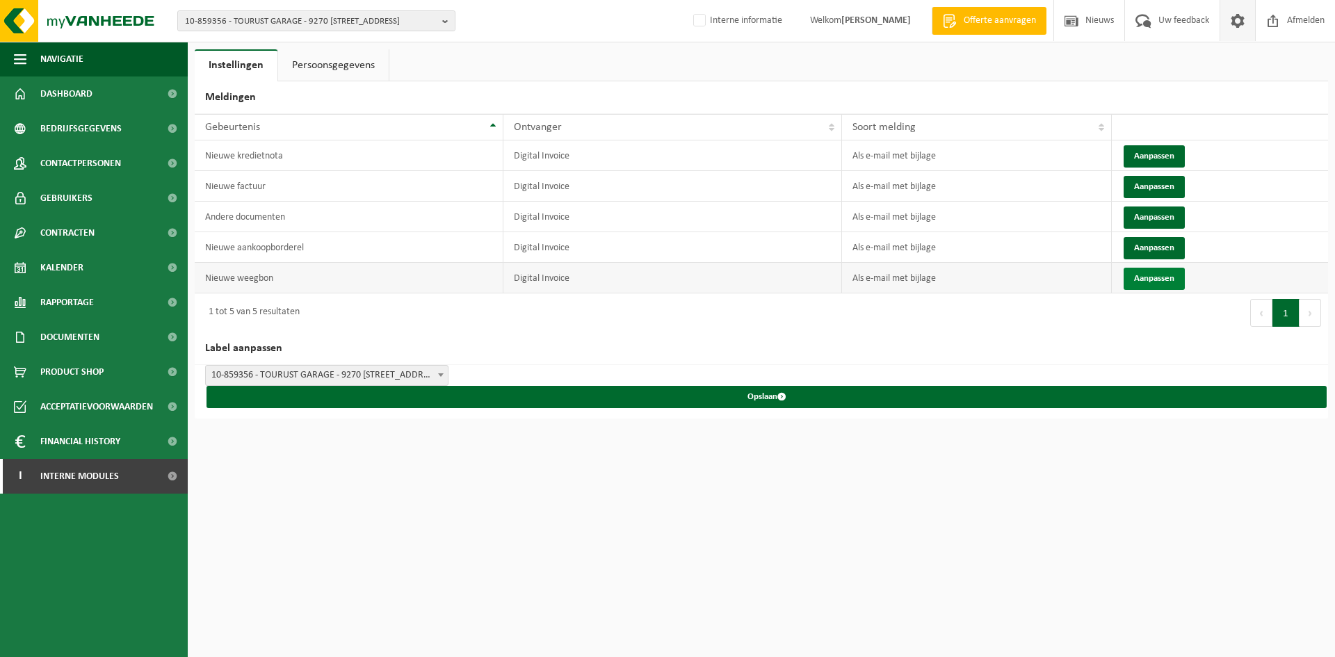
click at [1163, 276] on button "Aanpassen" at bounding box center [1153, 279] width 61 height 22
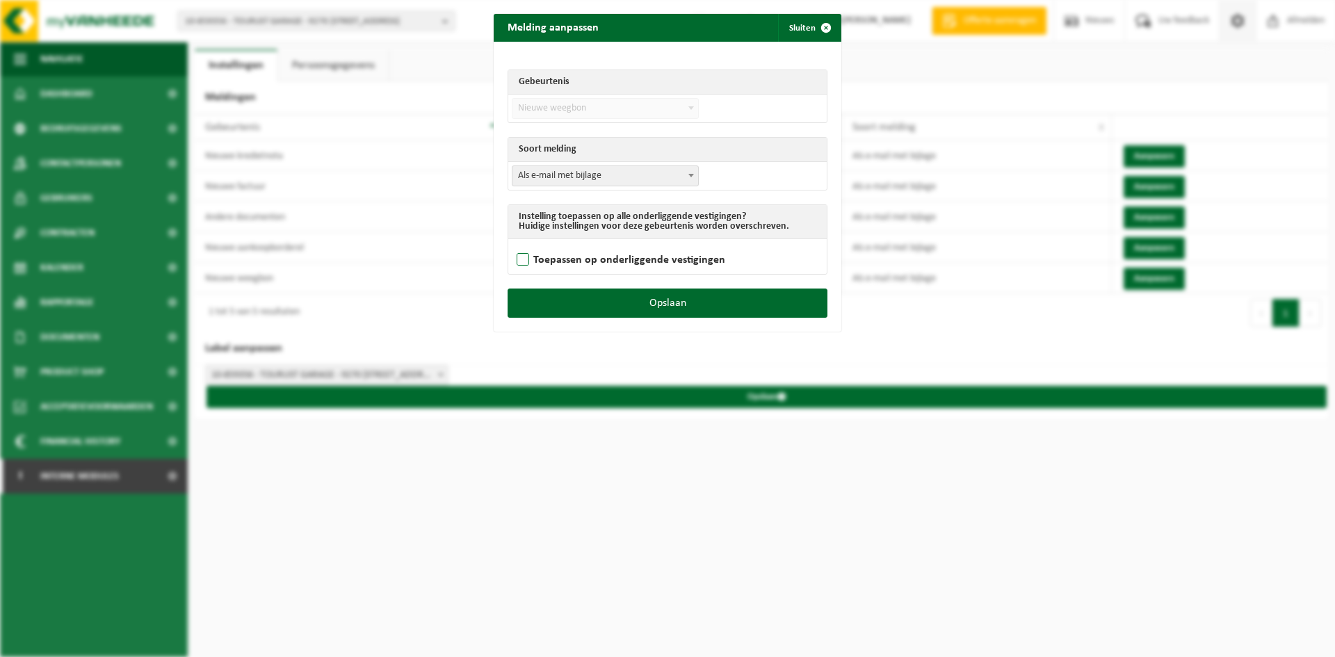
drag, startPoint x: 551, startPoint y: 254, endPoint x: 553, endPoint y: 263, distance: 10.1
click at [551, 254] on label "Toepassen op onderliggende vestigingen" at bounding box center [619, 260] width 211 height 21
click at [551, 243] on input "Toepassen op onderliggende vestigingen" at bounding box center [685, 242] width 348 height 1
checkbox input "true"
click at [608, 315] on button "Opslaan" at bounding box center [667, 302] width 320 height 29
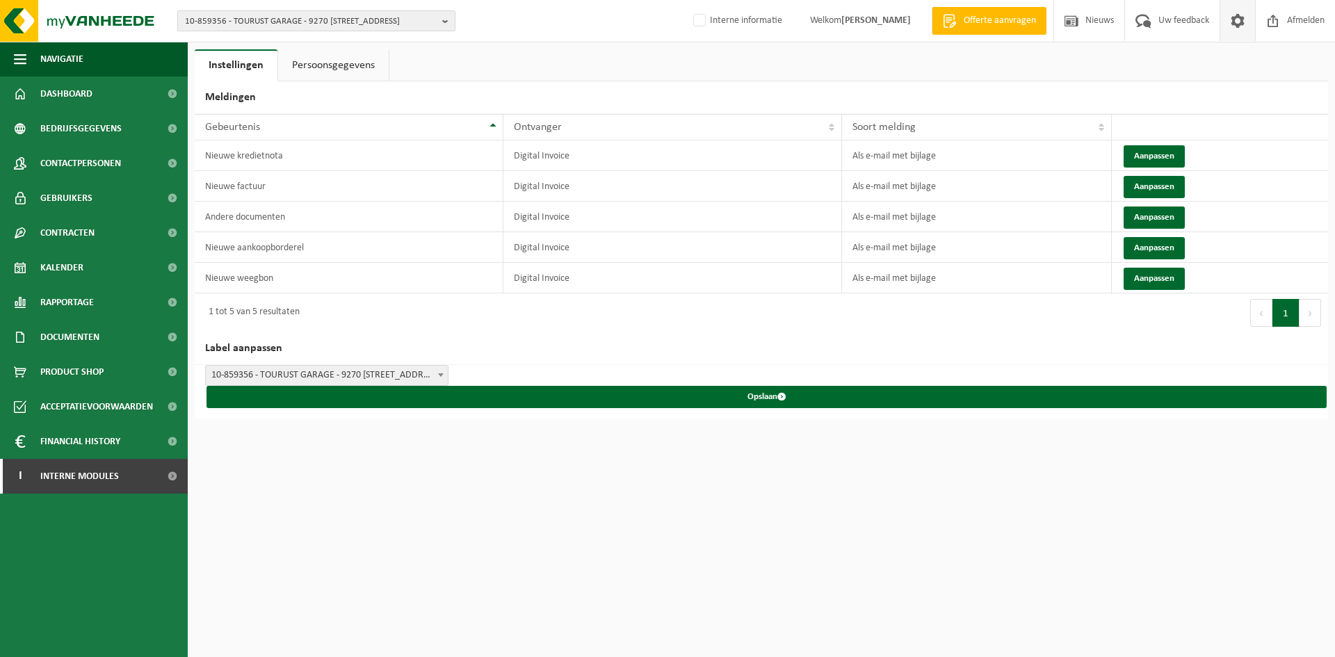
click at [348, 24] on span "10-859356 - TOURUST GARAGE - 9270 LAARNE, ZEVENSTERSTRAAT 39" at bounding box center [311, 21] width 252 height 21
click at [546, 62] on ul "Instellingen Persoonsgegevens" at bounding box center [761, 65] width 1133 height 32
click at [54, 341] on span "Documenten" at bounding box center [69, 337] width 59 height 35
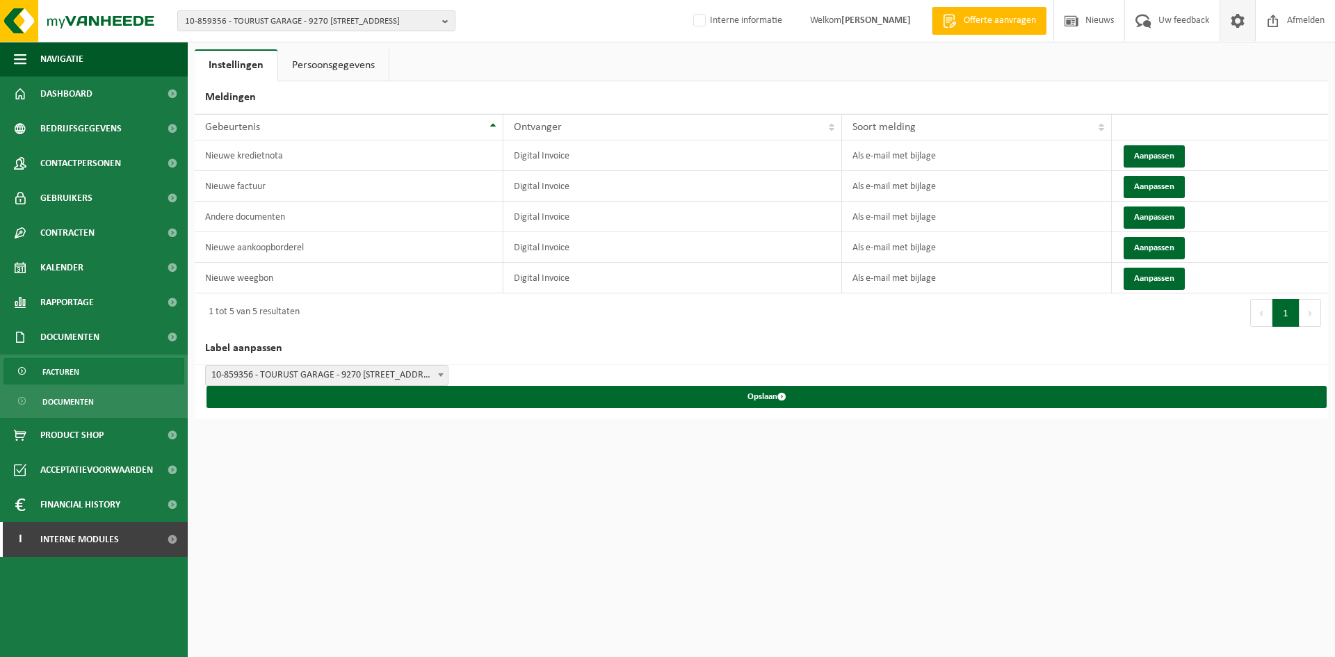
click at [99, 375] on link "Facturen" at bounding box center [93, 371] width 181 height 26
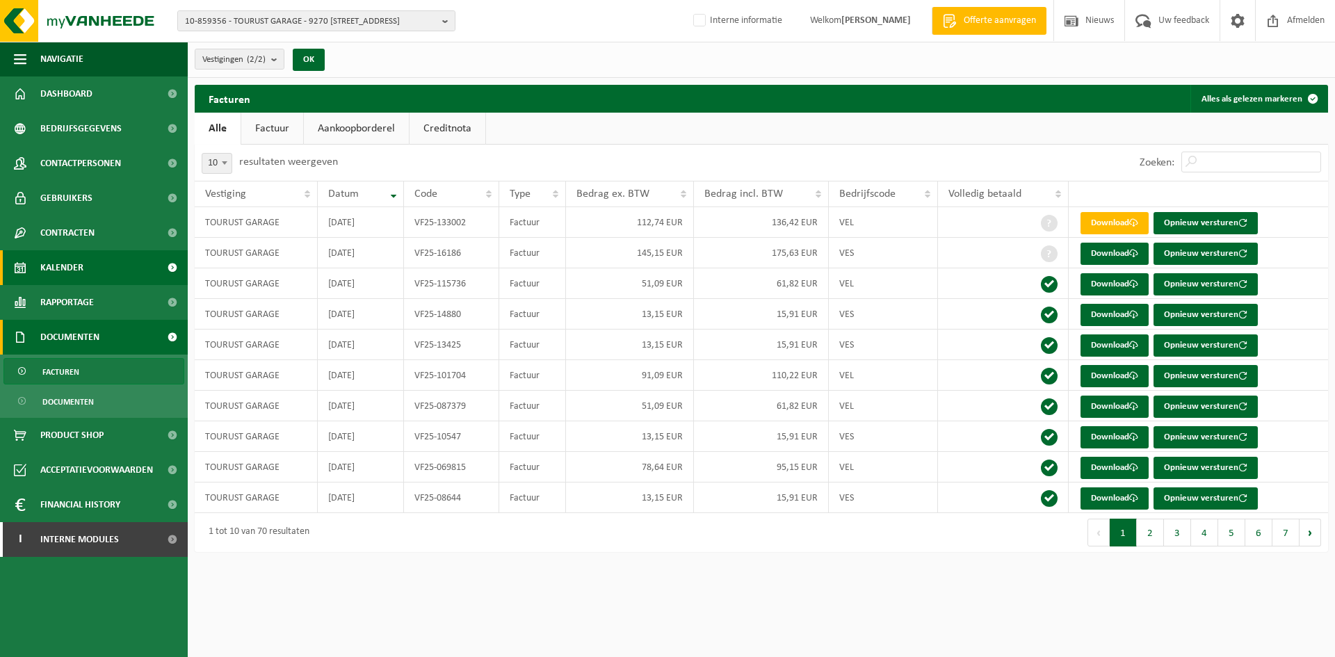
click at [81, 275] on span "Kalender" at bounding box center [61, 267] width 43 height 35
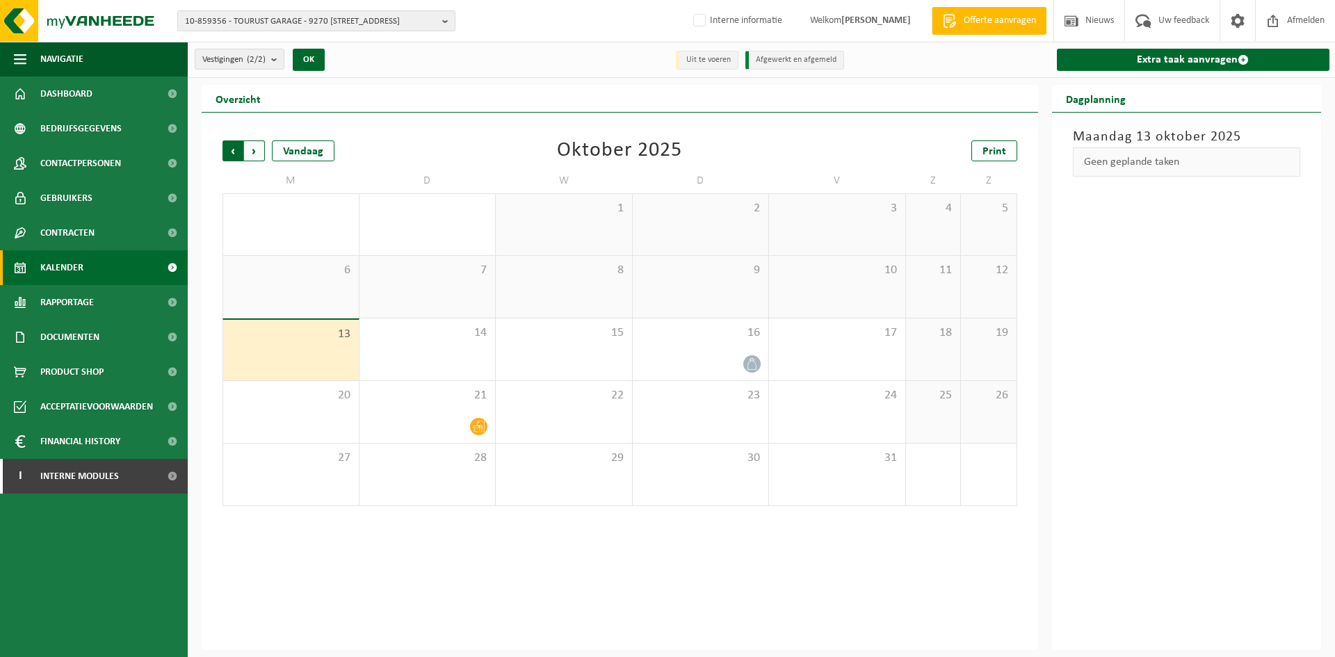
click at [250, 146] on span "Volgende" at bounding box center [254, 150] width 21 height 21
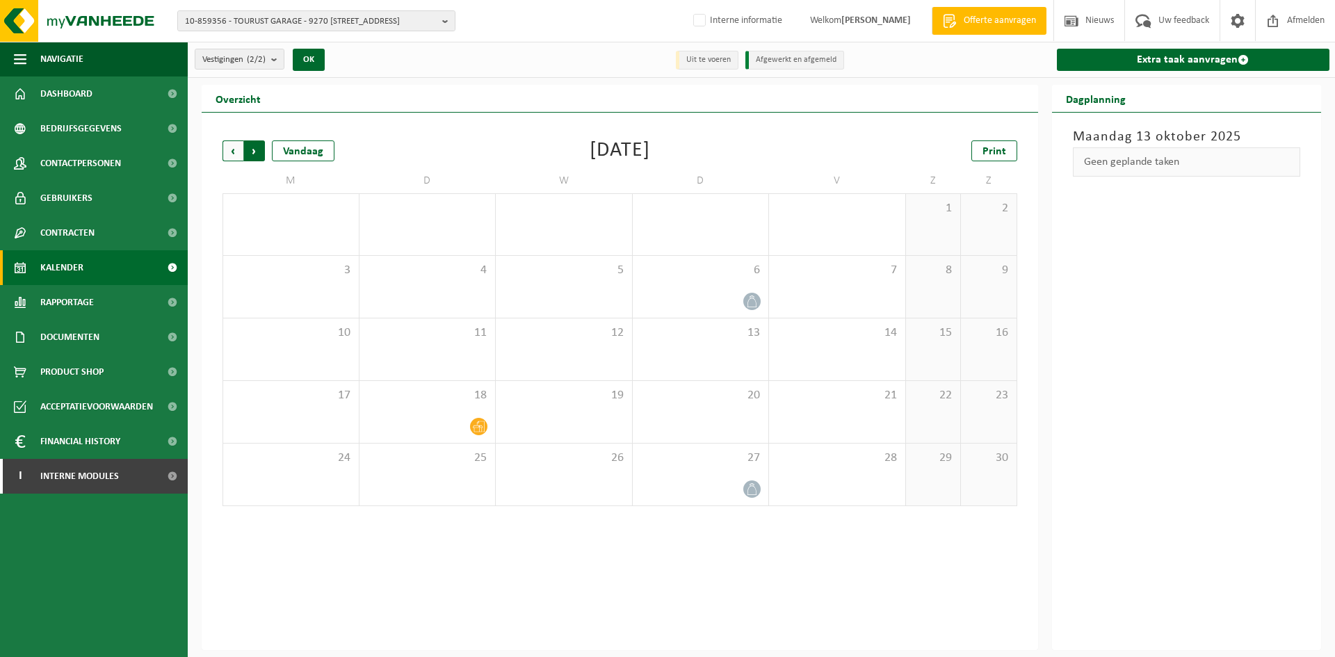
click at [232, 153] on span "Vorige" at bounding box center [232, 150] width 21 height 21
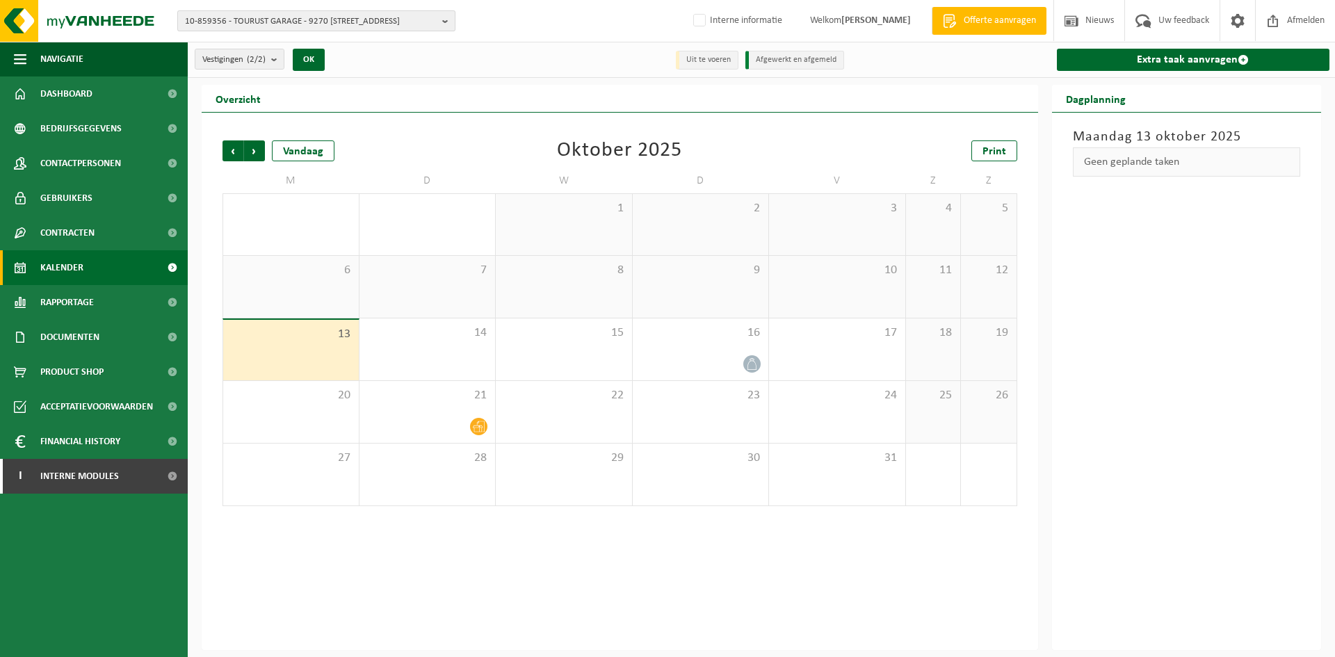
click at [307, 11] on span "10-859356 - TOURUST GARAGE - 9270 [STREET_ADDRESS]" at bounding box center [311, 21] width 252 height 21
type input "10-985772"
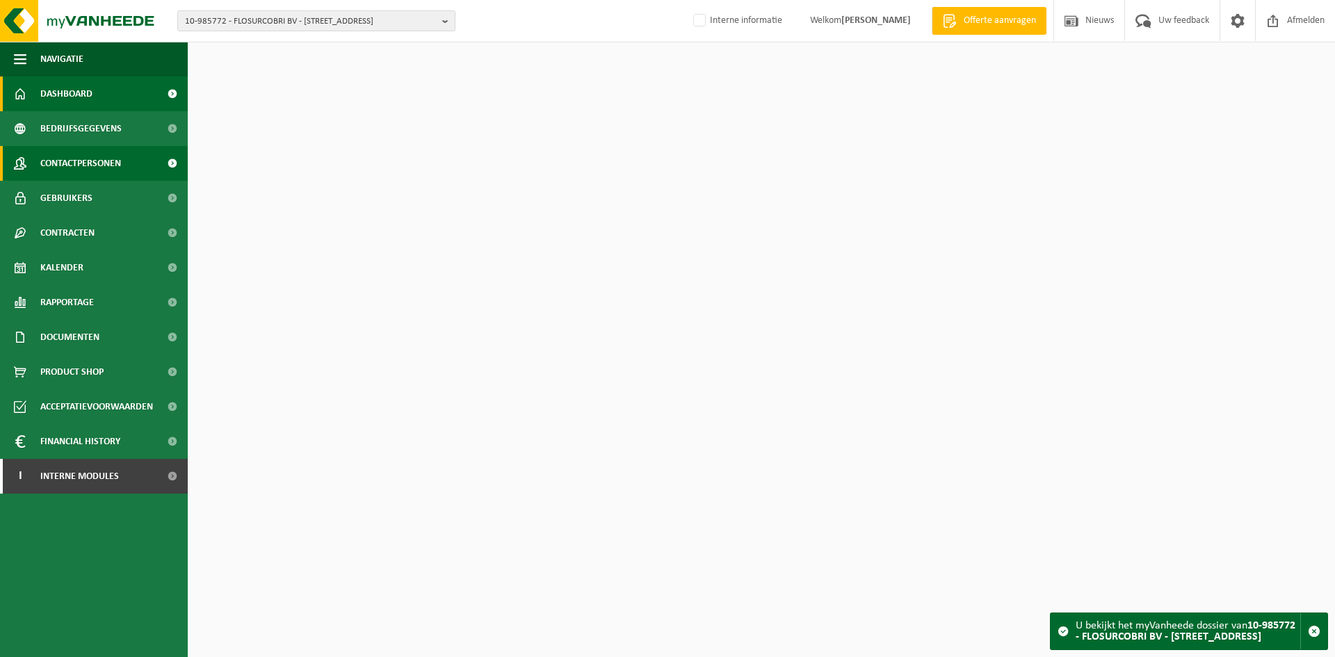
click at [125, 158] on link "Contactpersonen" at bounding box center [94, 163] width 188 height 35
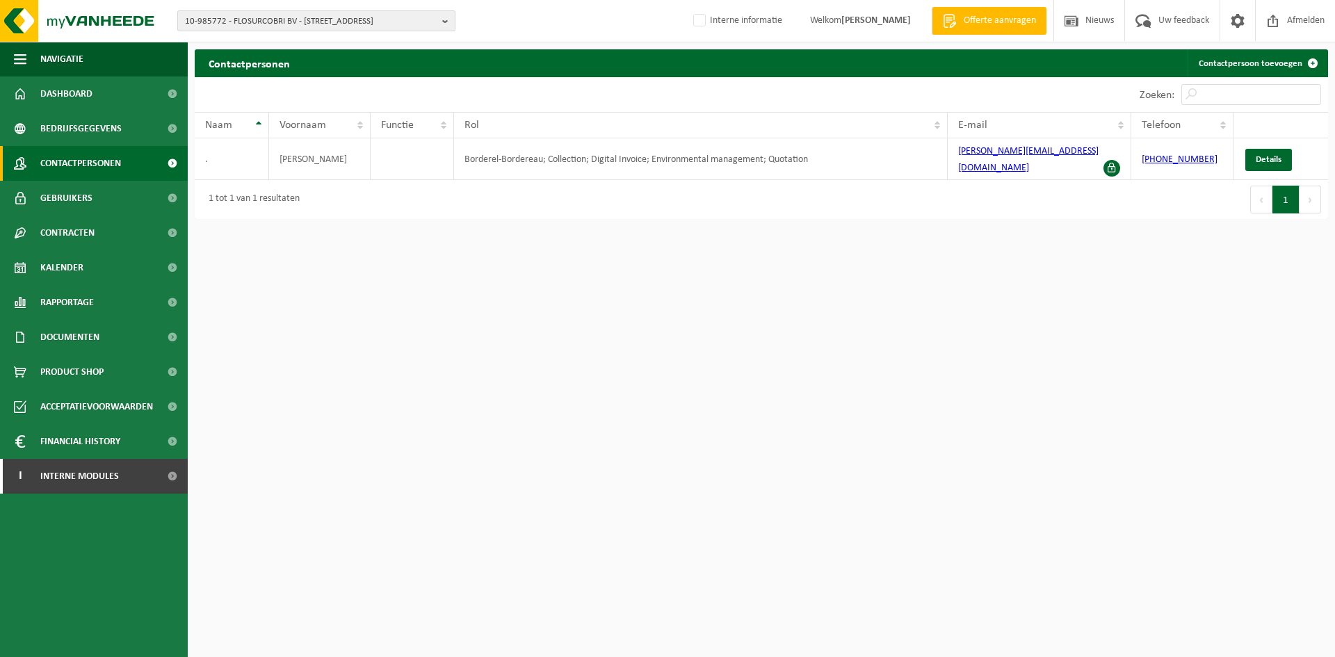
click at [215, 14] on span "10-985772 - FLOSURCOBRI BV - [STREET_ADDRESS]" at bounding box center [311, 21] width 252 height 21
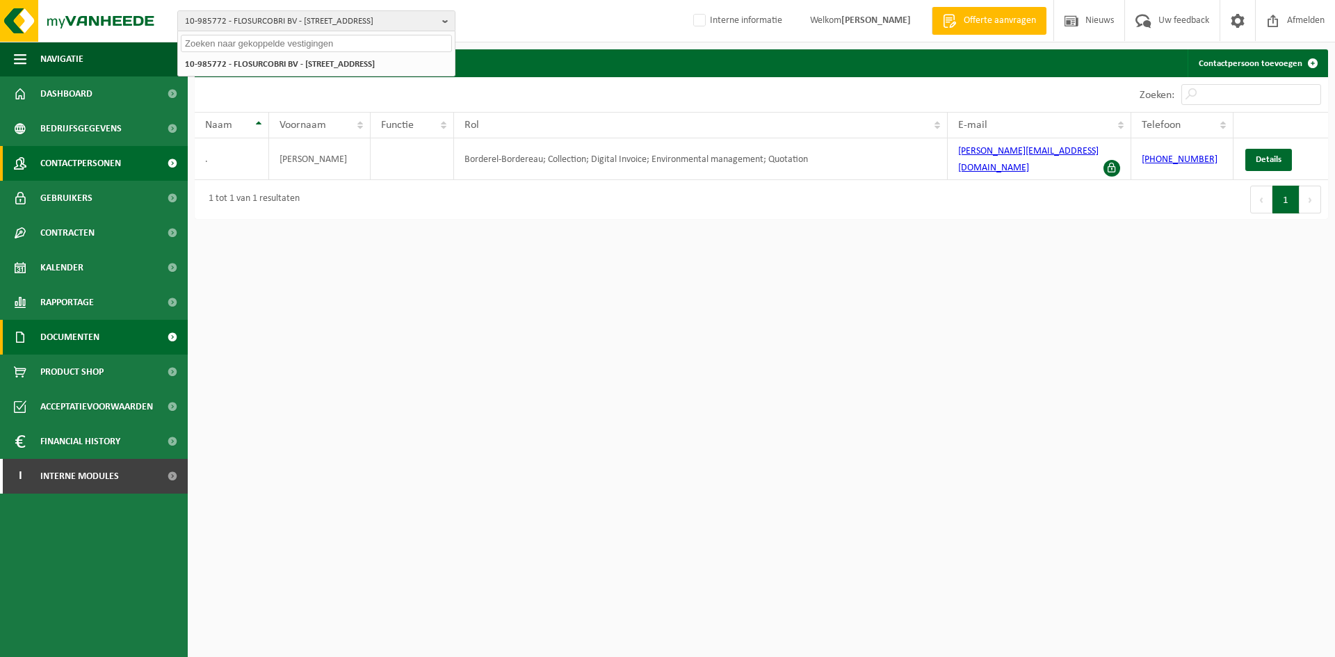
click at [112, 331] on link "Documenten" at bounding box center [94, 337] width 188 height 35
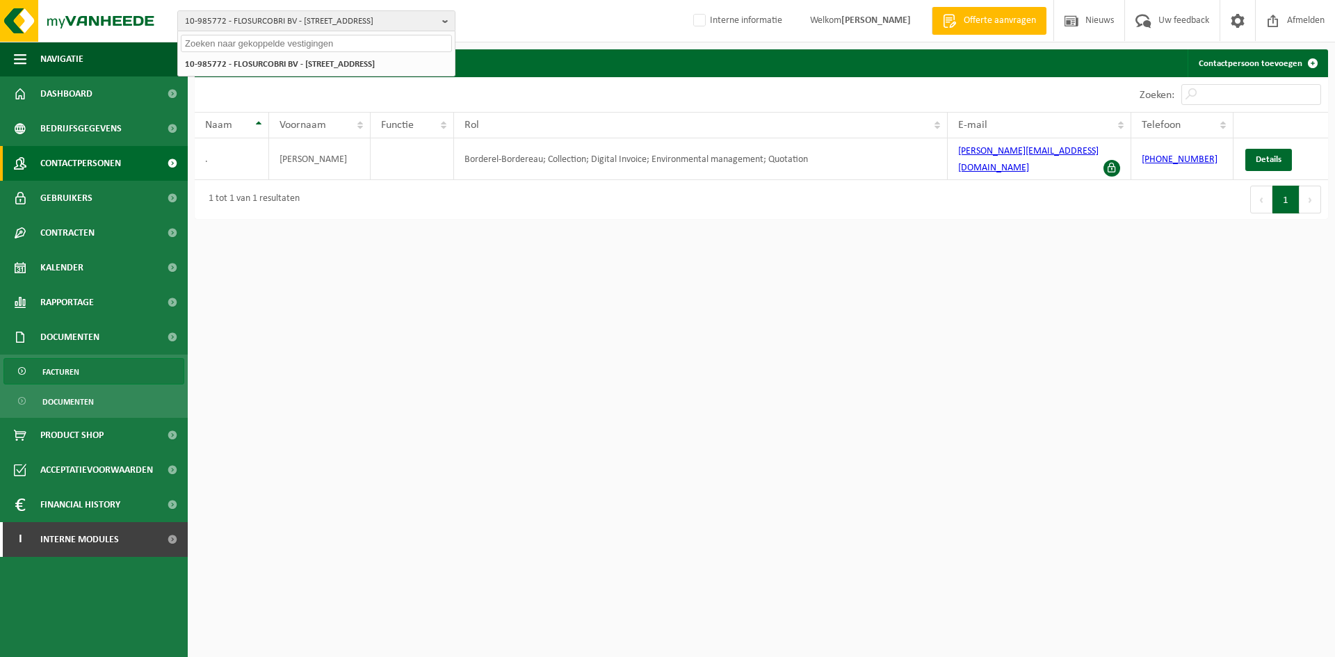
click at [106, 373] on link "Facturen" at bounding box center [93, 371] width 181 height 26
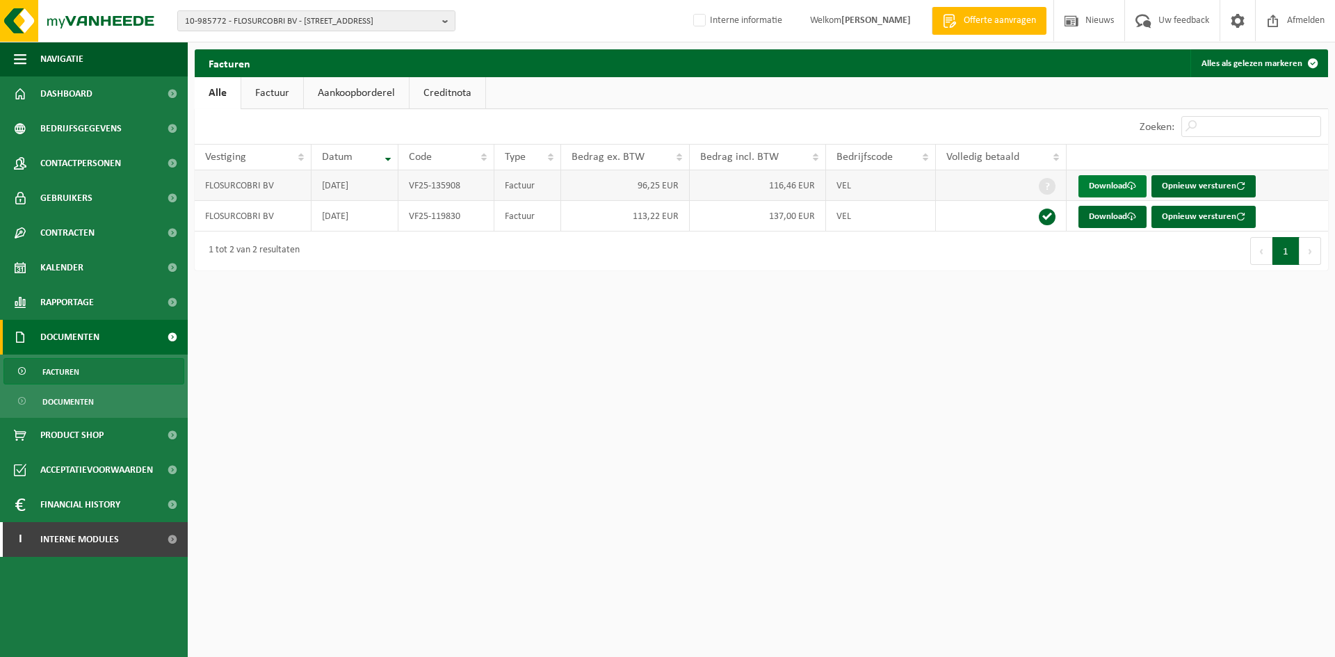
click at [1116, 183] on link "Download" at bounding box center [1112, 186] width 68 height 22
click at [1095, 215] on link "Download" at bounding box center [1112, 217] width 68 height 22
click at [98, 158] on span "Contactpersonen" at bounding box center [80, 163] width 81 height 35
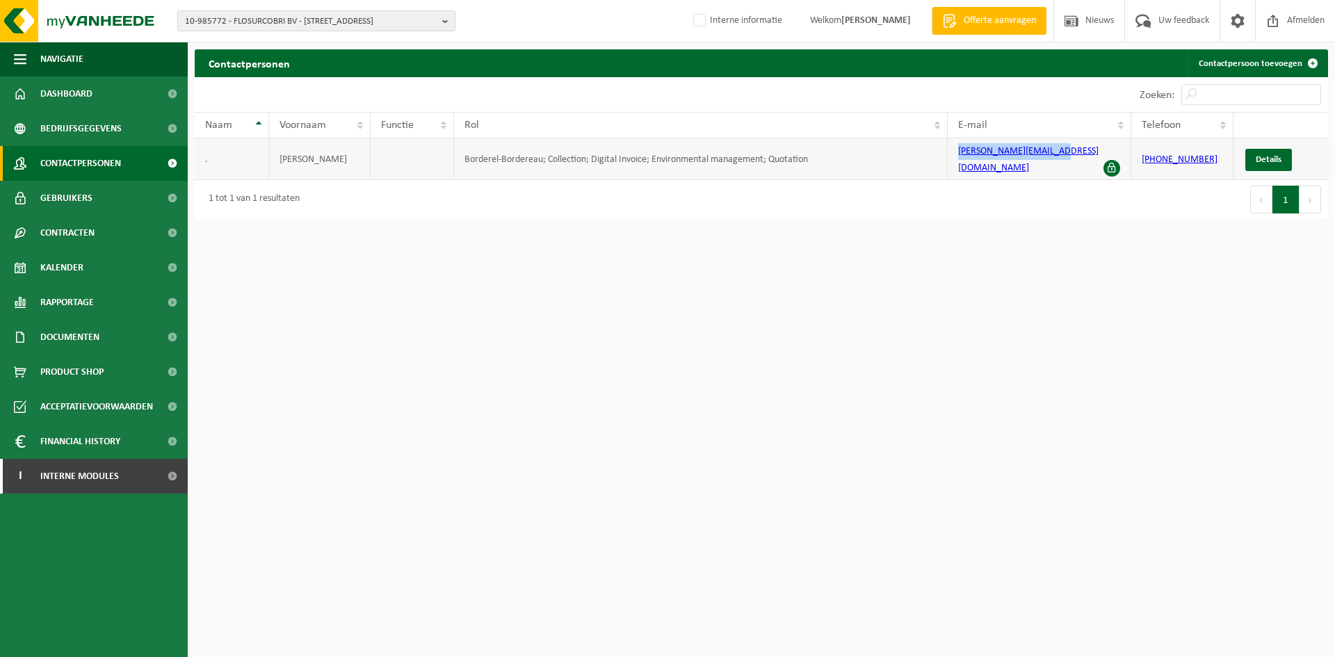
drag, startPoint x: 1062, startPoint y: 156, endPoint x: 946, endPoint y: 158, distance: 116.1
click at [949, 156] on td "[PERSON_NAME][EMAIL_ADDRESS][DOMAIN_NAME]" at bounding box center [1039, 159] width 184 height 42
copy link "[PERSON_NAME][EMAIL_ADDRESS][DOMAIN_NAME]"
click at [507, 312] on html "10-985772 - FLOSURCOBRI BV - 1760 ROOSDAAL, [STREET_ADDRESS] BV - 1760 [STREET_…" at bounding box center [667, 328] width 1335 height 657
